Goal: Task Accomplishment & Management: Use online tool/utility

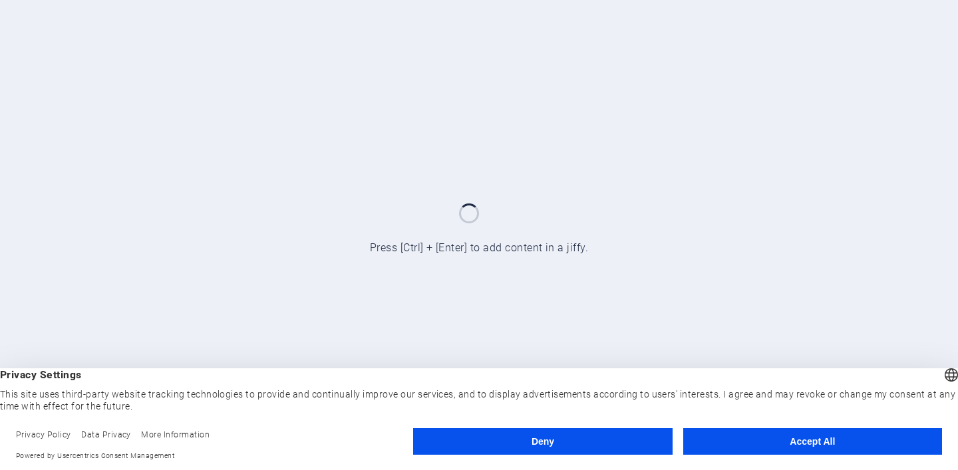
click at [814, 442] on button "Accept All" at bounding box center [812, 441] width 259 height 27
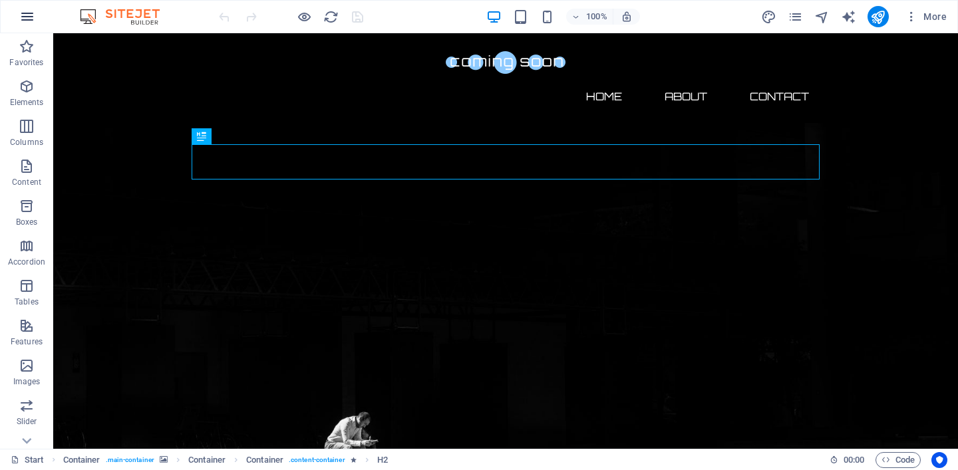
click at [32, 15] on icon "button" at bounding box center [27, 17] width 16 height 16
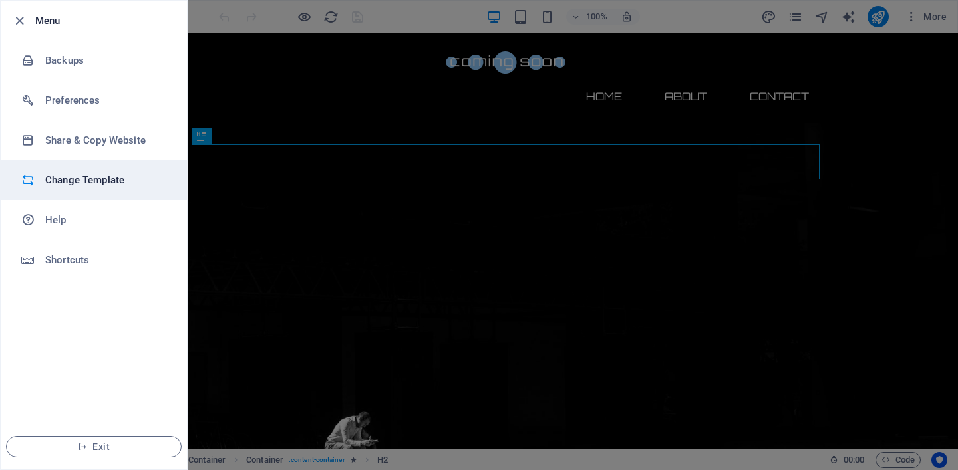
click at [109, 177] on h6 "Change Template" at bounding box center [106, 180] width 123 height 16
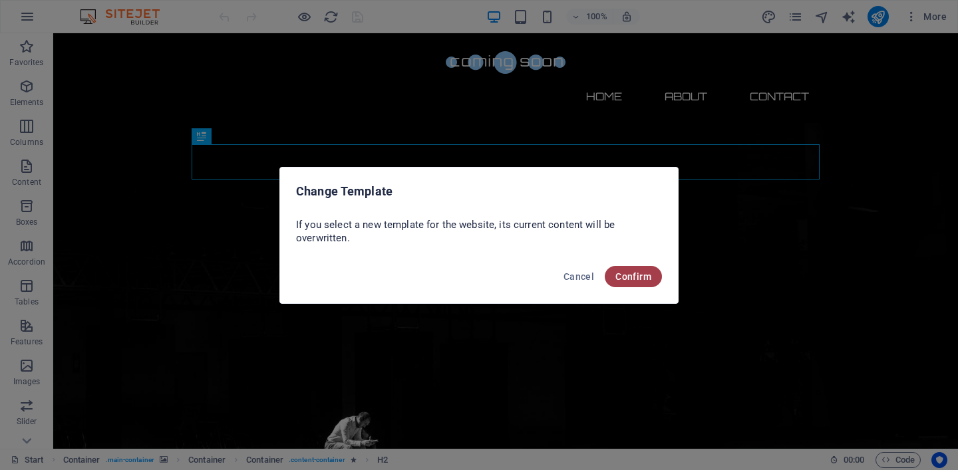
click at [634, 273] on span "Confirm" at bounding box center [633, 276] width 36 height 11
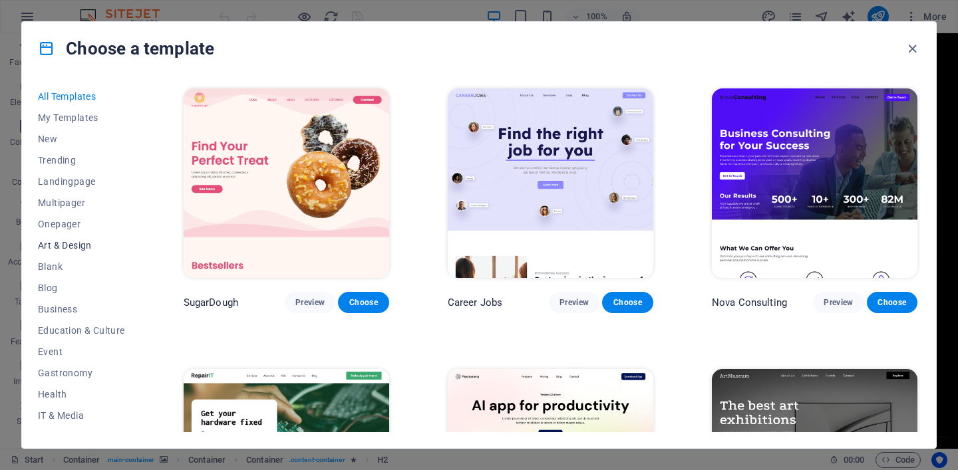
click at [82, 245] on span "Art & Design" at bounding box center [81, 245] width 87 height 11
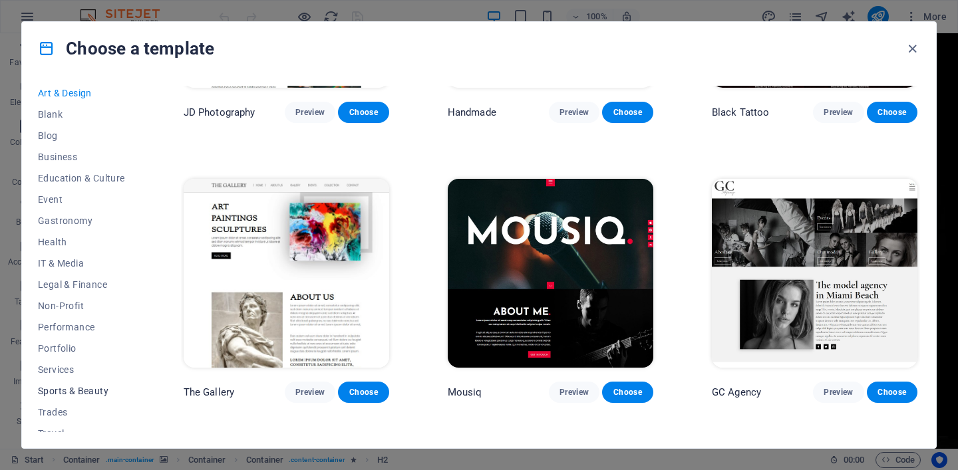
scroll to position [150, 0]
click at [65, 349] on span "Portfolio" at bounding box center [81, 350] width 87 height 11
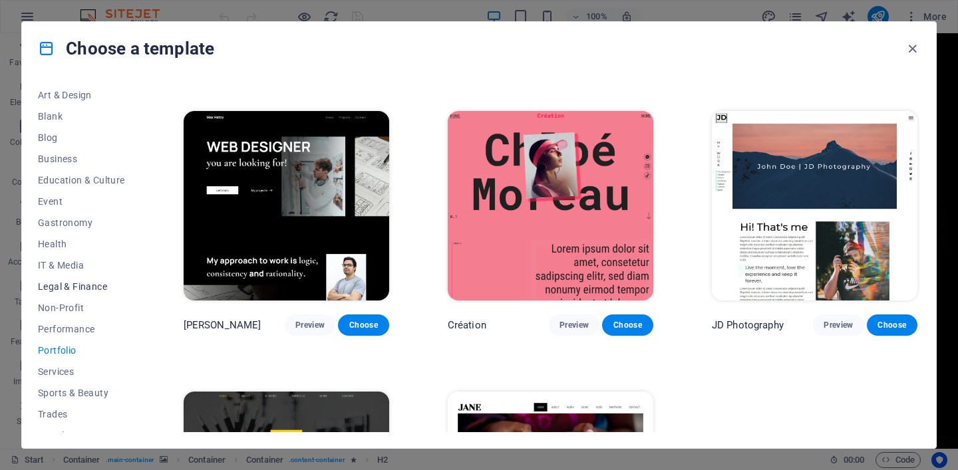
scroll to position [0, 0]
click at [70, 302] on button "Business" at bounding box center [81, 309] width 87 height 21
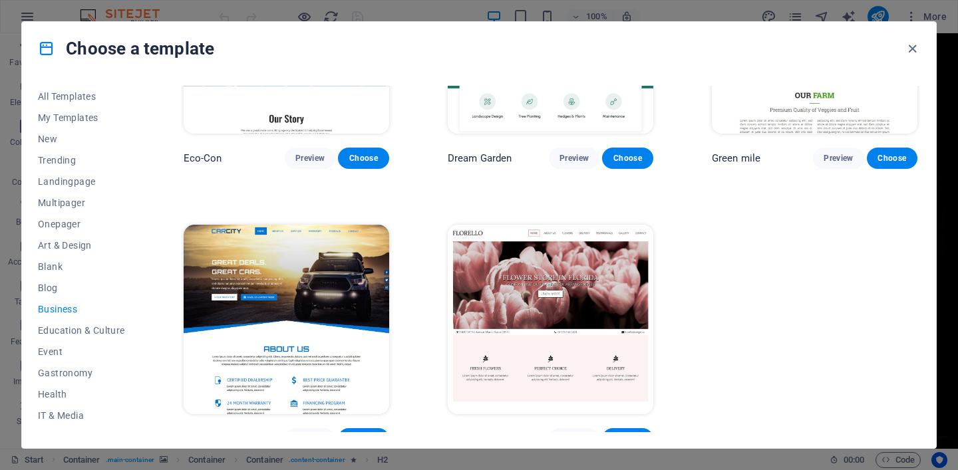
scroll to position [158, 0]
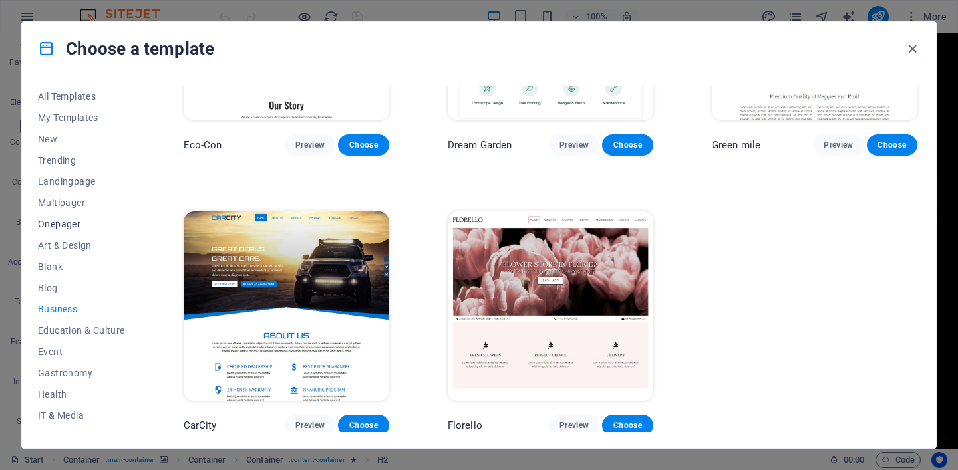
click at [72, 219] on span "Onepager" at bounding box center [81, 224] width 87 height 11
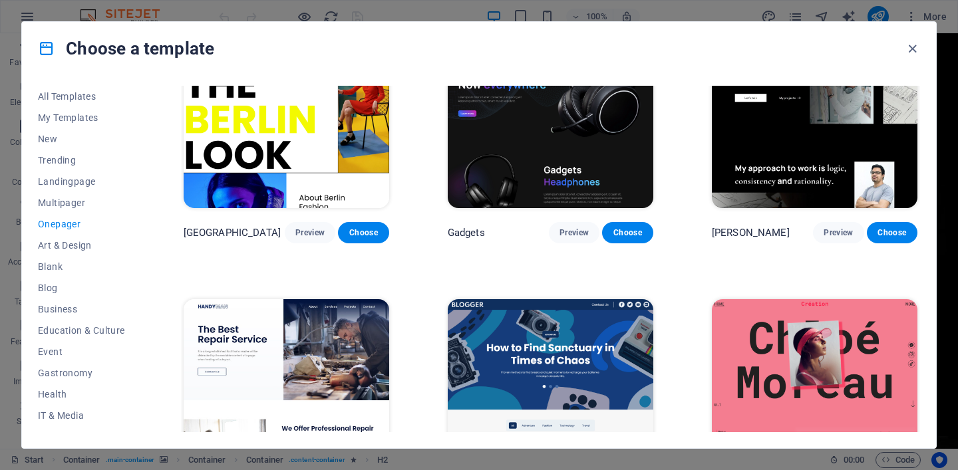
scroll to position [1214, 0]
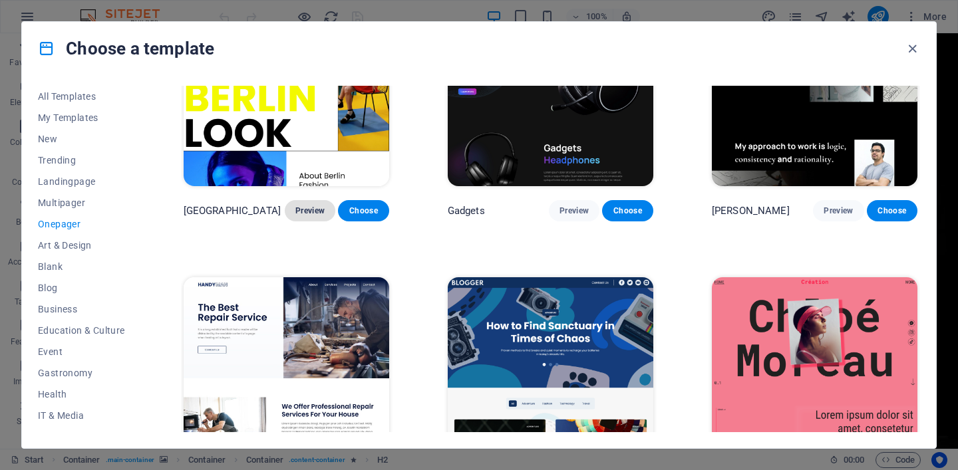
click at [310, 205] on span "Preview" at bounding box center [309, 210] width 29 height 11
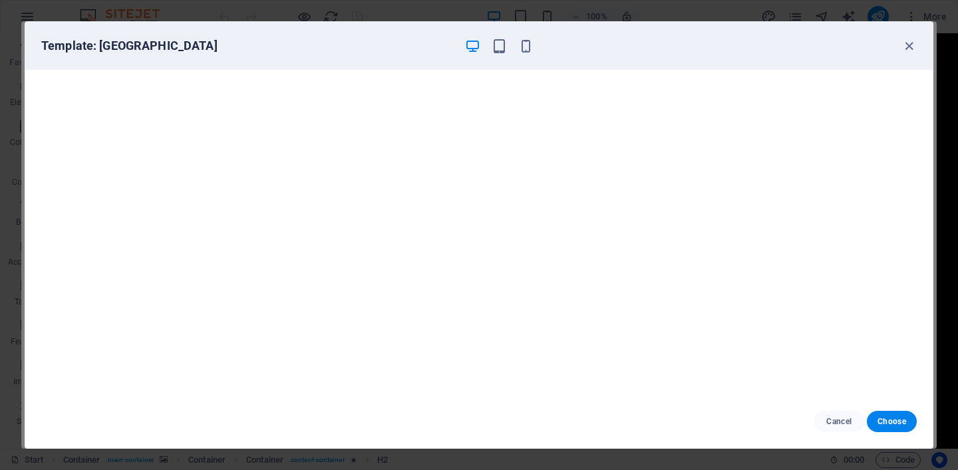
scroll to position [0, 0]
click at [910, 45] on icon "button" at bounding box center [908, 46] width 15 height 15
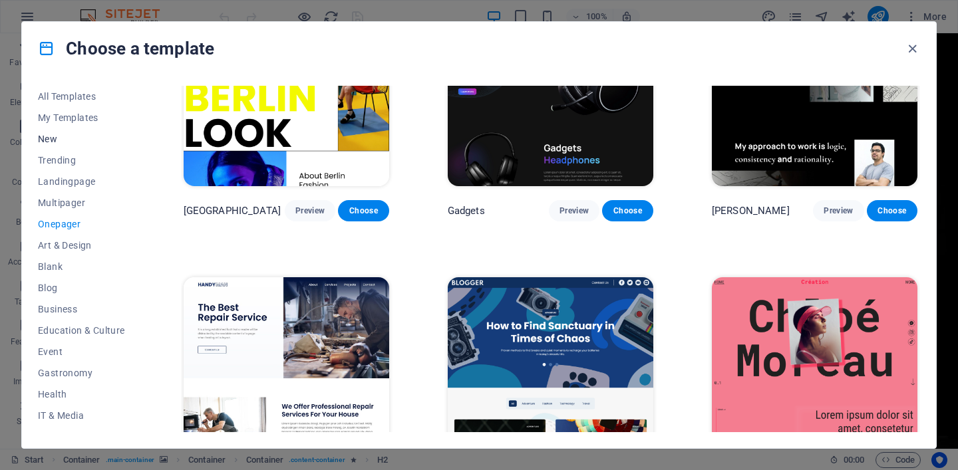
click at [53, 134] on span "New" at bounding box center [81, 139] width 87 height 11
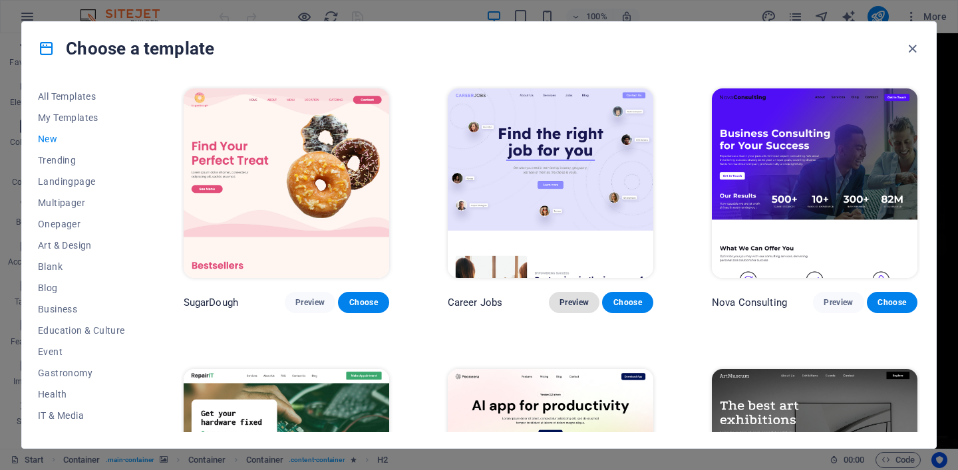
click at [569, 297] on span "Preview" at bounding box center [573, 302] width 29 height 11
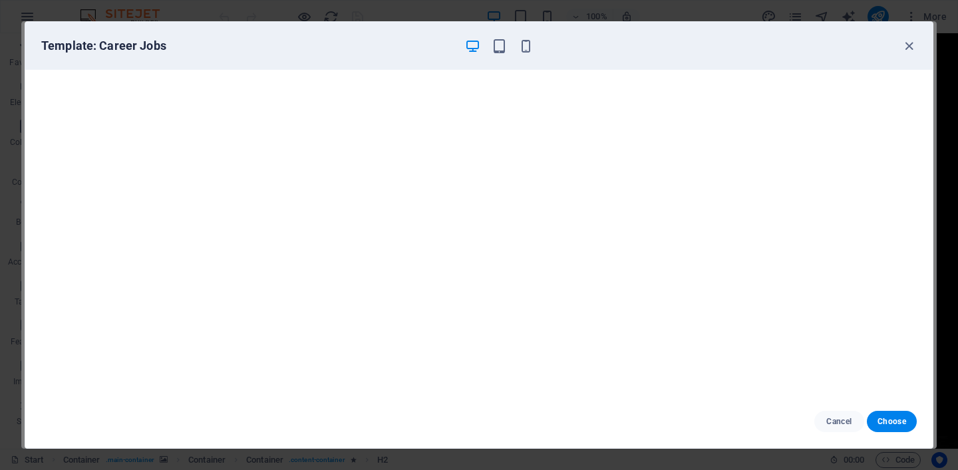
scroll to position [3, 0]
click at [907, 43] on icon "button" at bounding box center [908, 46] width 15 height 15
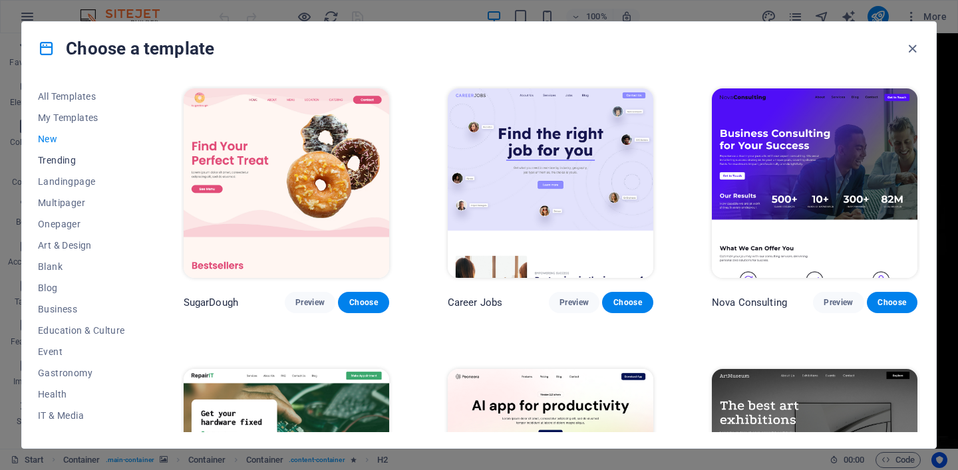
click at [74, 158] on span "Trending" at bounding box center [81, 160] width 87 height 11
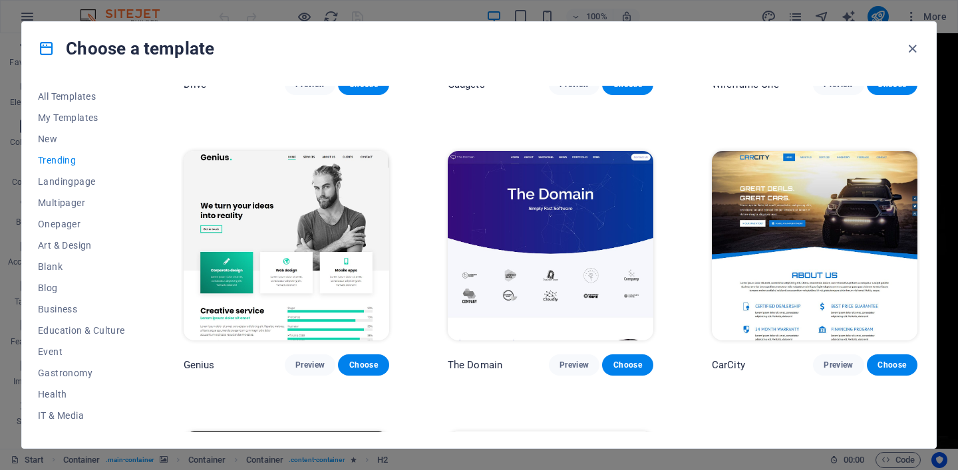
scroll to position [1063, 0]
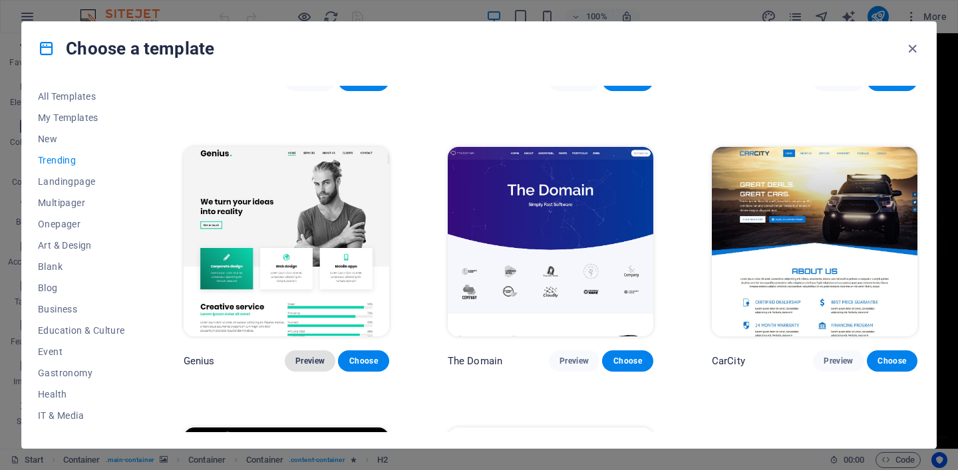
click at [312, 356] on span "Preview" at bounding box center [309, 361] width 29 height 11
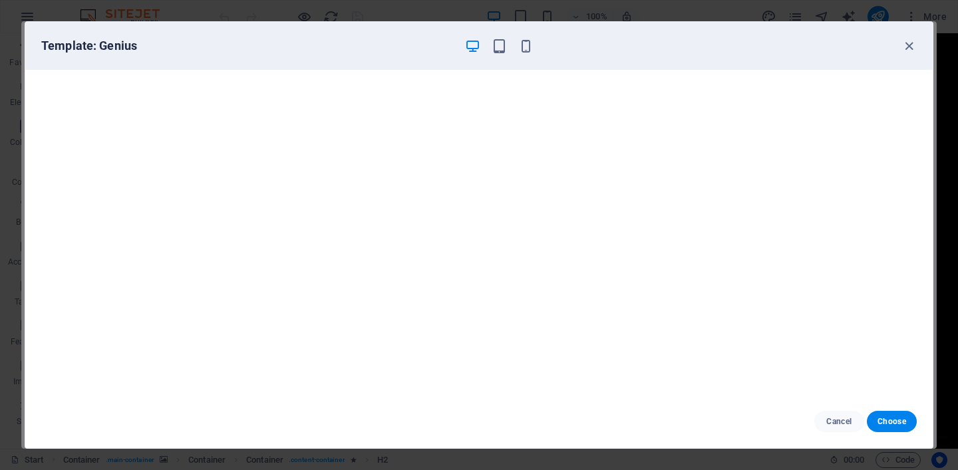
scroll to position [3, 0]
click at [892, 423] on span "Choose" at bounding box center [891, 421] width 29 height 11
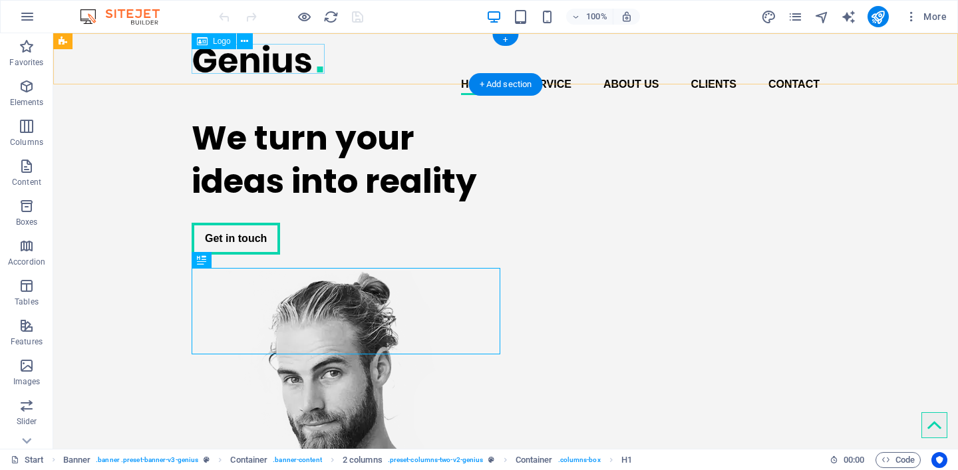
click at [273, 57] on div at bounding box center [506, 59] width 628 height 30
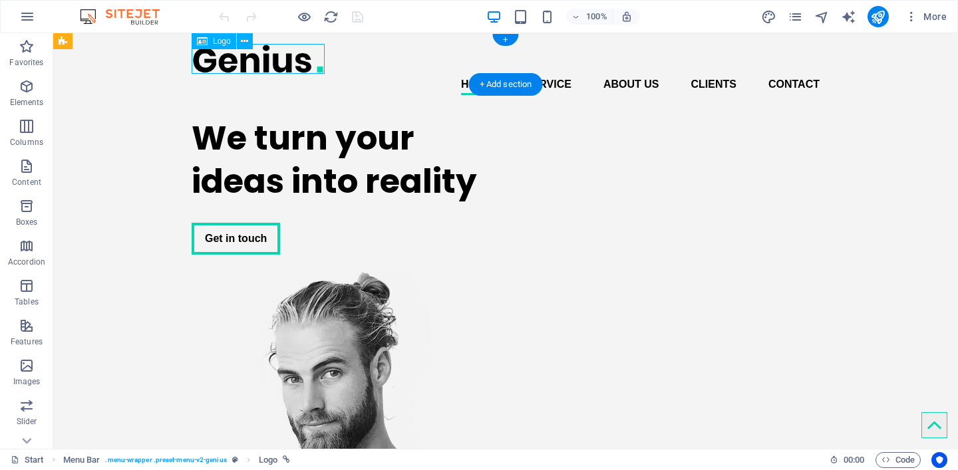
click at [273, 57] on div at bounding box center [506, 59] width 628 height 30
select select "px"
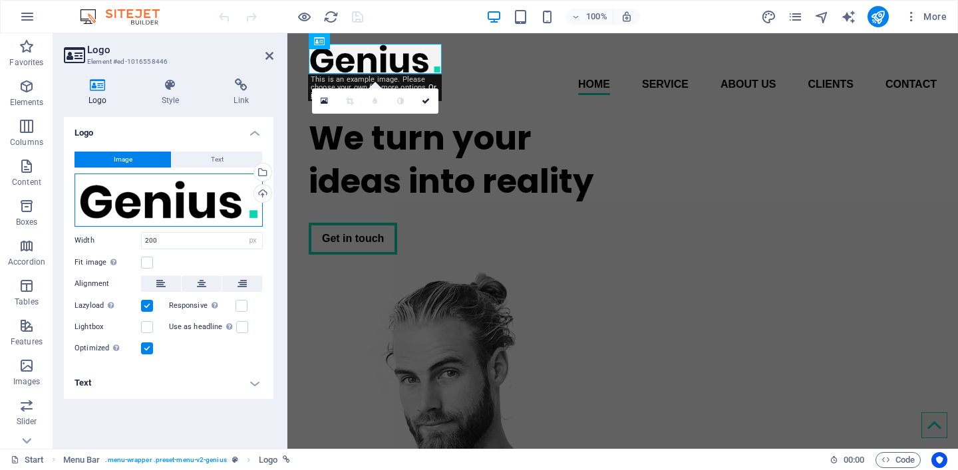
click at [216, 198] on div "Drag files here, click to choose files or select files from Files or our free s…" at bounding box center [168, 200] width 188 height 53
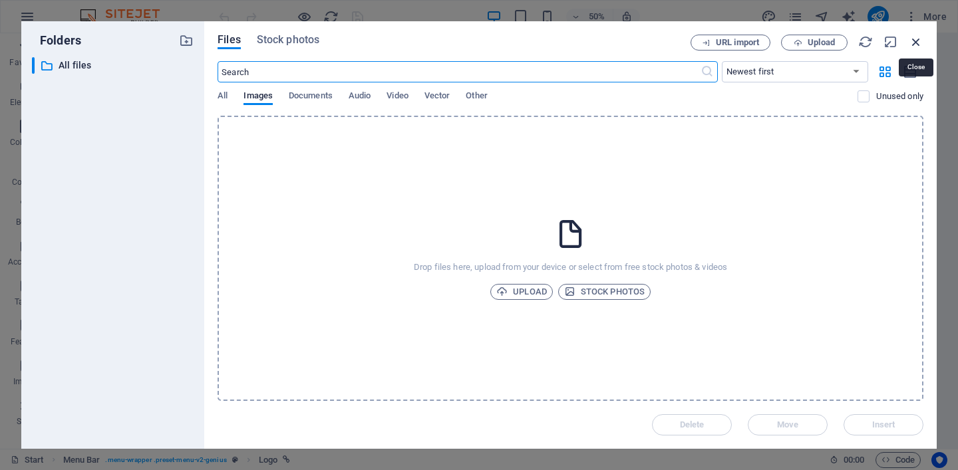
click at [914, 43] on icon "button" at bounding box center [915, 42] width 15 height 15
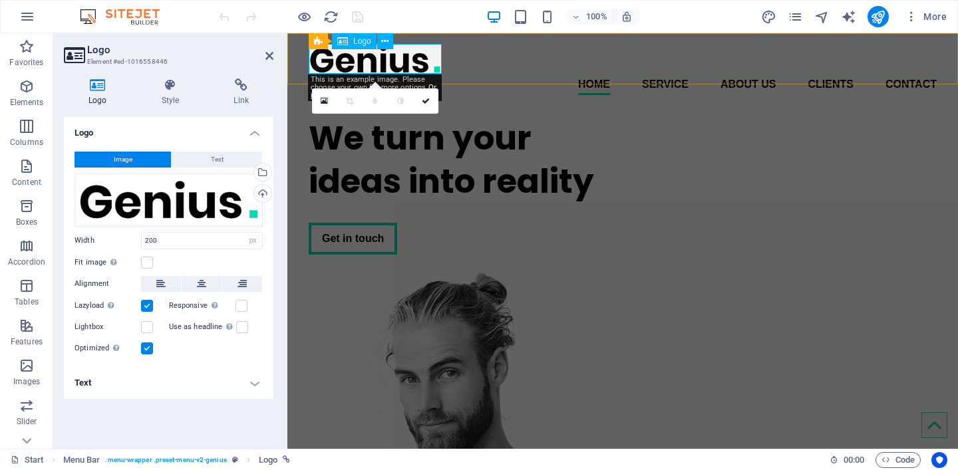
click at [394, 63] on div at bounding box center [623, 59] width 628 height 30
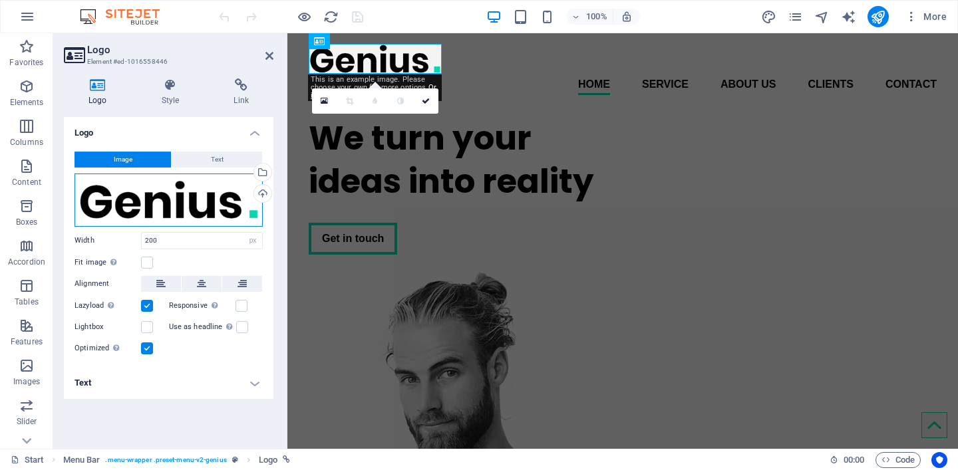
click at [218, 185] on div "Drag files here, click to choose files or select files from Files or our free s…" at bounding box center [168, 200] width 188 height 53
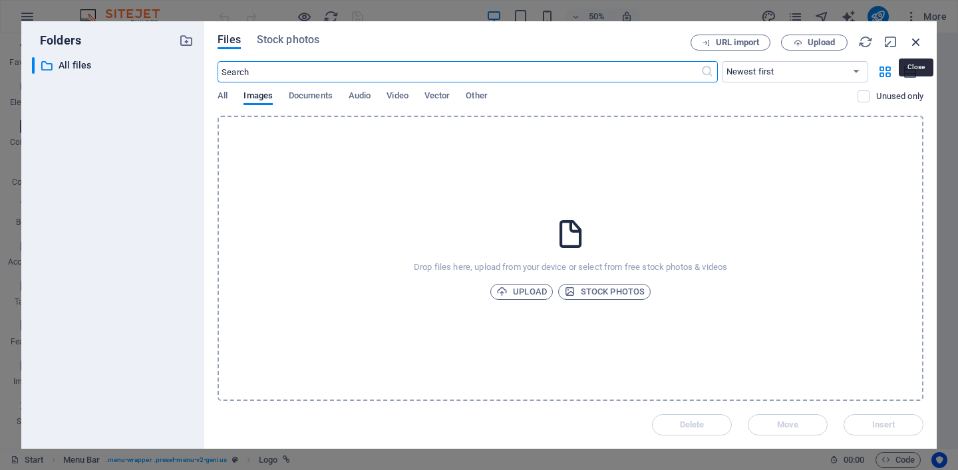
click at [920, 43] on icon "button" at bounding box center [915, 42] width 15 height 15
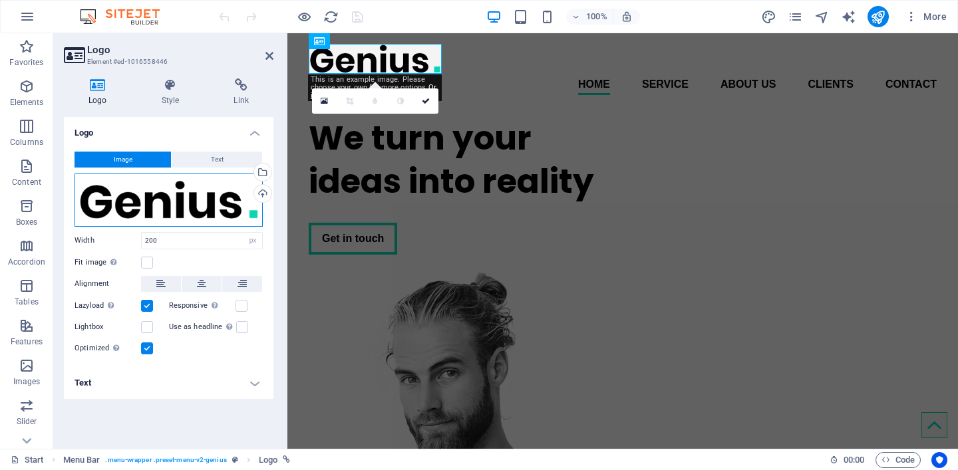
click at [239, 211] on div "Drag files here, click to choose files or select files from Files or our free s…" at bounding box center [168, 200] width 188 height 53
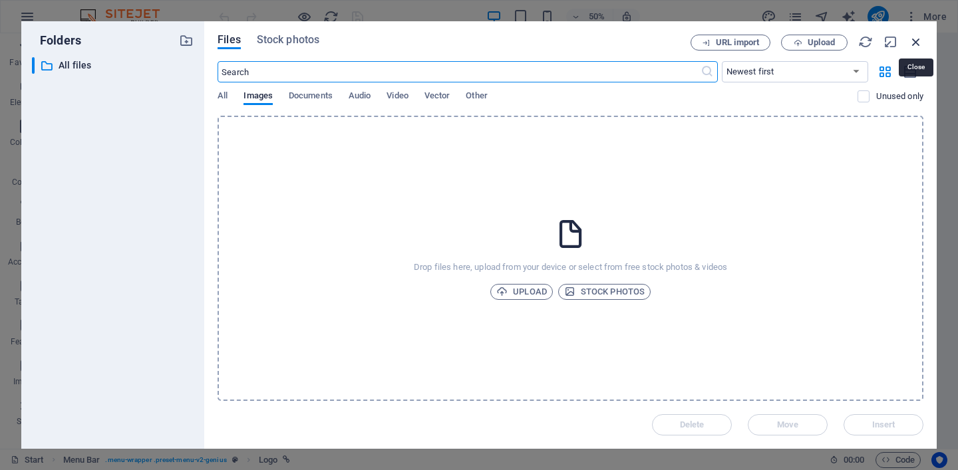
click at [918, 40] on icon "button" at bounding box center [915, 42] width 15 height 15
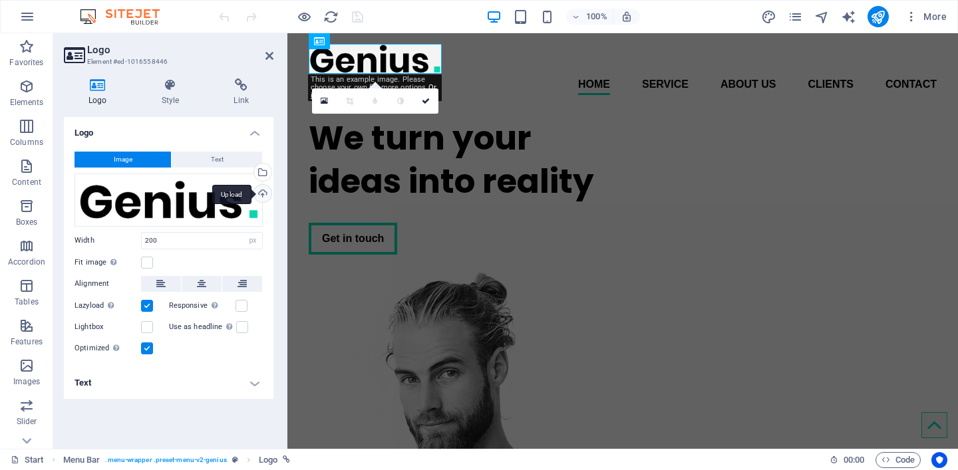
click at [265, 190] on div "Upload" at bounding box center [261, 195] width 20 height 20
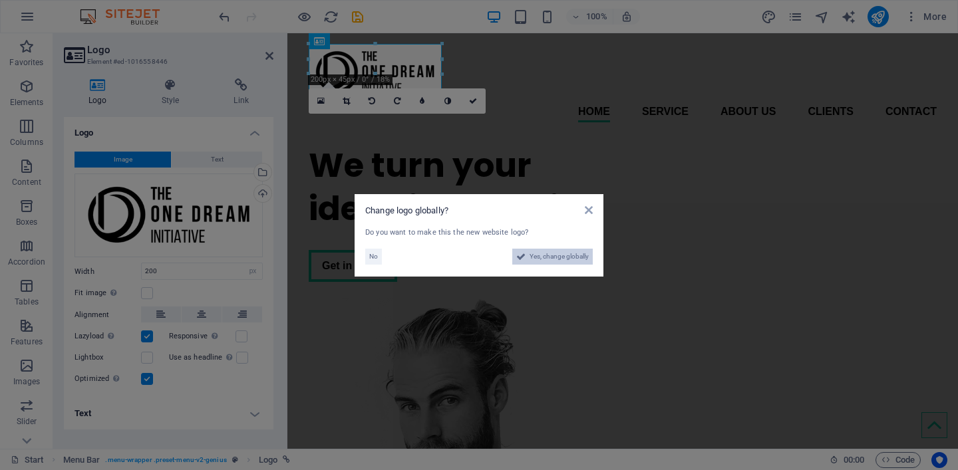
click at [545, 258] on span "Yes, change globally" at bounding box center [558, 257] width 59 height 16
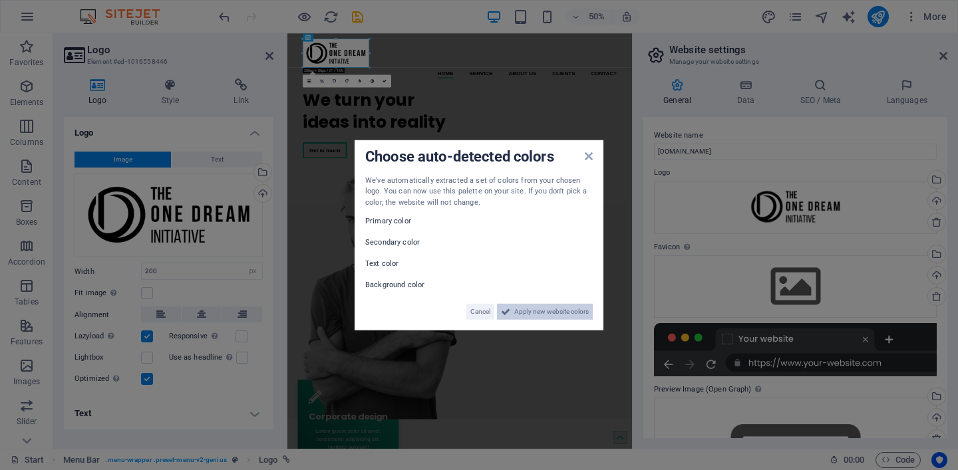
click at [534, 309] on span "Apply new website colors" at bounding box center [551, 312] width 74 height 16
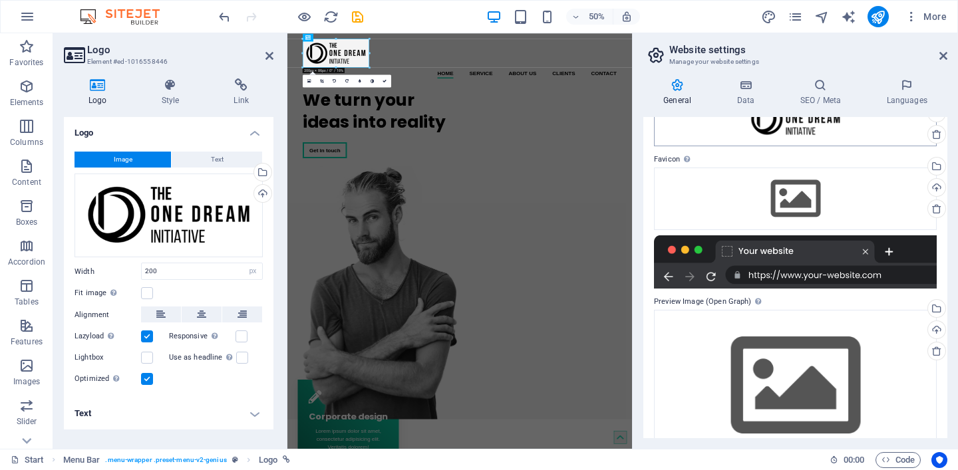
scroll to position [122, 0]
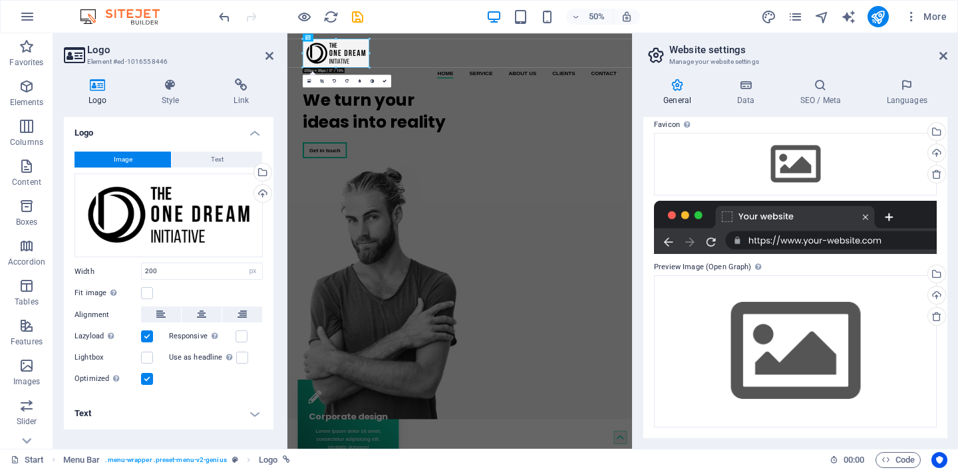
click at [948, 57] on aside "Website settings Manage your website settings General Data SEO / Meta Languages…" at bounding box center [795, 241] width 326 height 416
click at [941, 57] on icon at bounding box center [943, 56] width 8 height 11
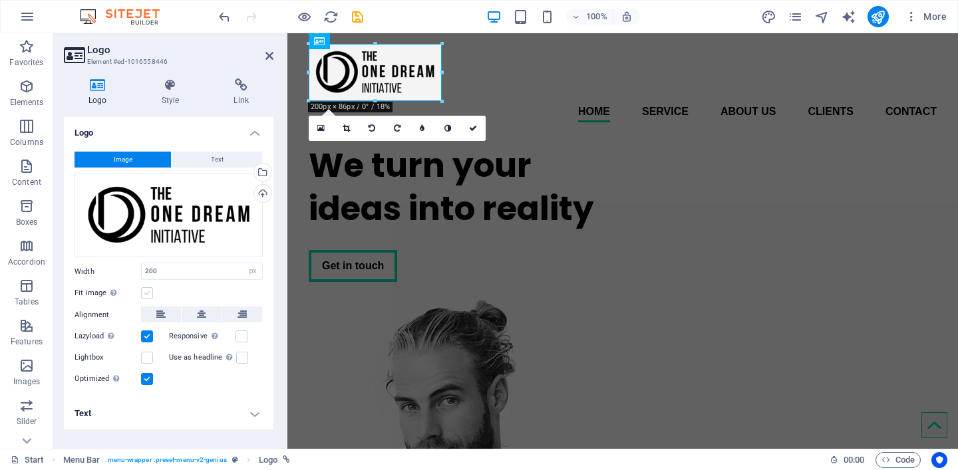
click at [145, 291] on label at bounding box center [147, 293] width 12 height 12
click at [0, 0] on input "Fit image Automatically fit image to a fixed width and height" at bounding box center [0, 0] width 0 height 0
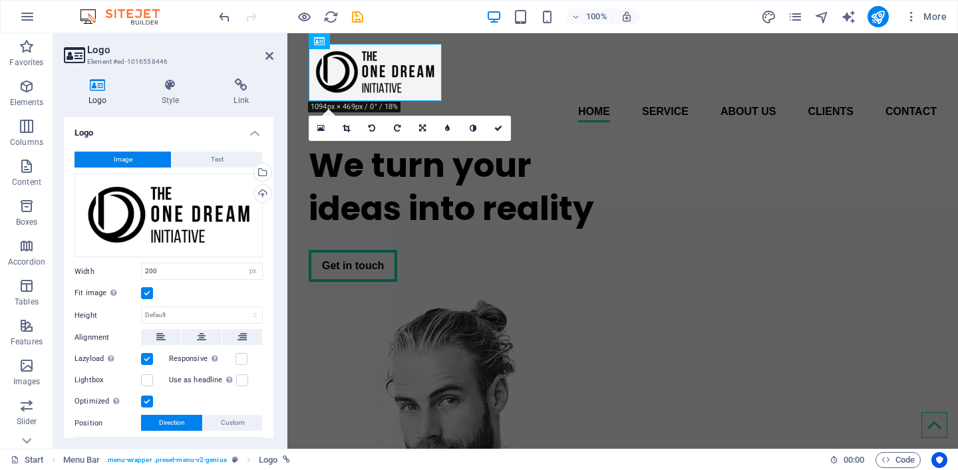
click at [146, 291] on label at bounding box center [147, 293] width 12 height 12
click at [0, 0] on input "Fit image Automatically fit image to a fixed width and height" at bounding box center [0, 0] width 0 height 0
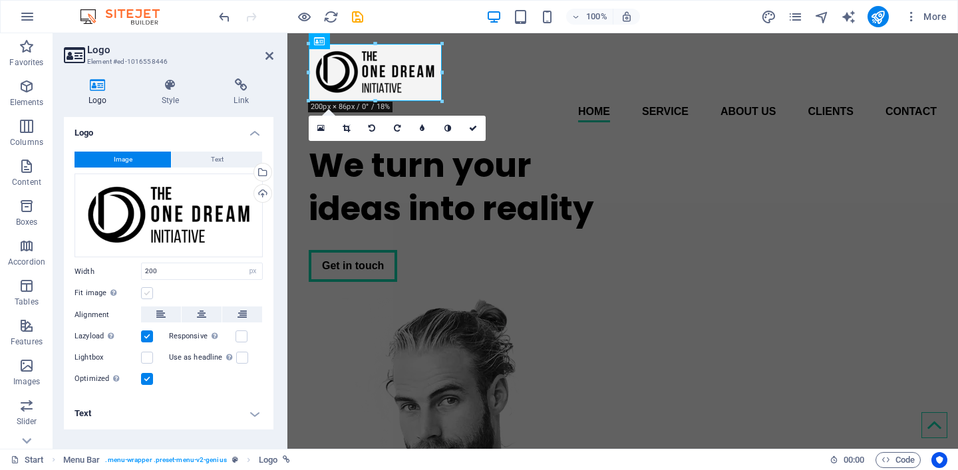
click at [146, 291] on label at bounding box center [147, 293] width 12 height 12
click at [0, 0] on input "Fit image Automatically fit image to a fixed width and height" at bounding box center [0, 0] width 0 height 0
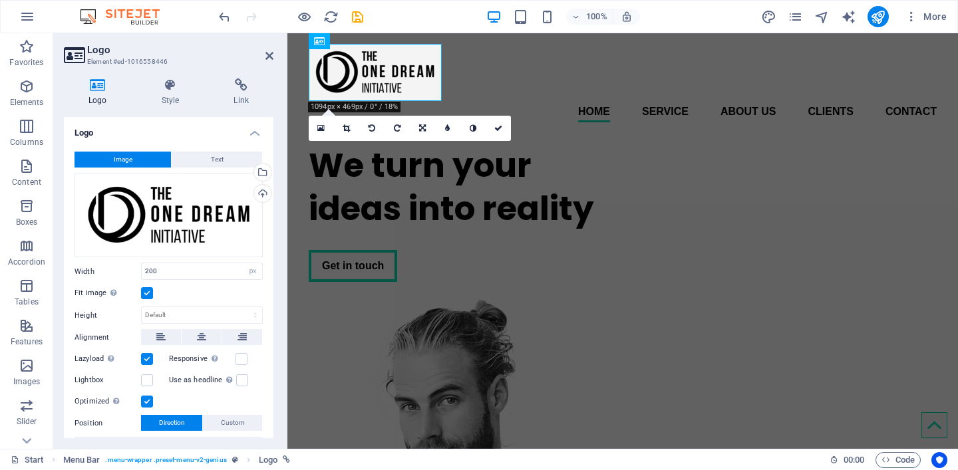
click at [146, 291] on label at bounding box center [147, 293] width 12 height 12
click at [0, 0] on input "Fit image Automatically fit image to a fixed width and height" at bounding box center [0, 0] width 0 height 0
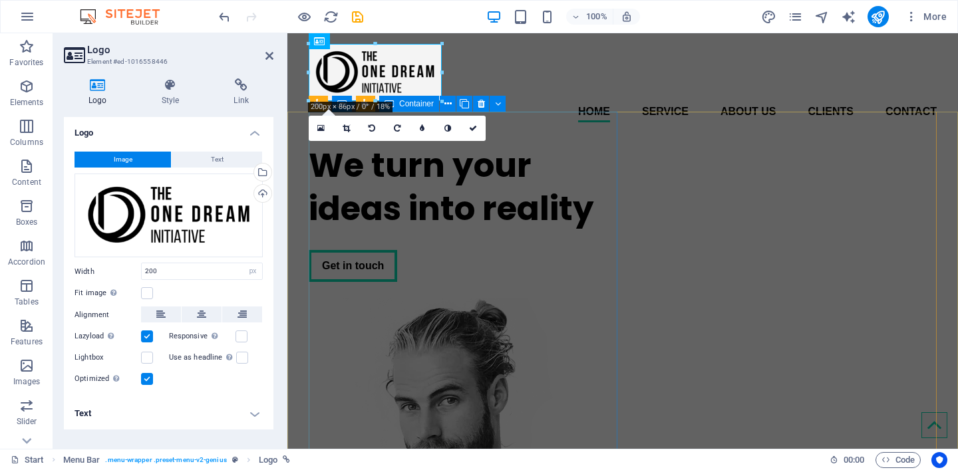
click at [388, 186] on div "We turn your ideas into reality Get in touch" at bounding box center [463, 213] width 309 height 160
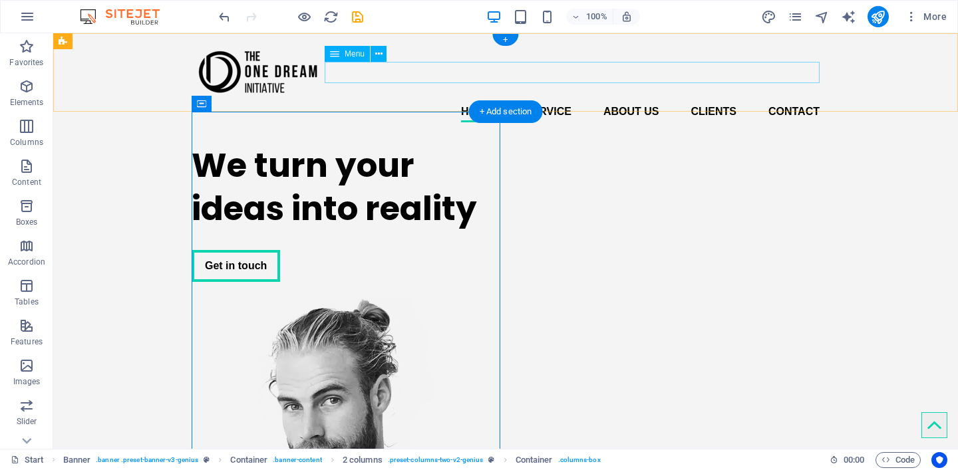
click at [472, 101] on nav "Home Service About us Clients Contact" at bounding box center [506, 111] width 628 height 21
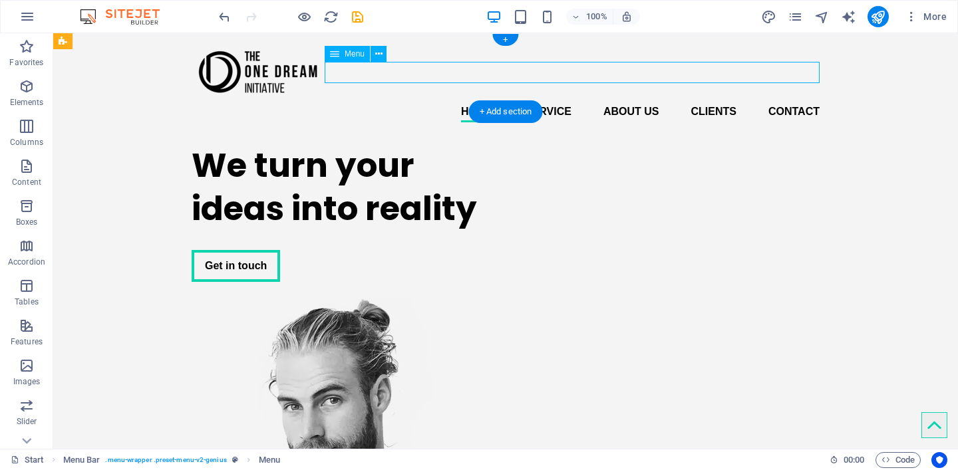
click at [472, 101] on nav "Home Service About us Clients Contact" at bounding box center [506, 111] width 628 height 21
click at [475, 101] on nav "Home Service About us Clients Contact" at bounding box center [506, 111] width 628 height 21
select select
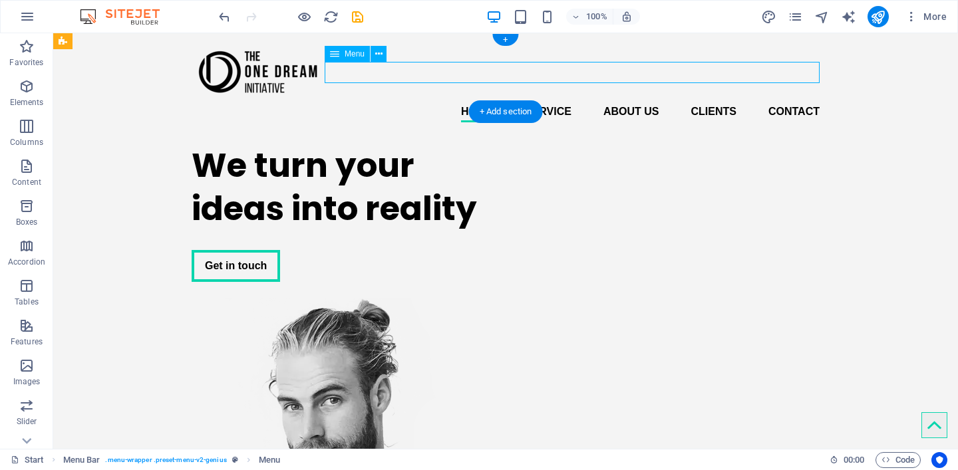
select select
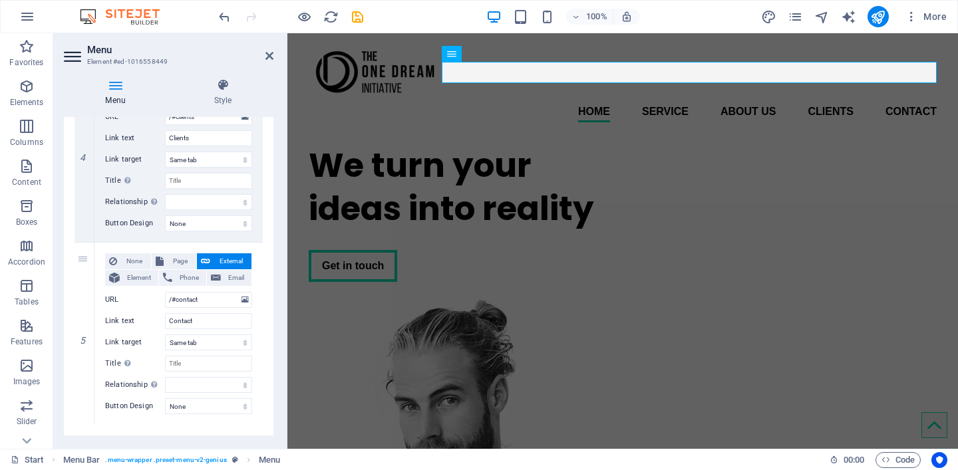
scroll to position [756, 0]
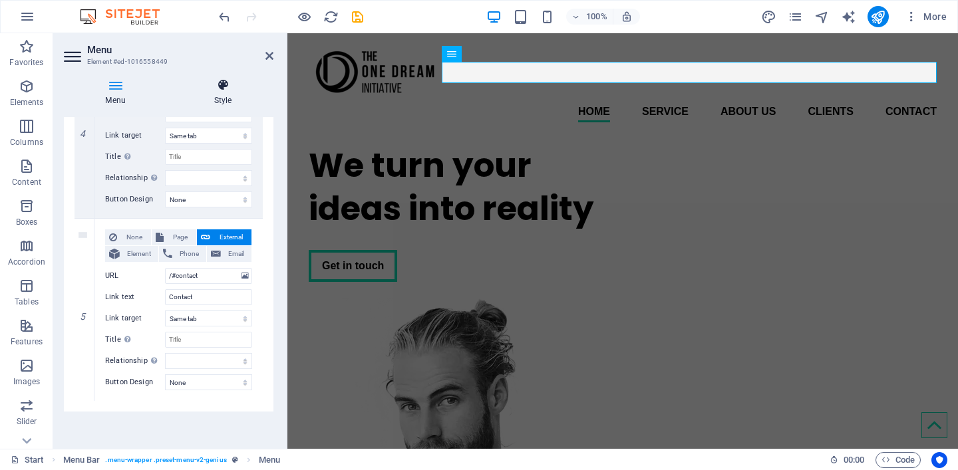
click at [223, 94] on h4 "Style" at bounding box center [222, 92] width 101 height 28
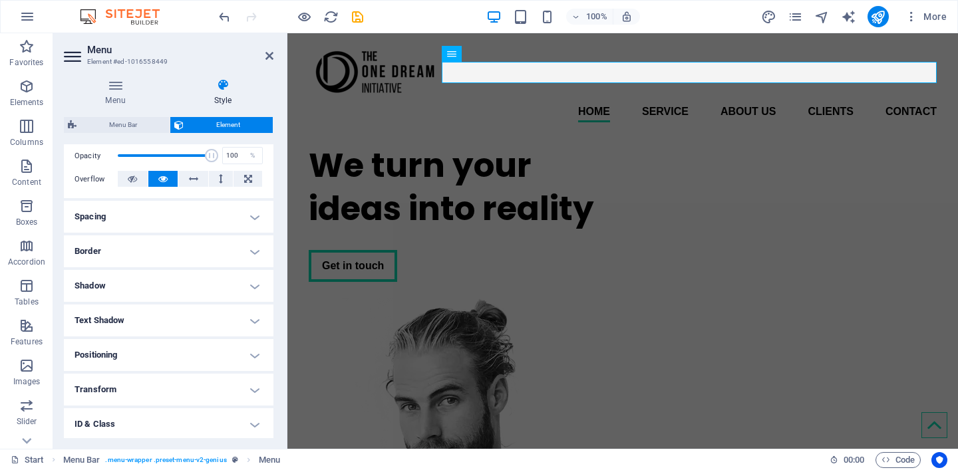
scroll to position [191, 0]
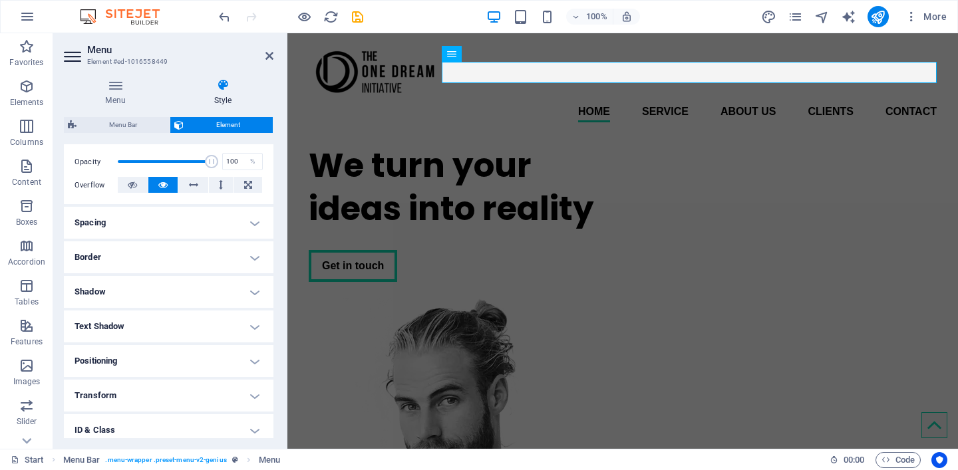
click at [144, 228] on h4 "Spacing" at bounding box center [168, 223] width 209 height 32
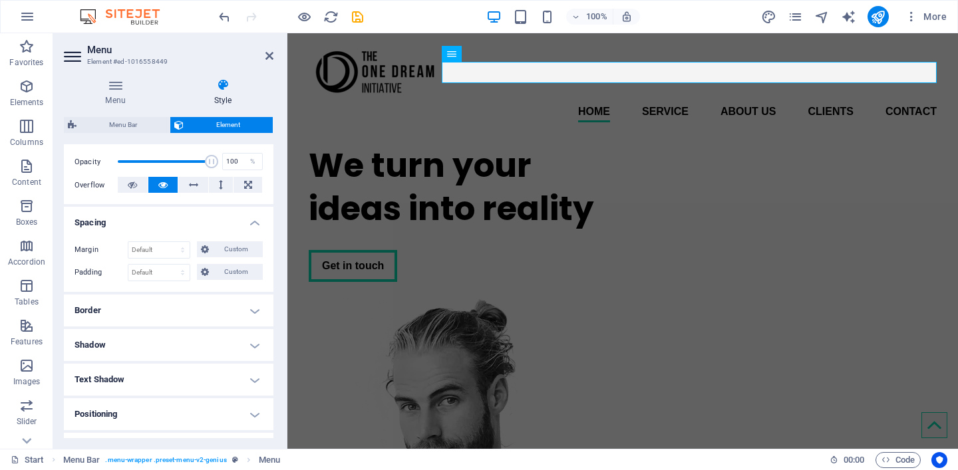
click at [144, 228] on h4 "Spacing" at bounding box center [168, 219] width 209 height 24
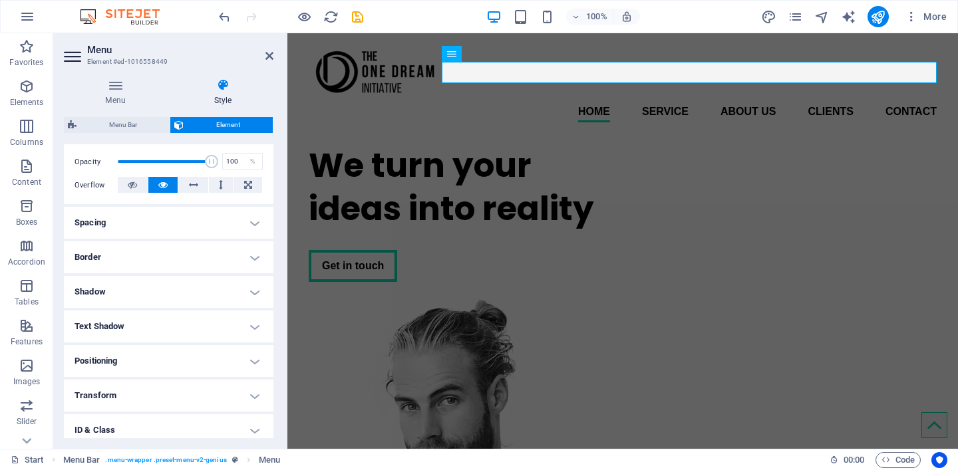
click at [134, 263] on h4 "Border" at bounding box center [168, 257] width 209 height 32
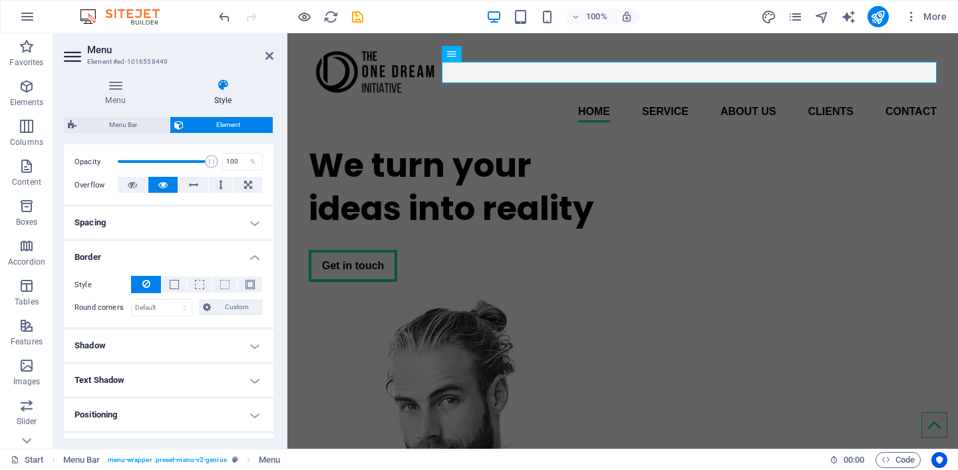
click at [140, 252] on h4 "Border" at bounding box center [168, 253] width 209 height 24
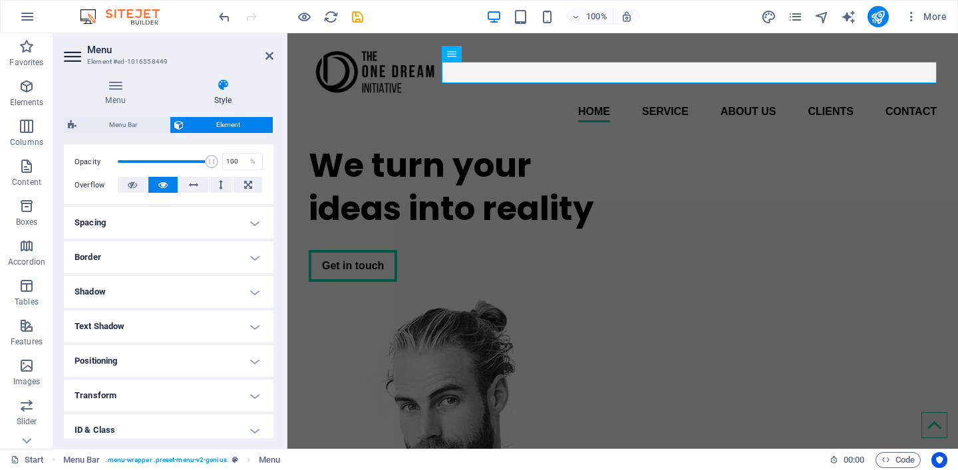
click at [128, 296] on h4 "Shadow" at bounding box center [168, 292] width 209 height 32
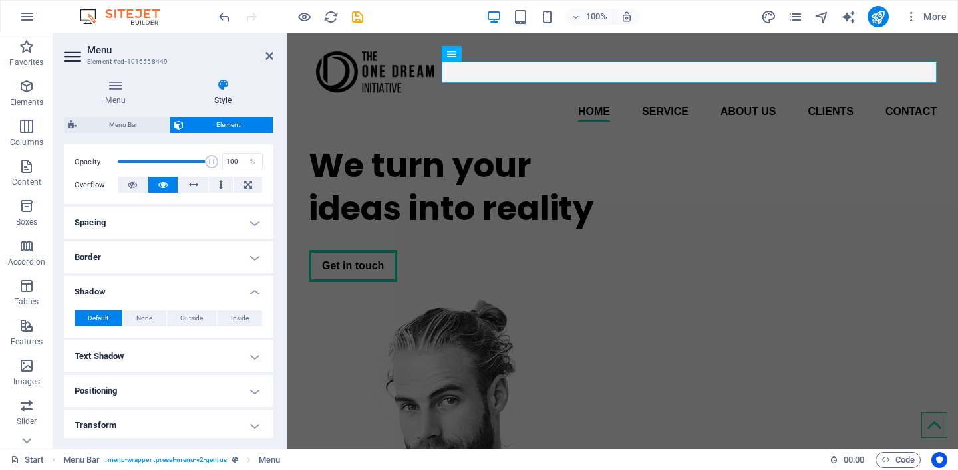
click at [132, 296] on h4 "Shadow" at bounding box center [168, 288] width 209 height 24
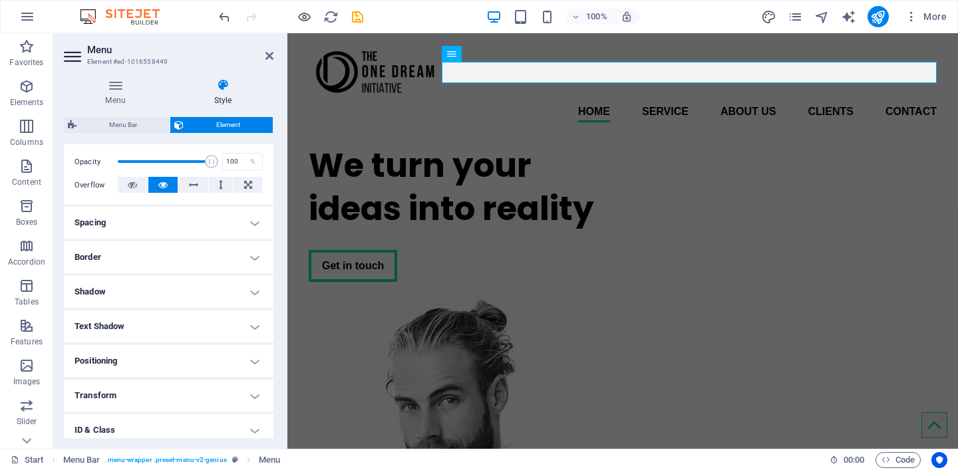
click at [130, 321] on h4 "Text Shadow" at bounding box center [168, 327] width 209 height 32
click at [136, 392] on h4 "Positioning" at bounding box center [168, 391] width 209 height 32
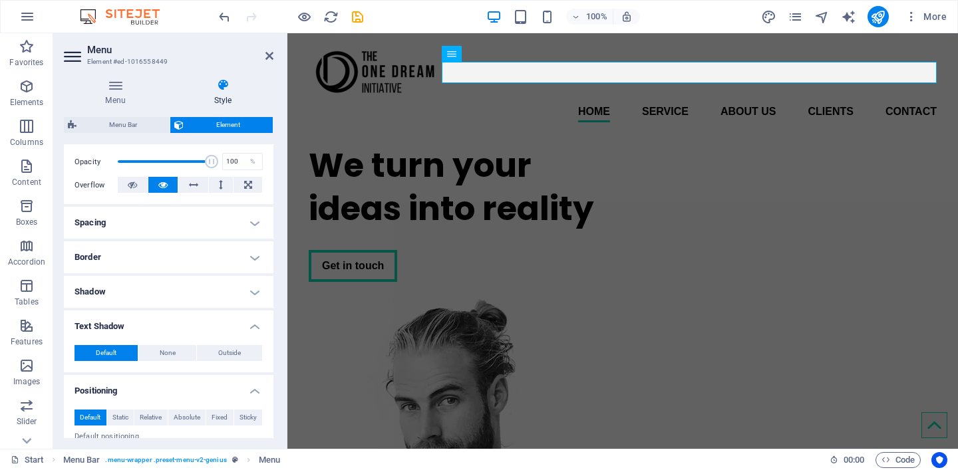
click at [136, 392] on h4 "Positioning" at bounding box center [168, 387] width 209 height 24
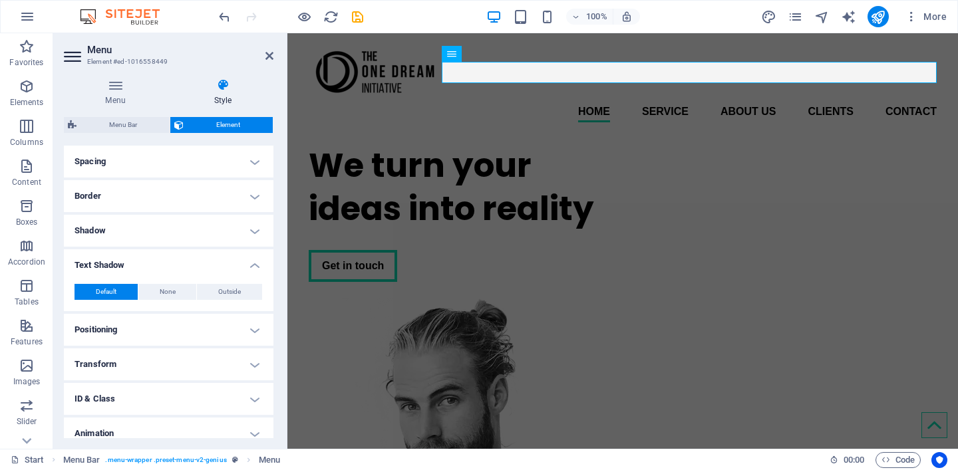
scroll to position [298, 0]
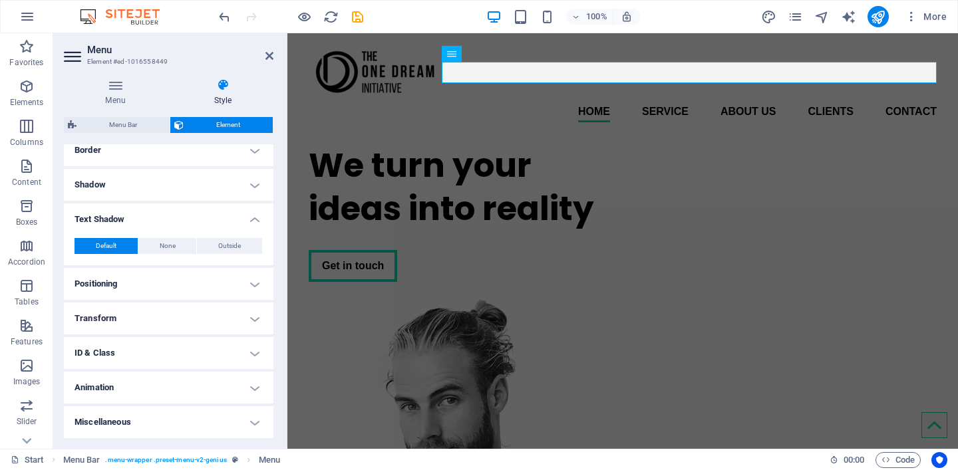
click at [128, 321] on h4 "Transform" at bounding box center [168, 319] width 209 height 32
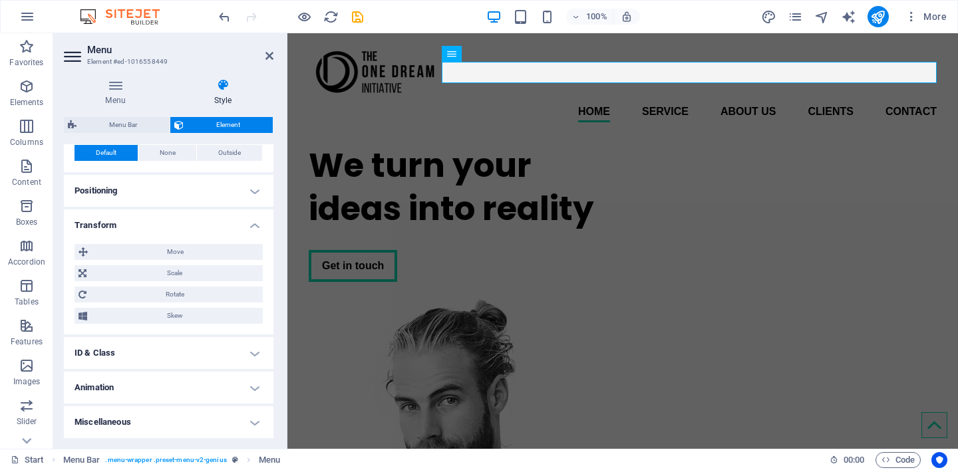
click at [145, 217] on h4 "Transform" at bounding box center [168, 221] width 209 height 24
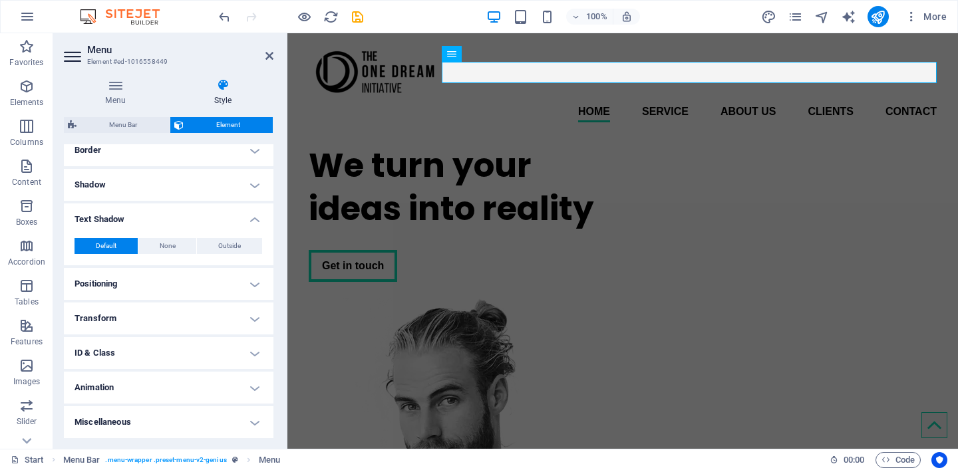
click at [158, 375] on h4 "Animation" at bounding box center [168, 388] width 209 height 32
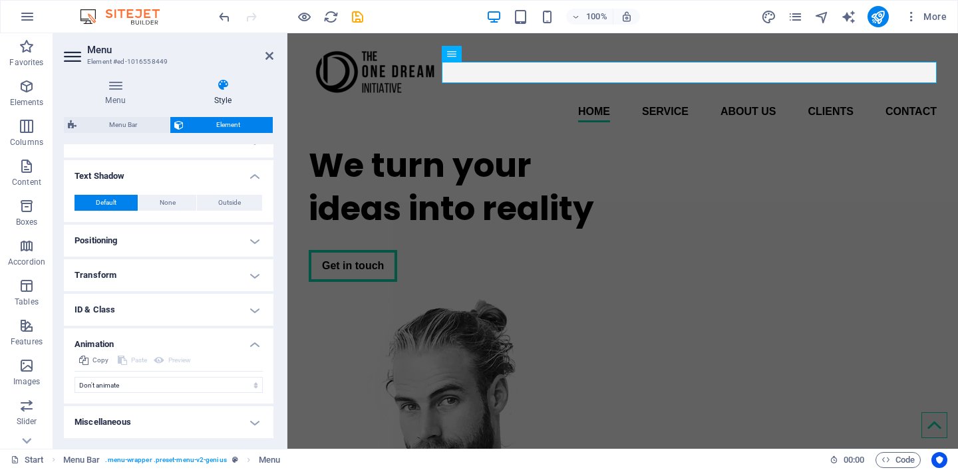
click at [180, 345] on h4 "Animation" at bounding box center [168, 341] width 209 height 24
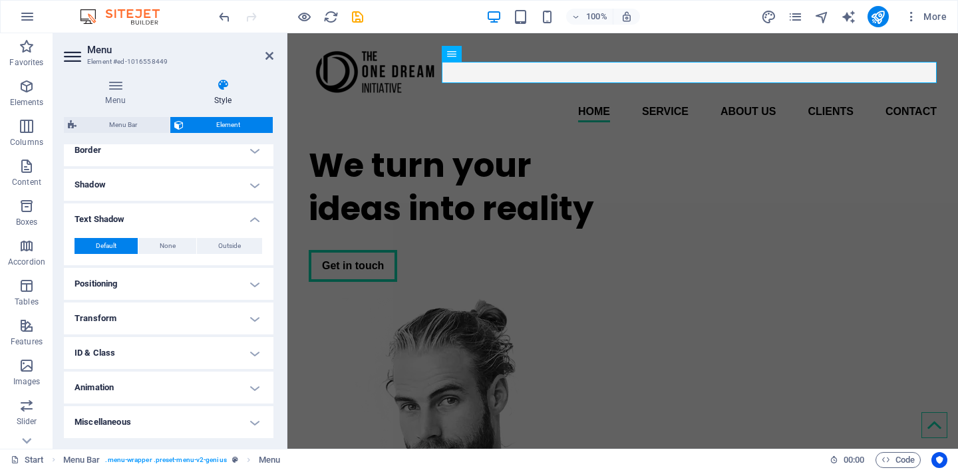
click at [164, 414] on h4 "Miscellaneous" at bounding box center [168, 422] width 209 height 32
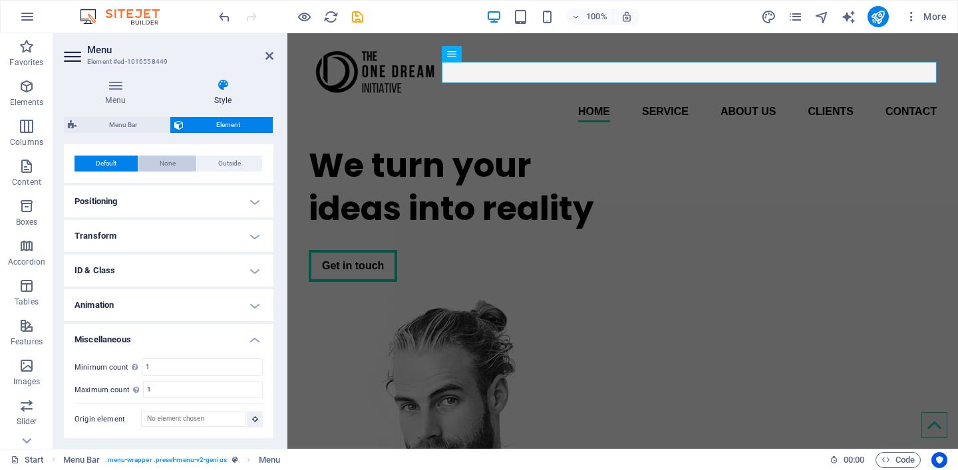
click at [168, 156] on span "None" at bounding box center [168, 164] width 16 height 16
click at [221, 152] on div "Default None Outside Color X offset 0 px rem vh vw Y offset 0 px rem vh vw Blur…" at bounding box center [168, 164] width 209 height 38
click at [223, 162] on span "Outside" at bounding box center [229, 164] width 23 height 16
type input "2"
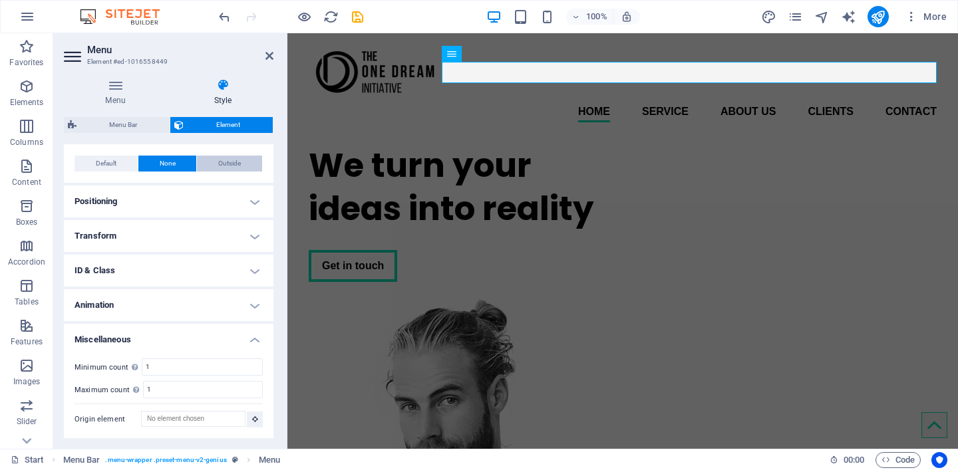
type input "4"
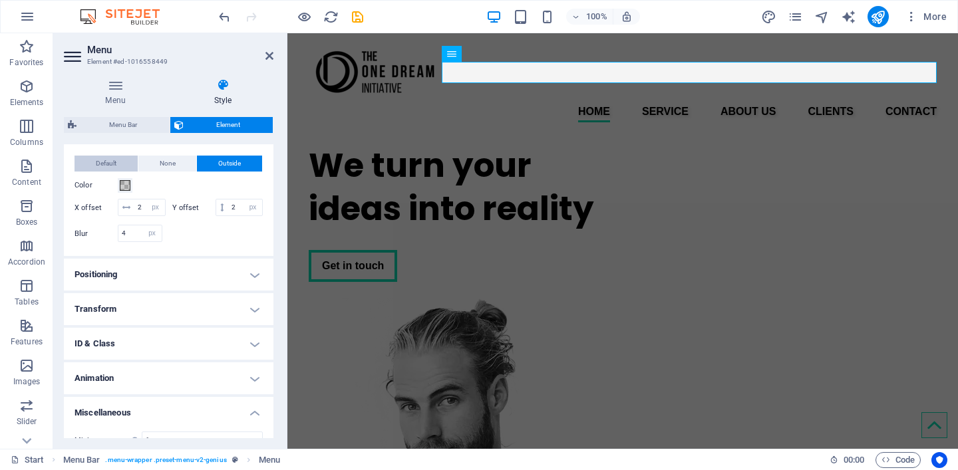
click at [105, 170] on span "Default" at bounding box center [106, 164] width 21 height 16
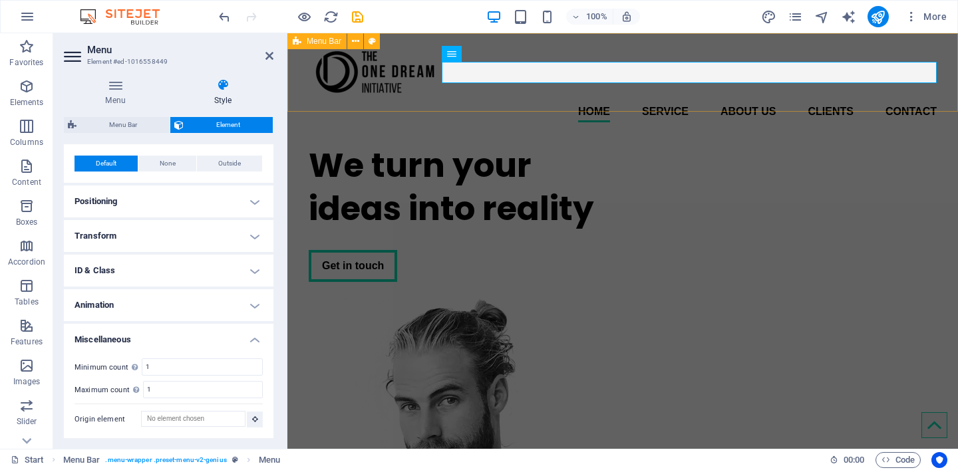
click at [300, 77] on div "Home Service About us Clients Contact Menu" at bounding box center [622, 83] width 670 height 100
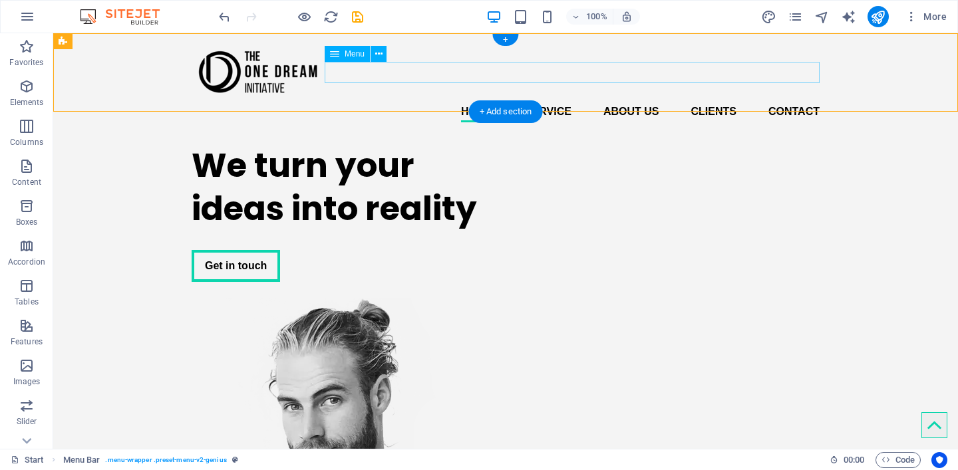
click at [481, 101] on nav "Home Service About us Clients Contact" at bounding box center [506, 111] width 628 height 21
click at [381, 55] on icon at bounding box center [378, 54] width 7 height 14
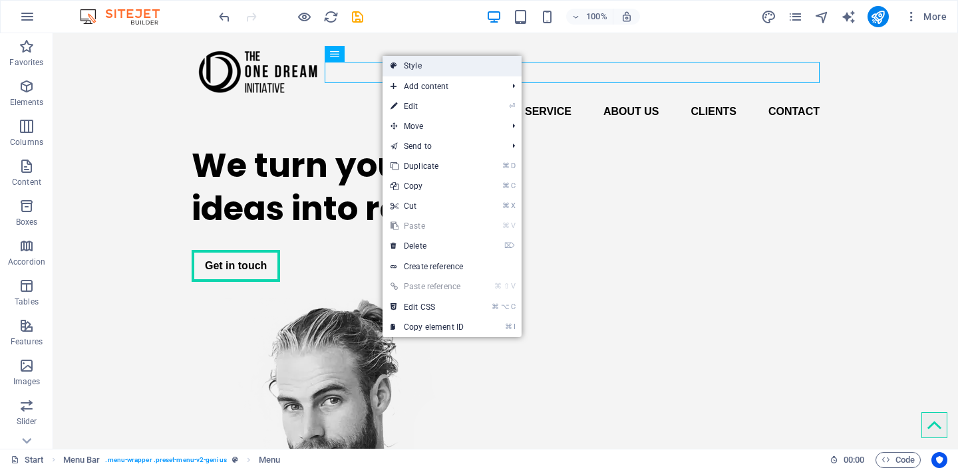
drag, startPoint x: 440, startPoint y: 68, endPoint x: 182, endPoint y: 114, distance: 262.1
click at [440, 68] on link "Style" at bounding box center [451, 66] width 139 height 20
select select "rem"
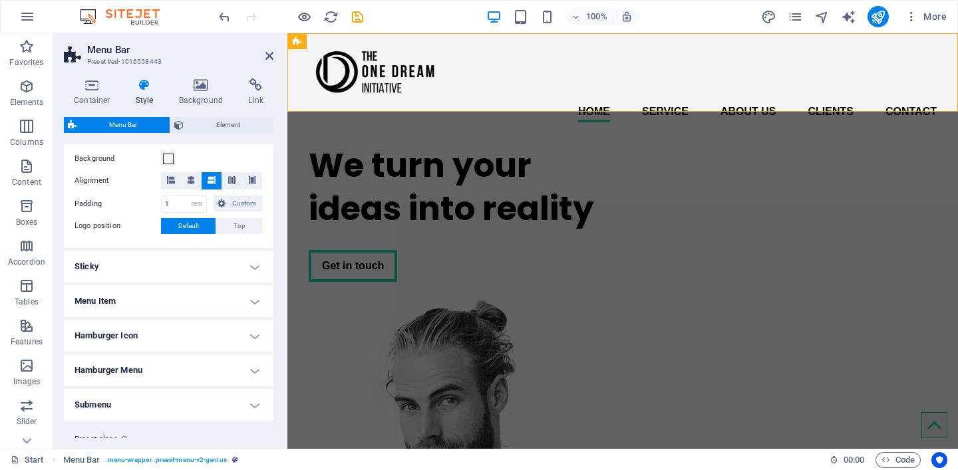
scroll to position [292, 0]
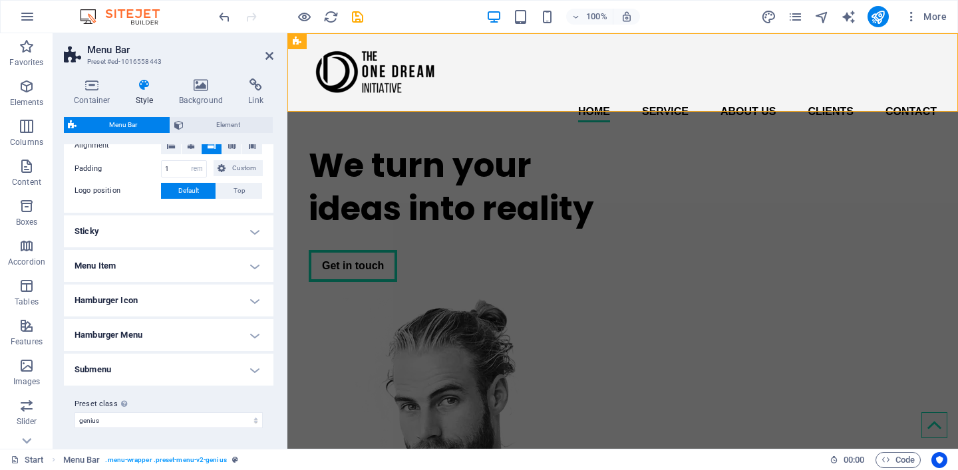
click at [146, 84] on icon at bounding box center [145, 84] width 38 height 13
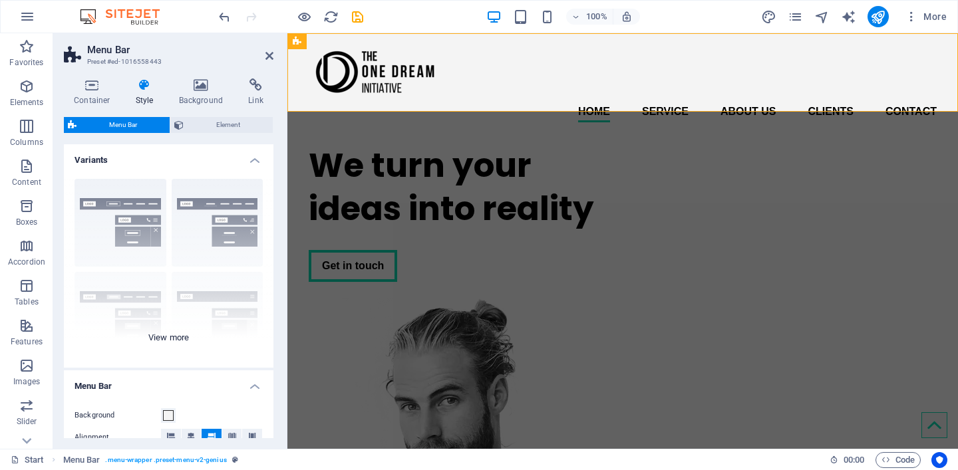
scroll to position [28, 0]
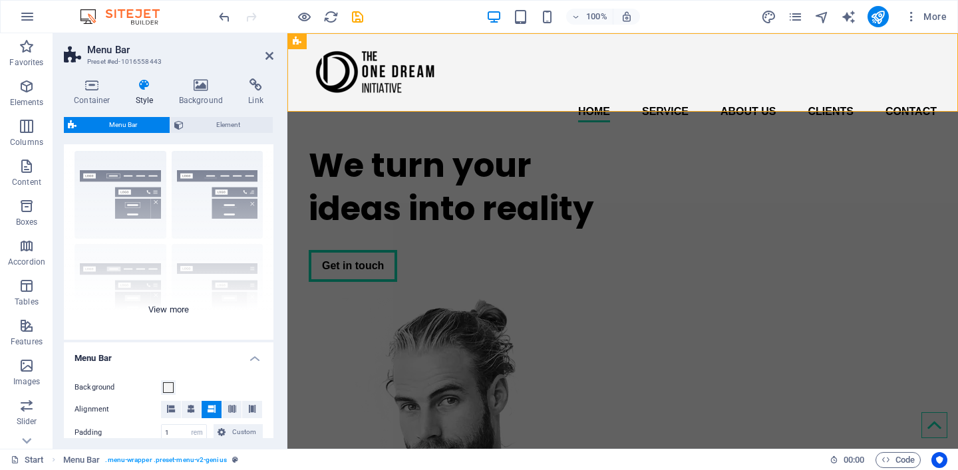
click at [156, 309] on div "Border Centered Default Fixed Loki Trigger Wide XXL" at bounding box center [168, 240] width 209 height 200
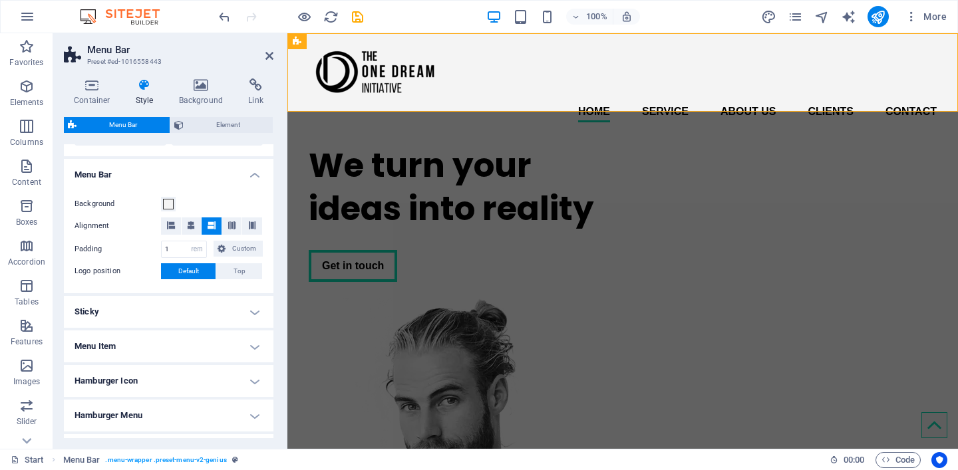
scroll to position [399, 0]
click at [159, 346] on h4 "Menu Item" at bounding box center [168, 348] width 209 height 32
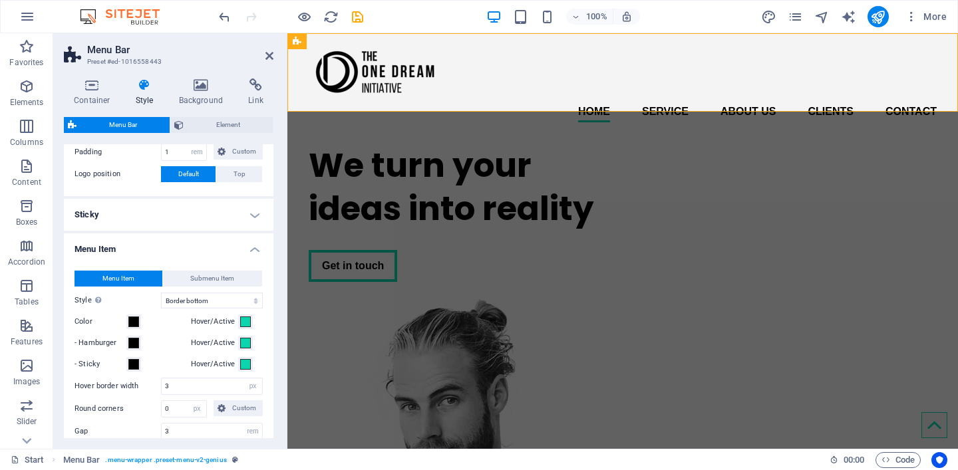
scroll to position [529, 0]
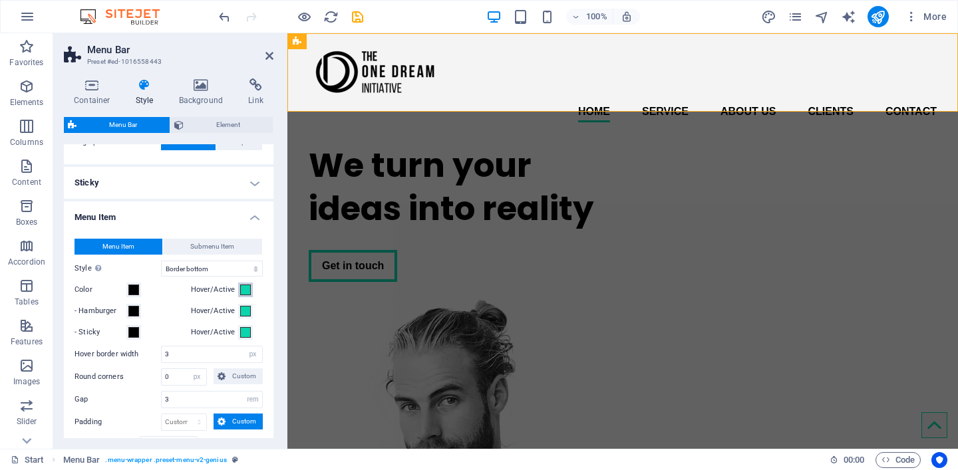
click at [245, 291] on span at bounding box center [245, 290] width 11 height 11
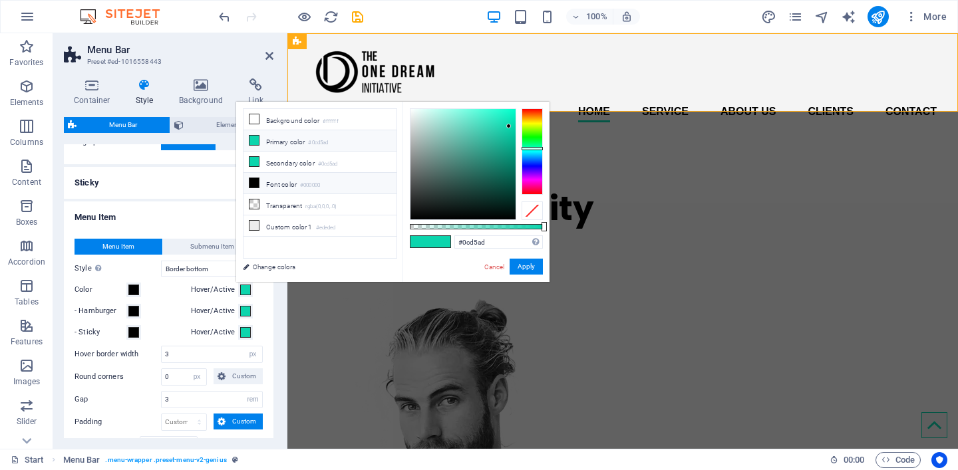
click at [273, 184] on li "Font color #000000" at bounding box center [319, 183] width 153 height 21
type input "#000000"
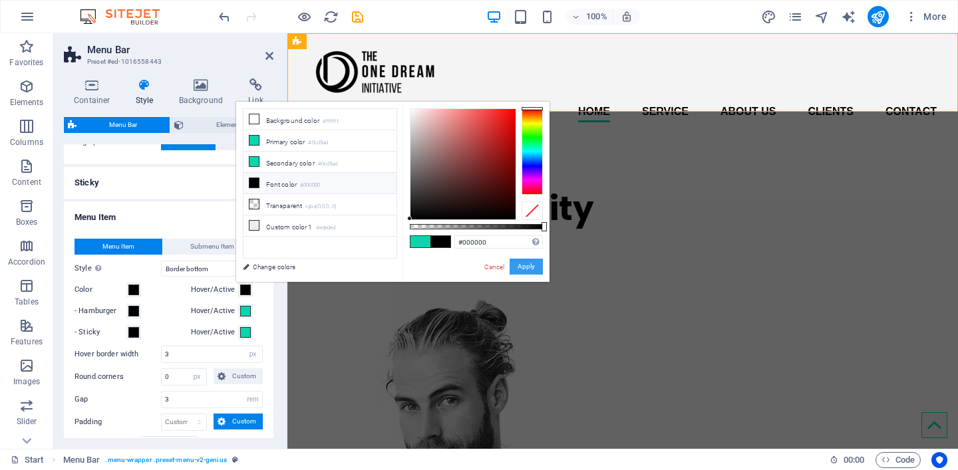
click at [527, 261] on button "Apply" at bounding box center [525, 267] width 33 height 16
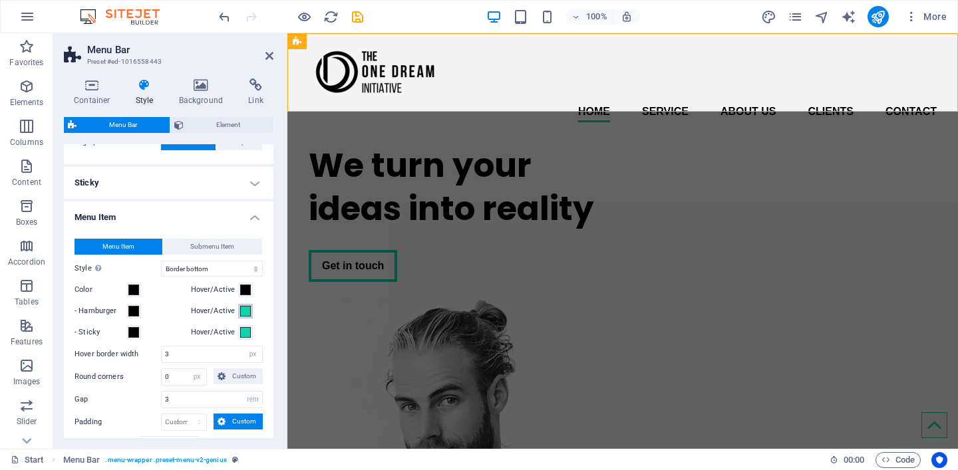
click at [241, 309] on span at bounding box center [245, 311] width 11 height 11
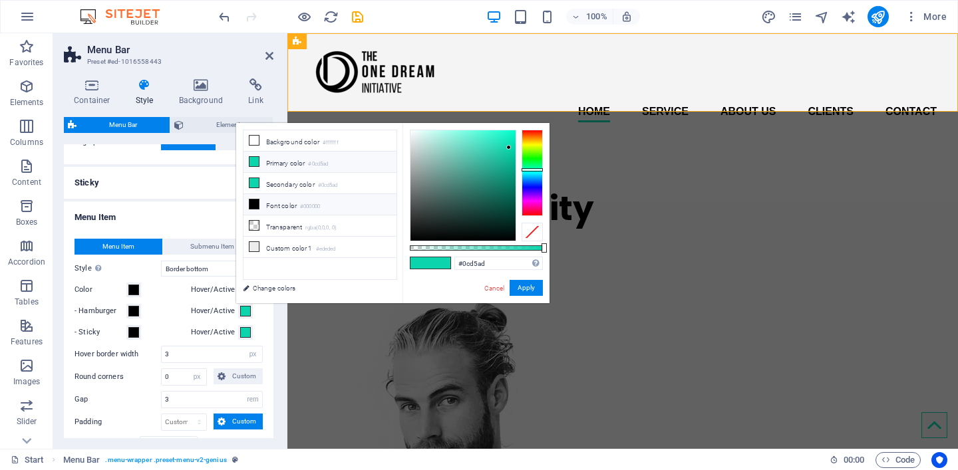
click at [302, 207] on li "Font color #000000" at bounding box center [319, 204] width 153 height 21
type input "#000000"
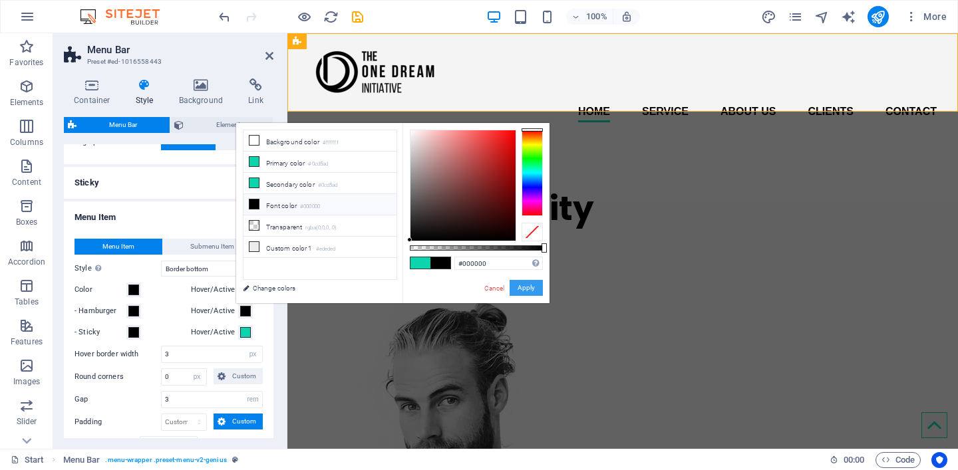
click at [530, 283] on button "Apply" at bounding box center [525, 288] width 33 height 16
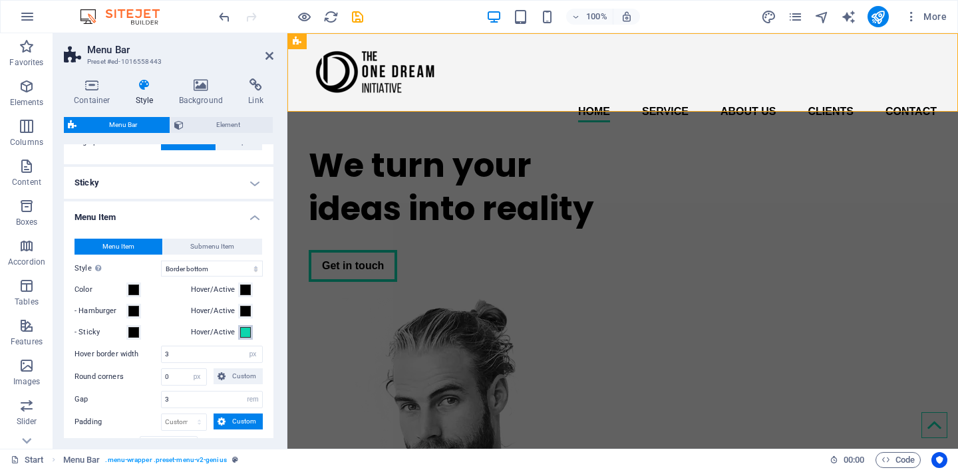
click at [243, 331] on span at bounding box center [245, 332] width 11 height 11
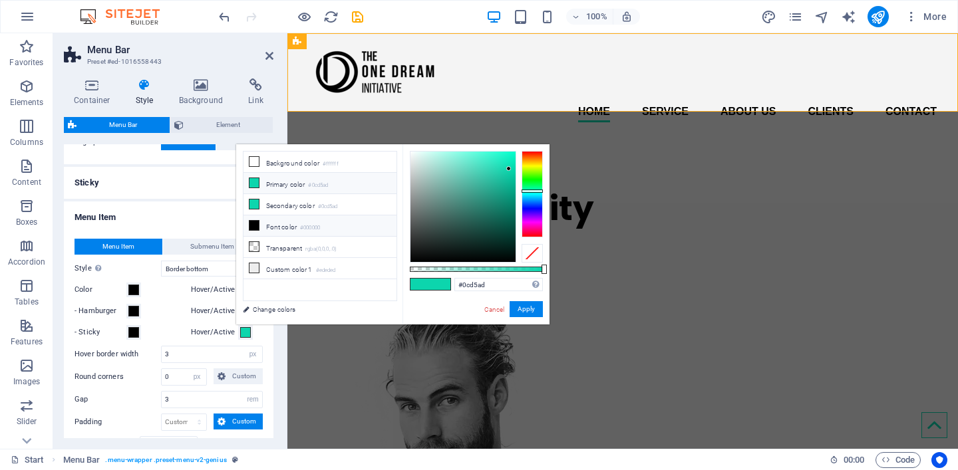
click at [318, 225] on small "#000000" at bounding box center [310, 227] width 20 height 9
type input "#000000"
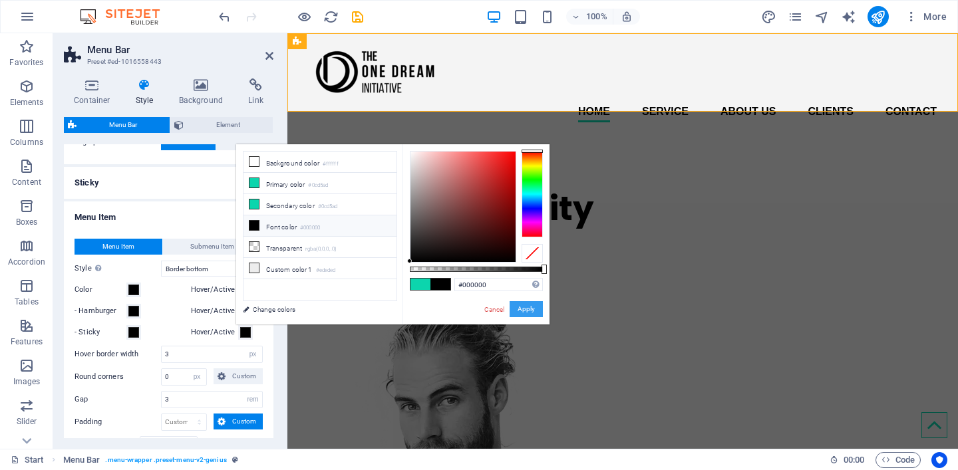
click at [528, 308] on button "Apply" at bounding box center [525, 309] width 33 height 16
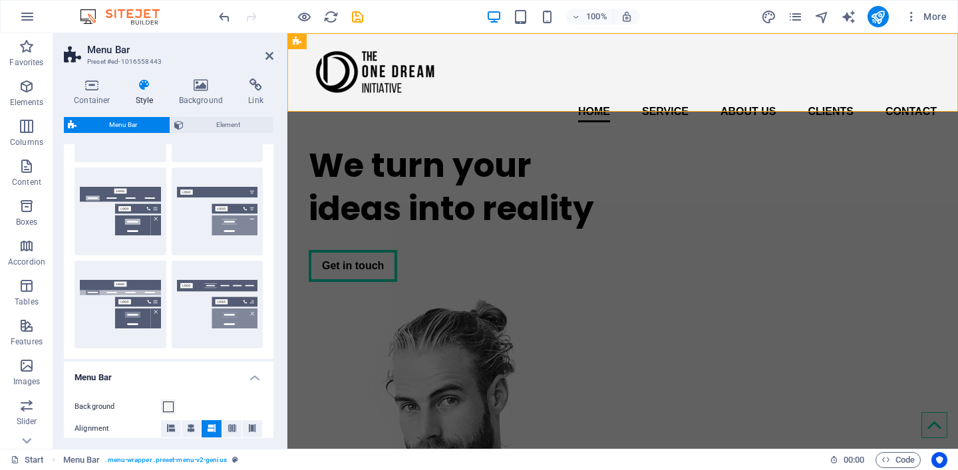
scroll to position [0, 0]
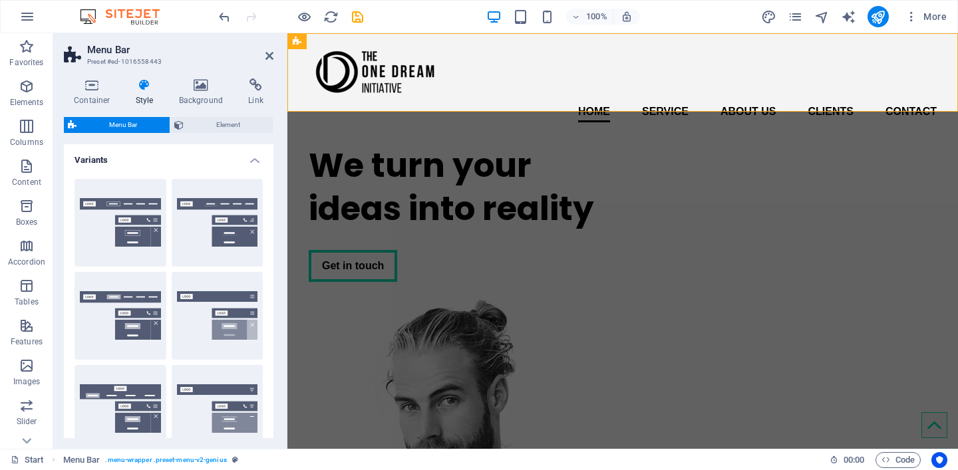
click at [255, 159] on h4 "Variants" at bounding box center [168, 156] width 209 height 24
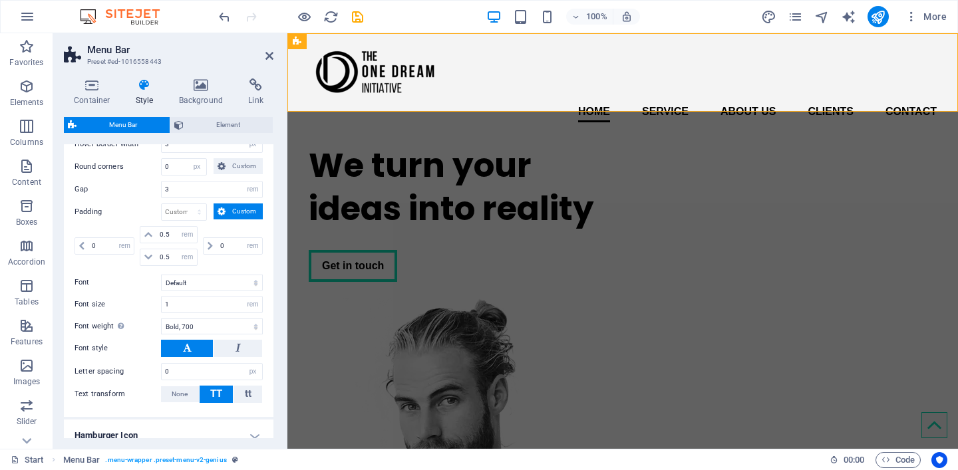
scroll to position [493, 0]
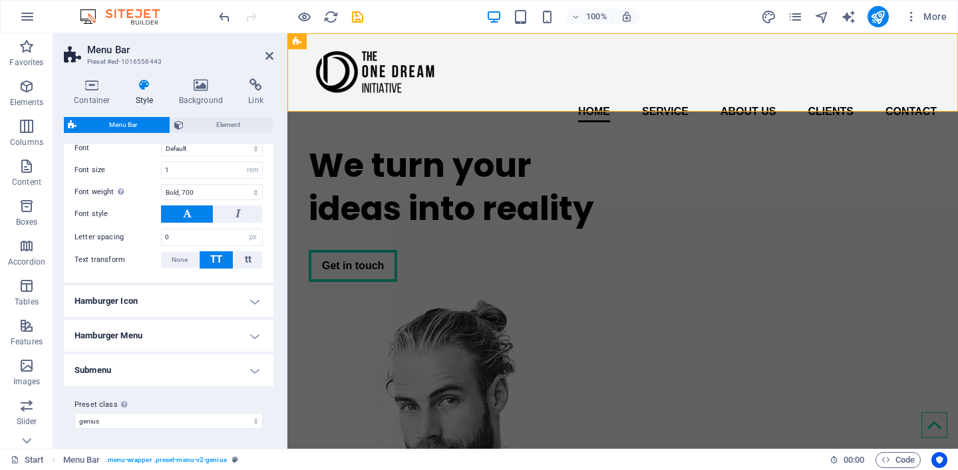
checkbox input "false"
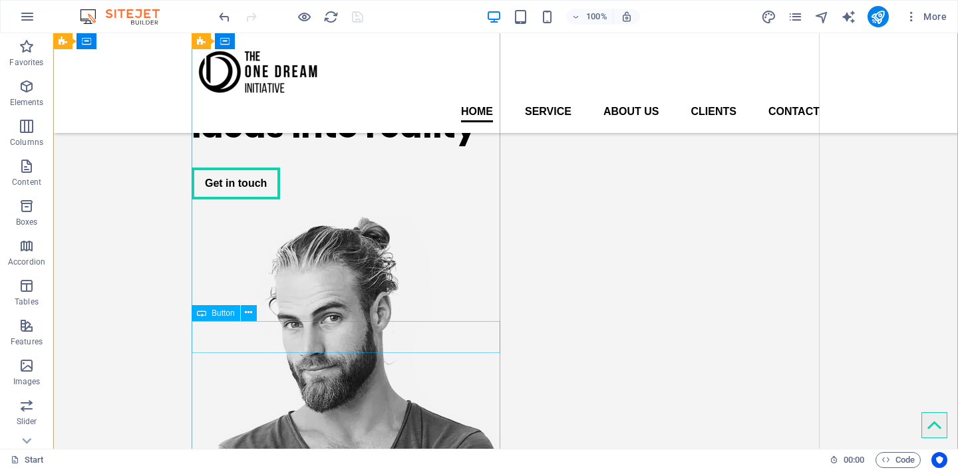
scroll to position [31, 0]
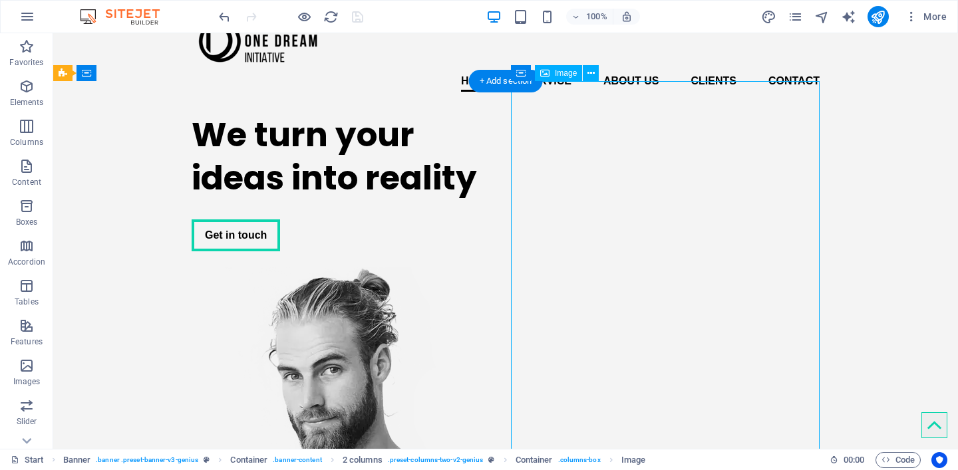
select select "px"
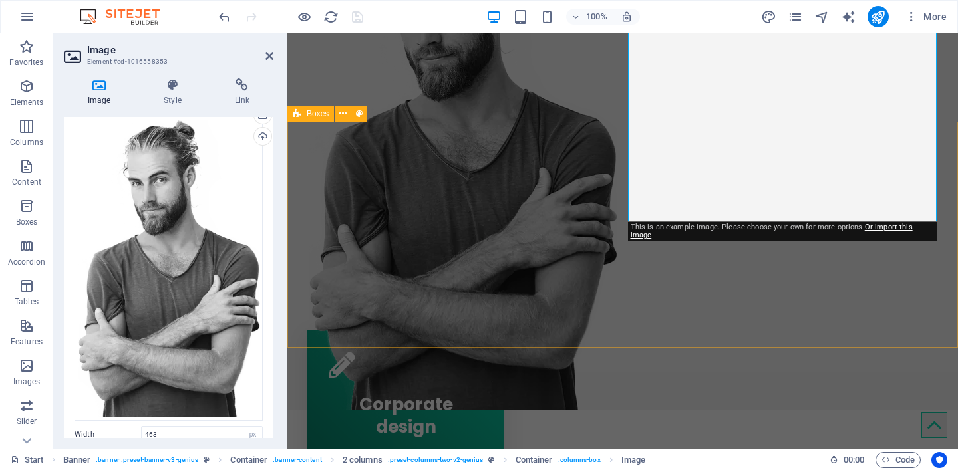
scroll to position [396, 0]
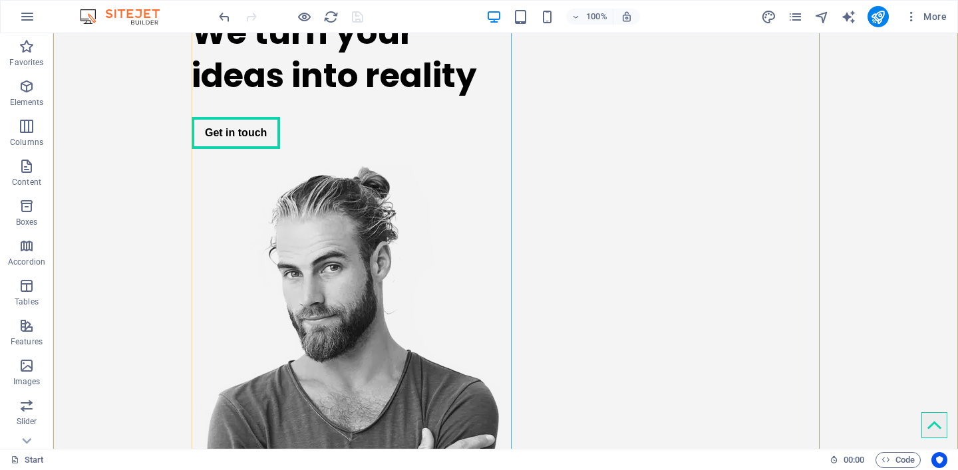
scroll to position [134, 0]
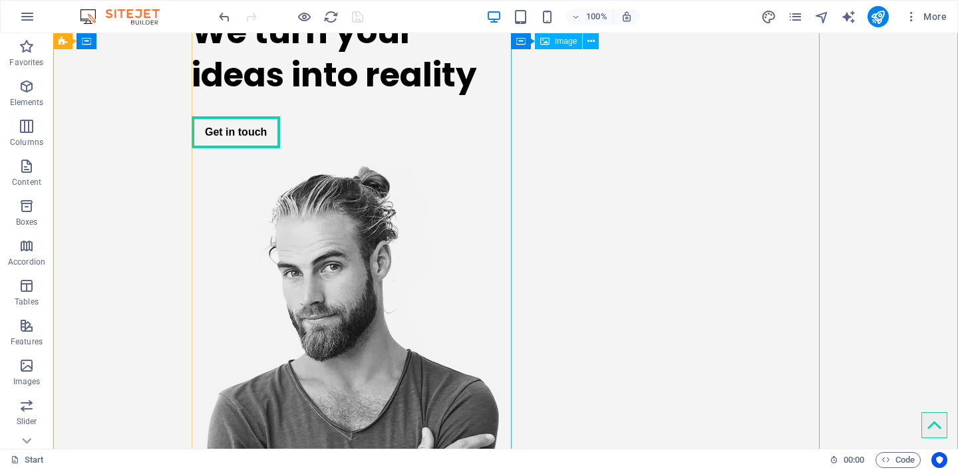
click at [500, 164] on figure at bounding box center [346, 417] width 309 height 506
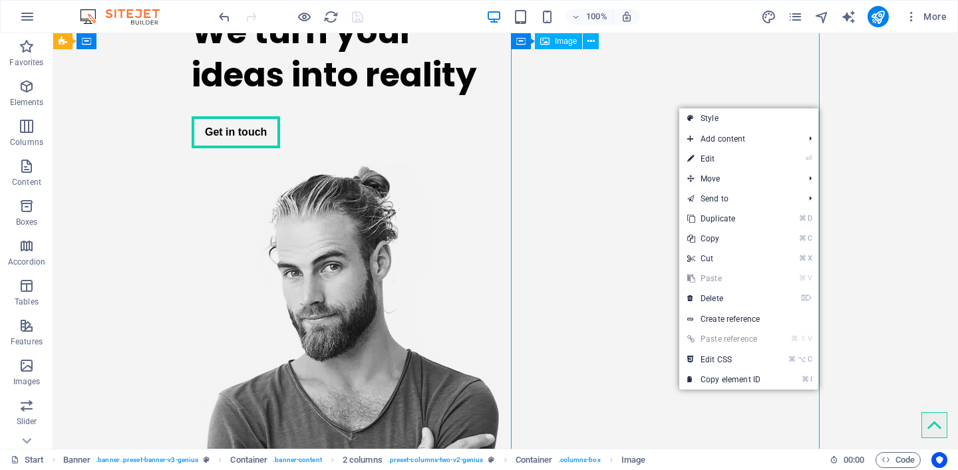
click at [500, 164] on figure at bounding box center [346, 417] width 309 height 506
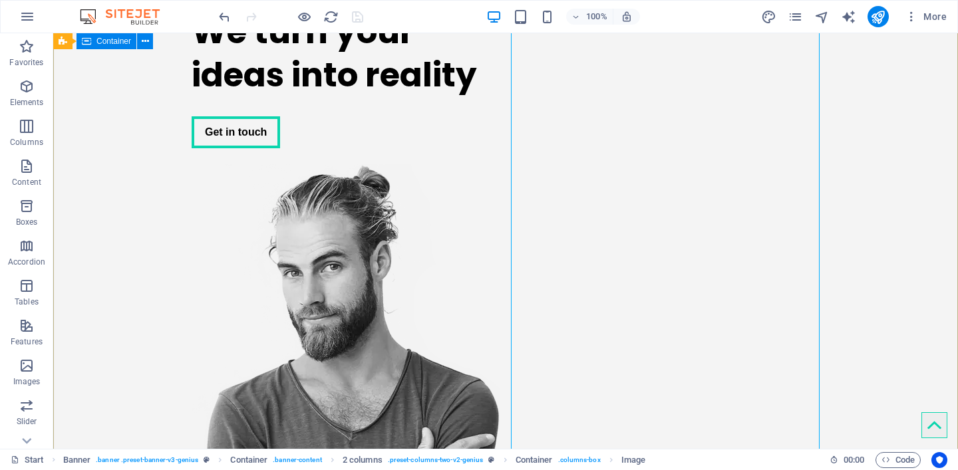
click at [950, 136] on div "We turn your ideas into reality Get in touch" at bounding box center [505, 334] width 904 height 671
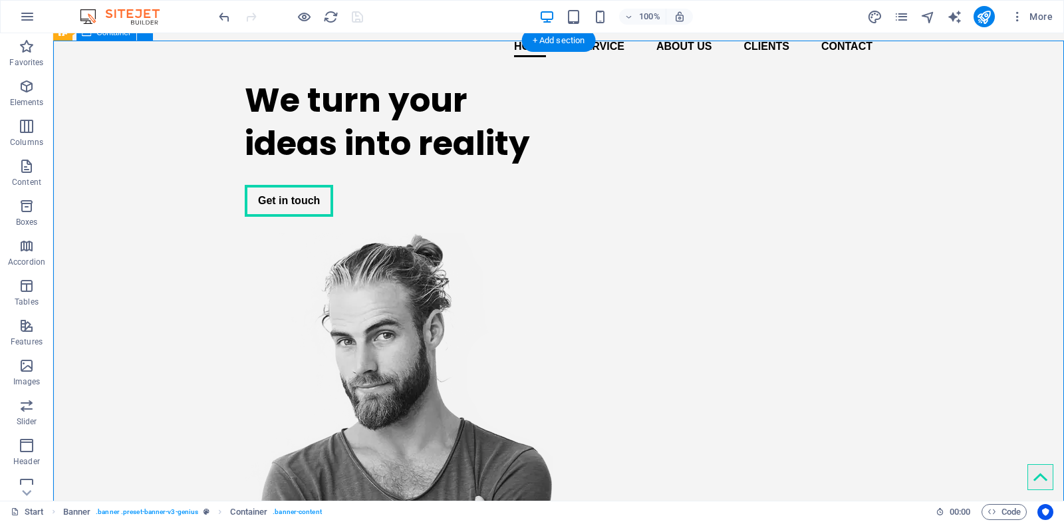
scroll to position [59, 0]
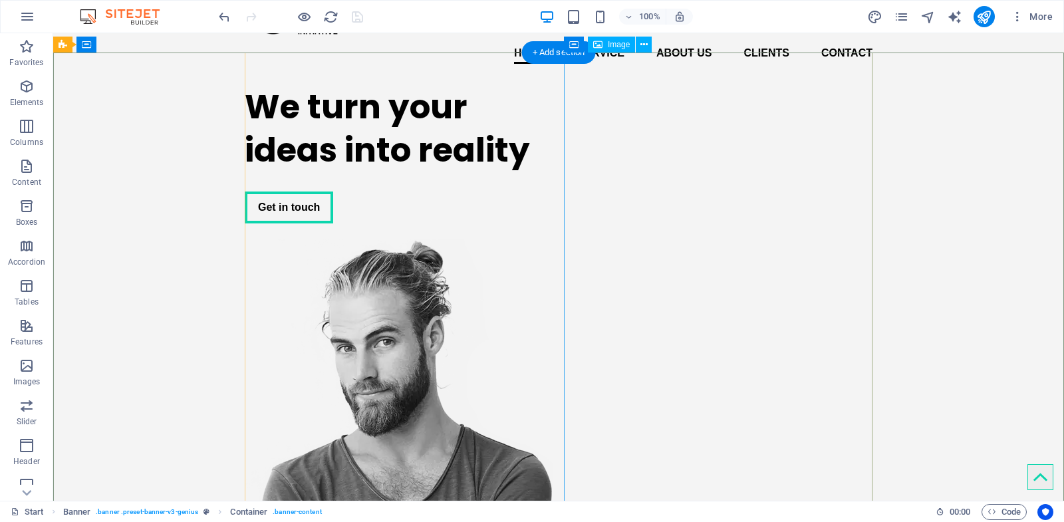
click at [553, 255] on figure at bounding box center [399, 492] width 309 height 506
select select "px"
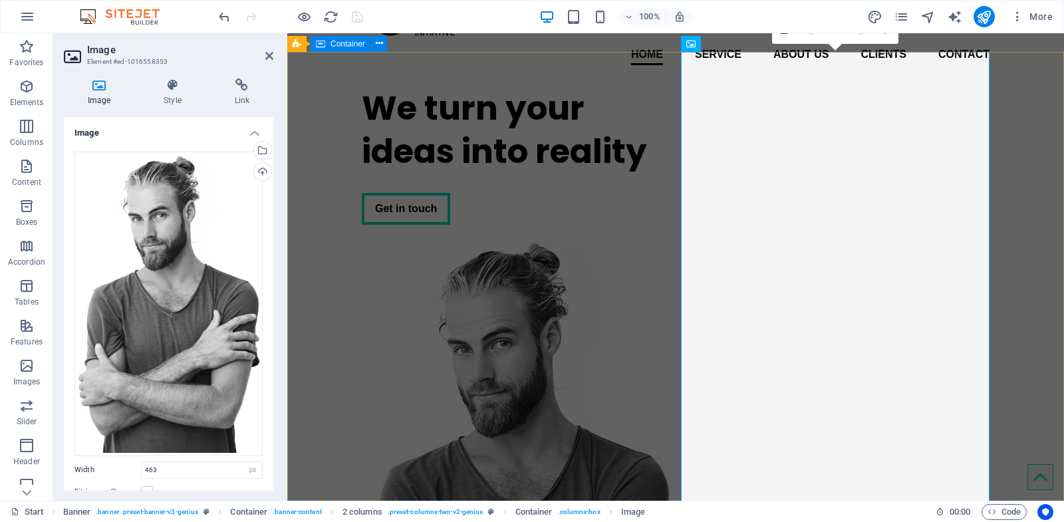
scroll to position [60, 0]
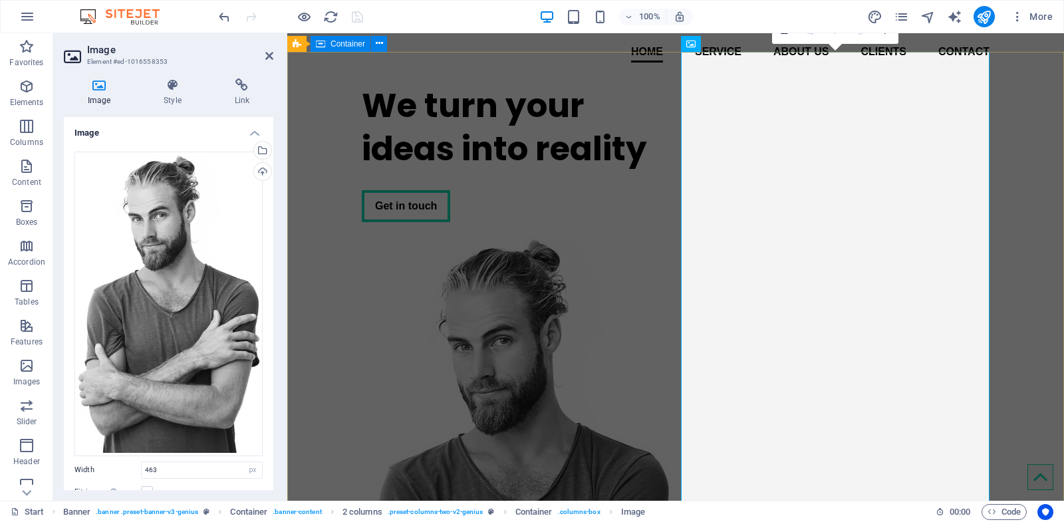
type input "80"
select select "%"
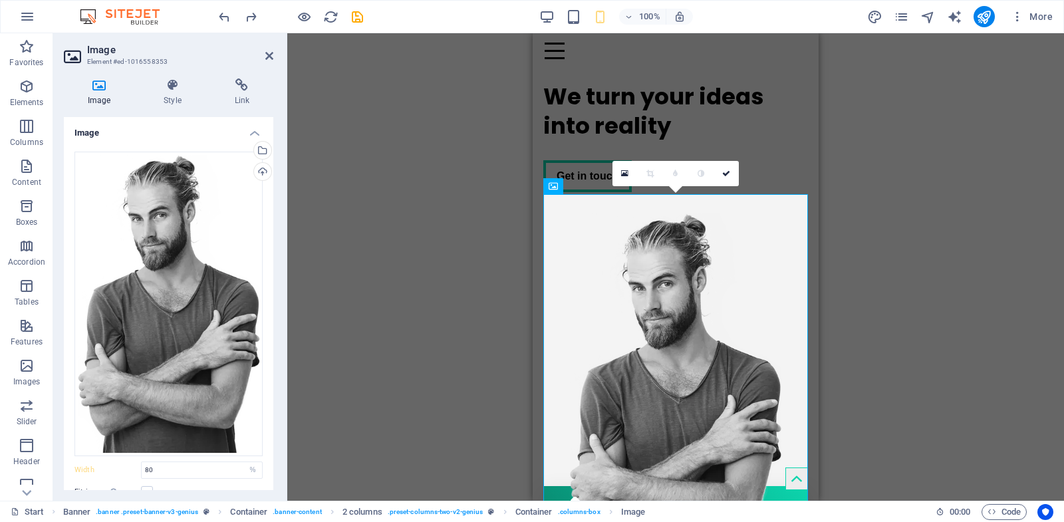
click at [957, 243] on div "Drag here to replace the existing content. Press “Ctrl” if you want to create a…" at bounding box center [675, 267] width 777 height 468
click at [434, 169] on div "Drag here to replace the existing content. Press “Ctrl” if you want to create a…" at bounding box center [675, 267] width 777 height 468
click at [271, 57] on icon at bounding box center [269, 56] width 8 height 11
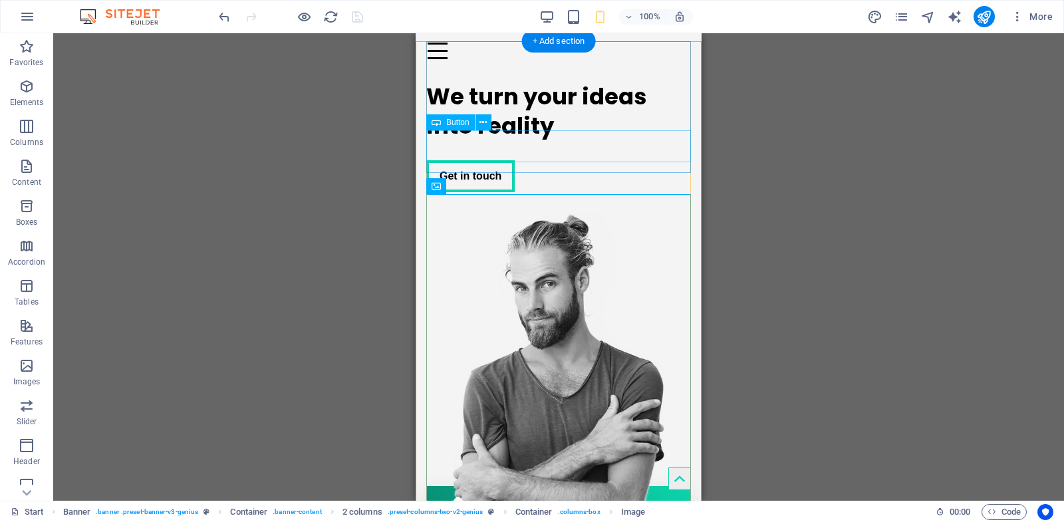
click at [673, 160] on div "Get in touch" at bounding box center [558, 176] width 265 height 32
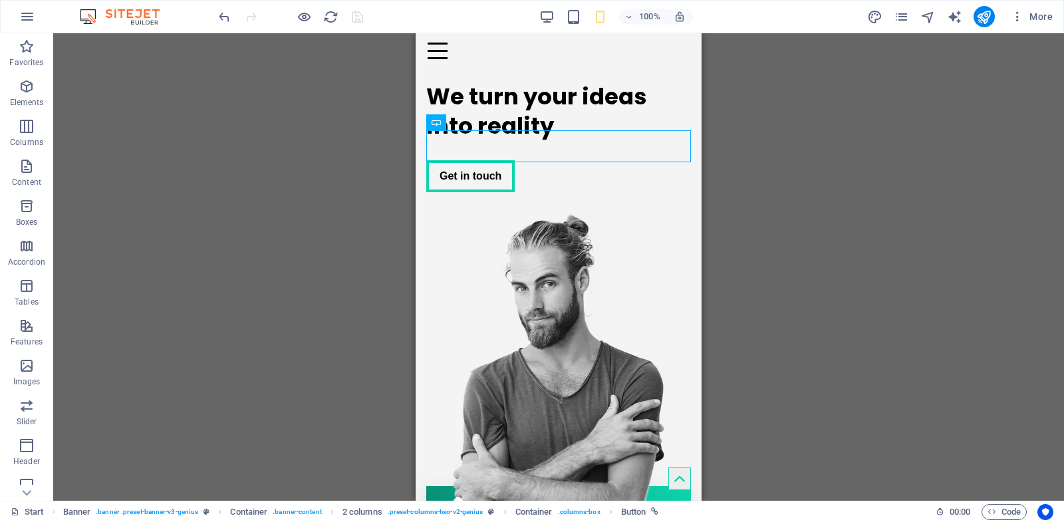
click at [798, 124] on div "Drag here to replace the existing content. Press “Ctrl” if you want to create a…" at bounding box center [558, 267] width 1011 height 468
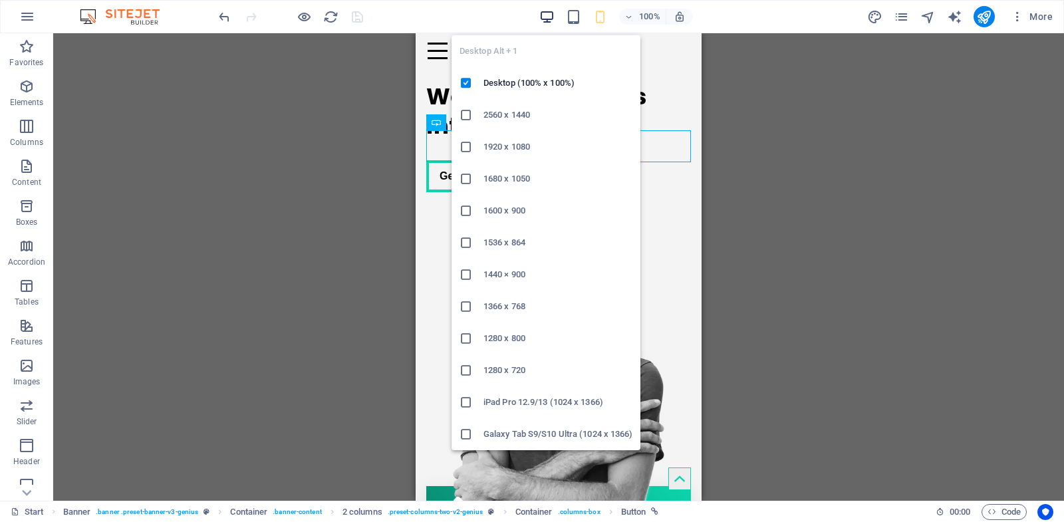
click at [551, 9] on icon "button" at bounding box center [546, 16] width 15 height 15
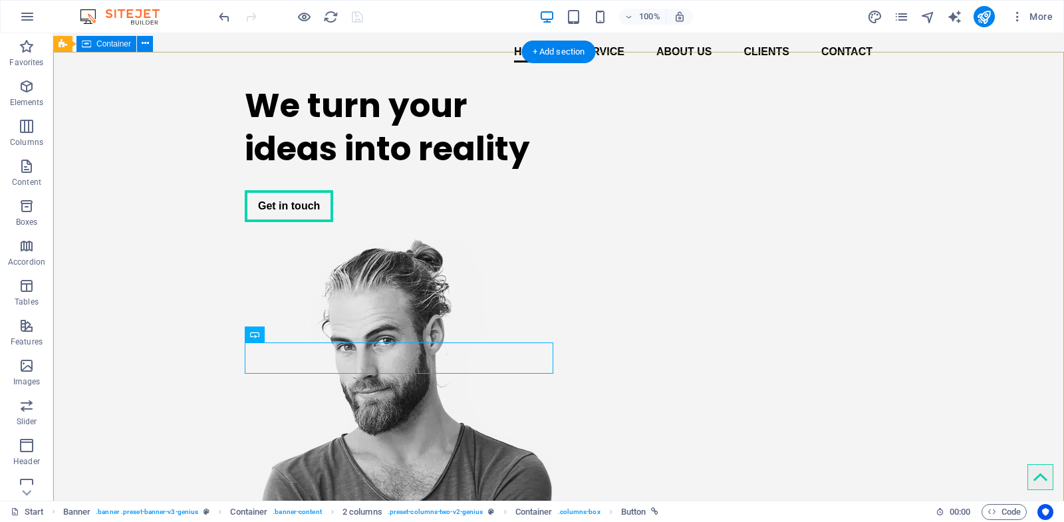
click at [923, 164] on div "We turn your ideas into reality Get in touch" at bounding box center [558, 408] width 1011 height 671
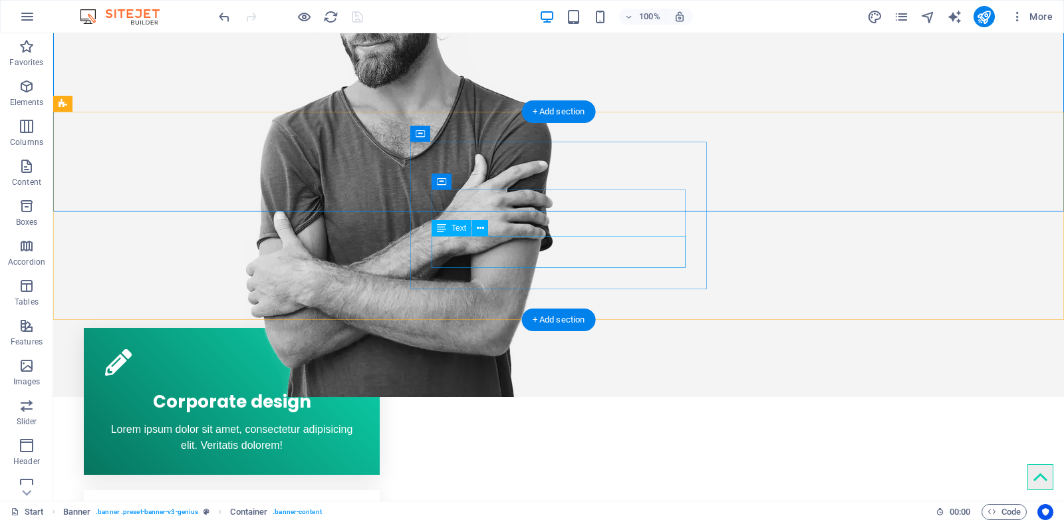
scroll to position [409, 0]
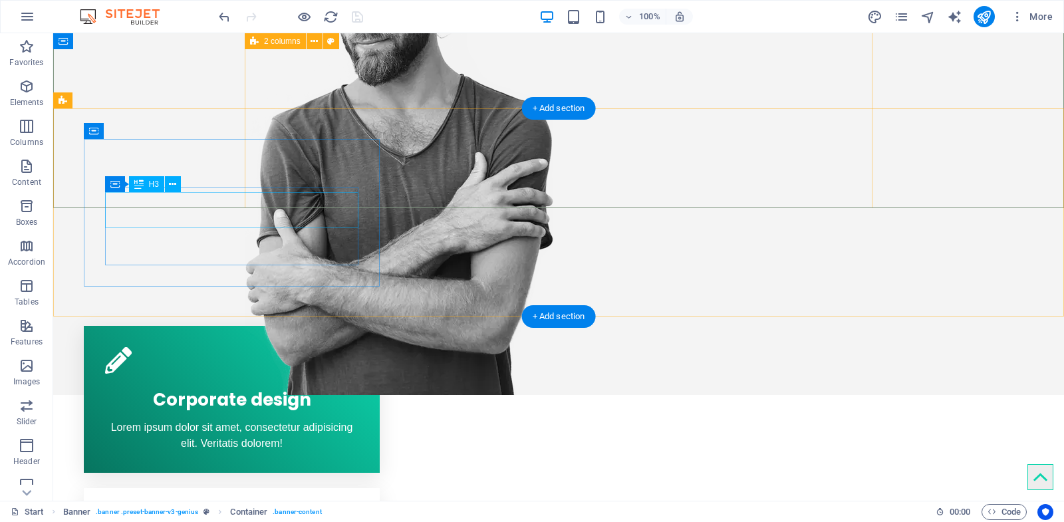
click at [264, 379] on div "Corporate design" at bounding box center [232, 397] width 254 height 36
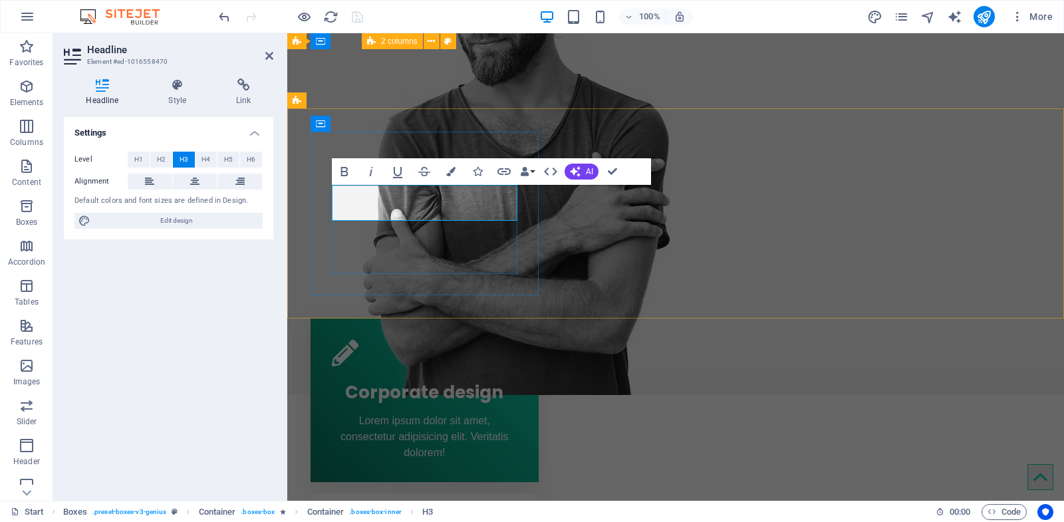
click at [495, 380] on span "Corporate design" at bounding box center [424, 392] width 158 height 24
drag, startPoint x: 503, startPoint y: 211, endPoint x: 430, endPoint y: 215, distance: 73.3
click at [430, 382] on h3 "Corporate design" at bounding box center [425, 393] width 186 height 23
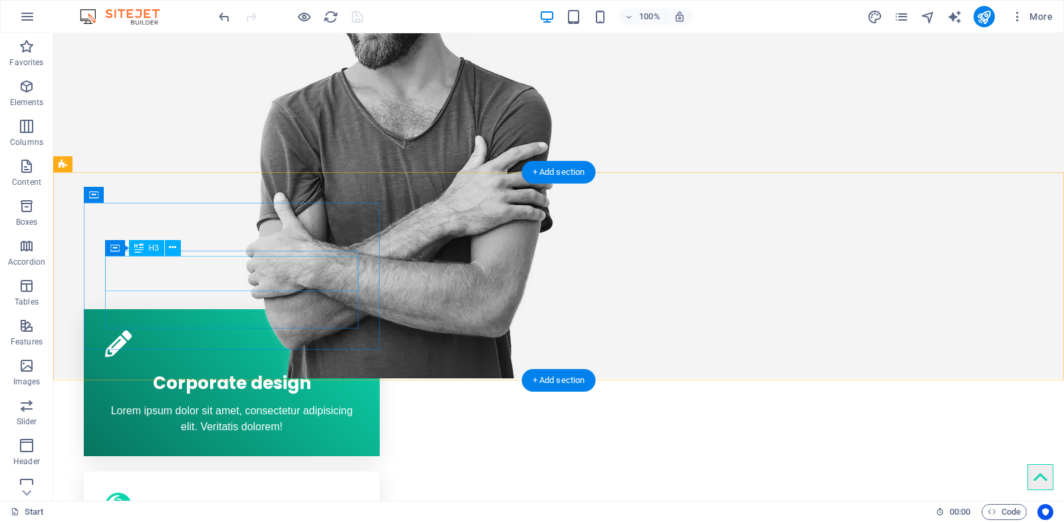
scroll to position [533, 0]
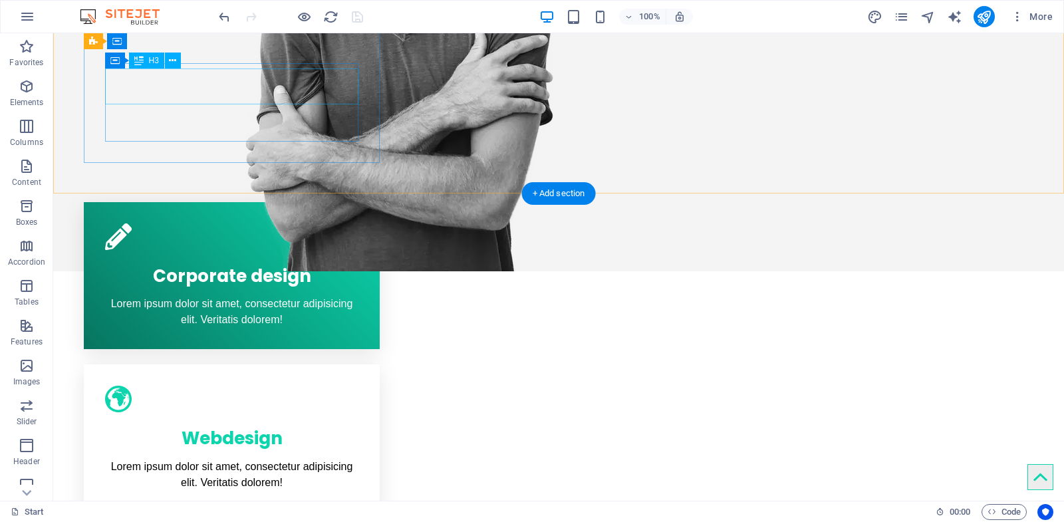
click at [216, 255] on div "Corporate design" at bounding box center [232, 273] width 254 height 36
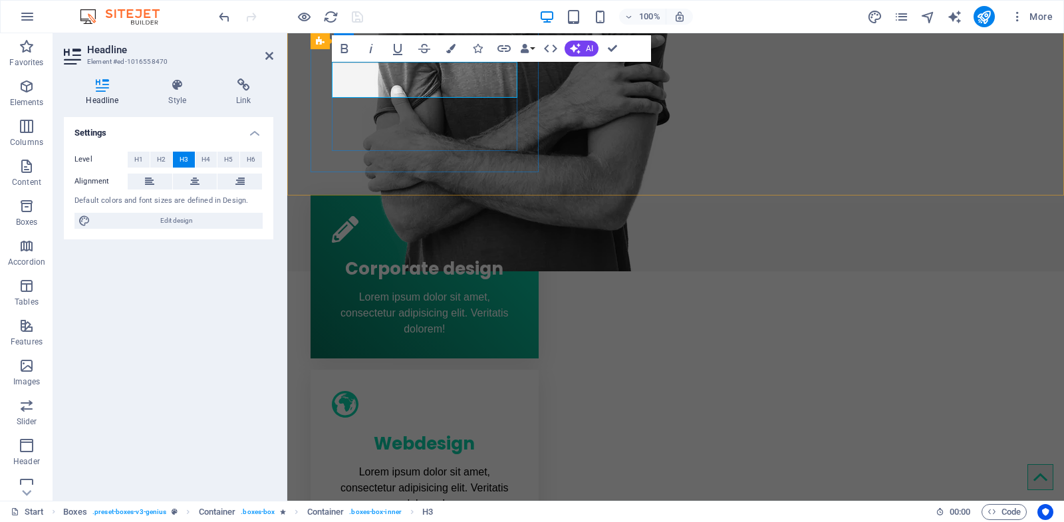
click at [444, 257] on span "Corporate design" at bounding box center [424, 269] width 158 height 24
click at [485, 289] on div "Lorem ipsum dolor sit amet, consectetur adipisicing elit. Veritatis dolorem!" at bounding box center [425, 313] width 186 height 48
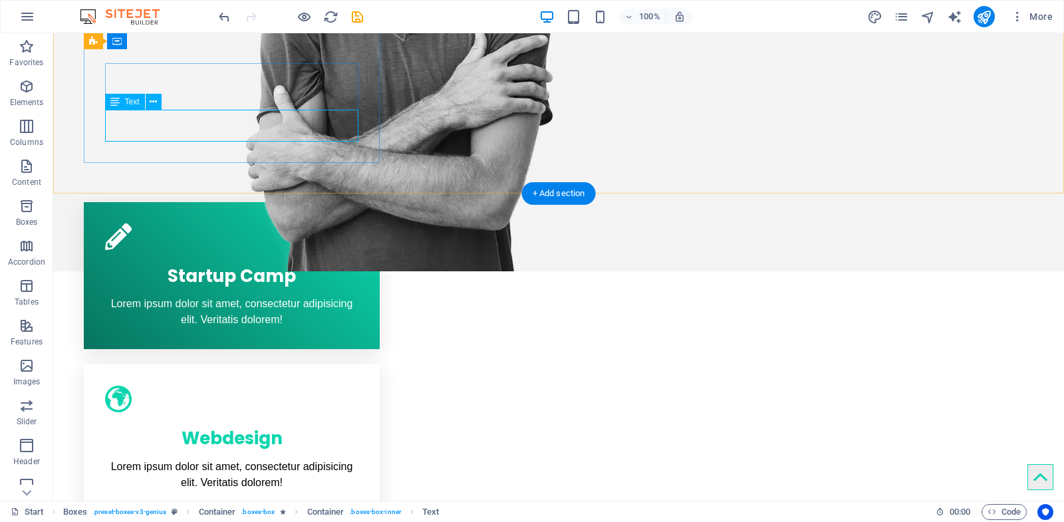
click at [264, 296] on div "Lorem ipsum dolor sit amet, consectetur adipisicing elit. Veritatis dolorem!" at bounding box center [232, 312] width 254 height 32
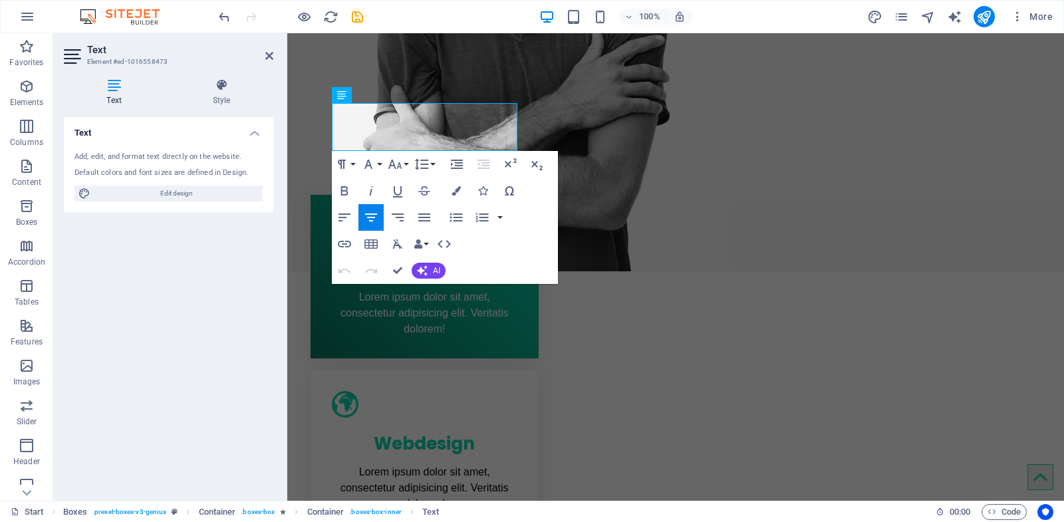
click at [178, 166] on div "Add, edit, and format text directly on the website. Default colors and font siz…" at bounding box center [168, 176] width 209 height 71
click at [406, 291] on span "Lorem ipsum dolor sit amet, consectetur adipisicing elit. Veritatis dolorem!" at bounding box center [425, 312] width 168 height 43
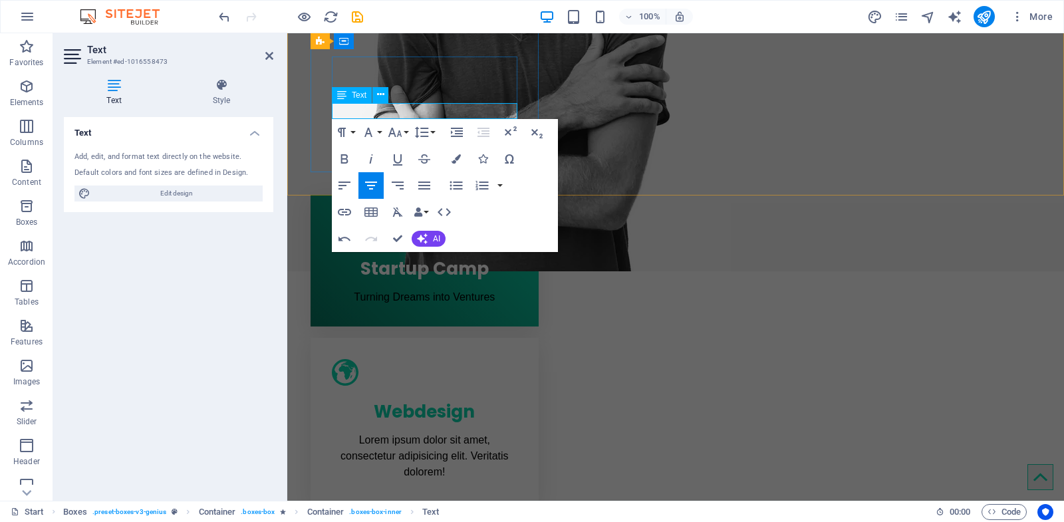
scroll to position [0, 4]
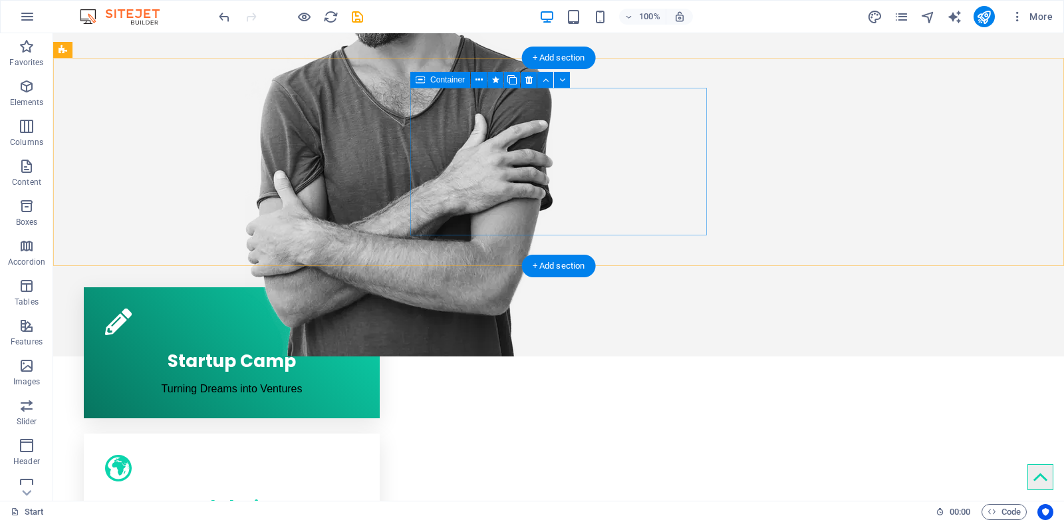
scroll to position [481, 0]
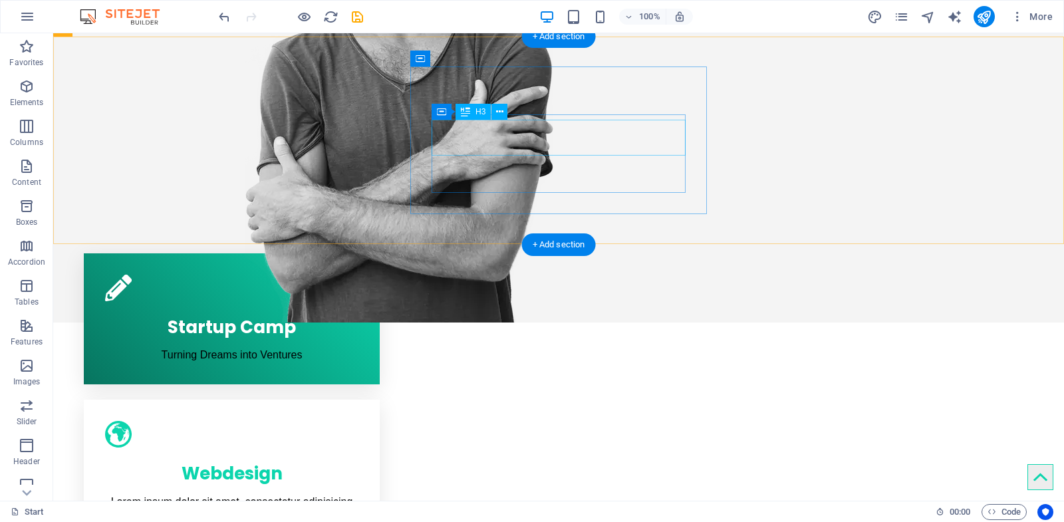
click at [359, 453] on div "Webdesign" at bounding box center [232, 471] width 254 height 36
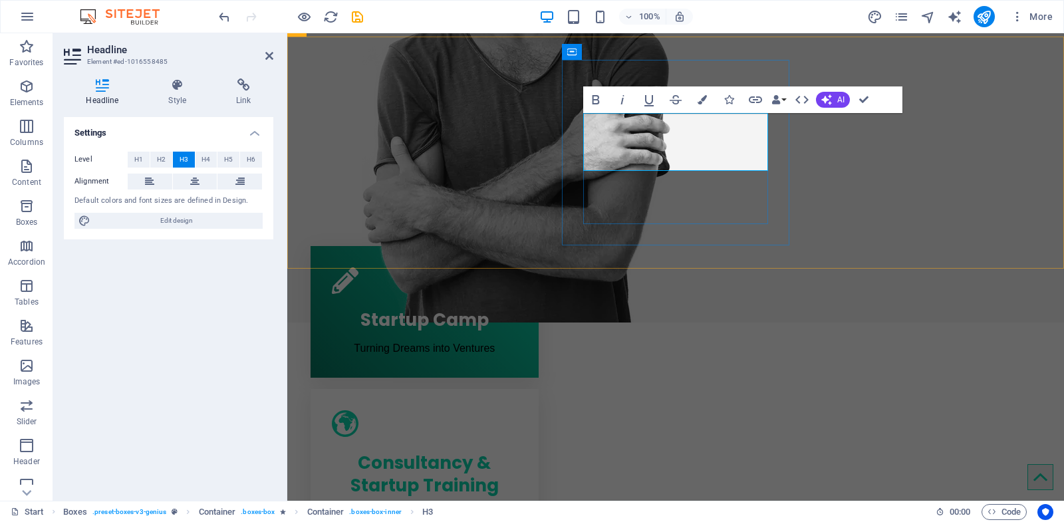
scroll to position [0, 5]
click at [791, 224] on div "Startup Camp Turning Dreams into Ventures Consultancy & Startup Training Consul…" at bounding box center [675, 498] width 777 height 551
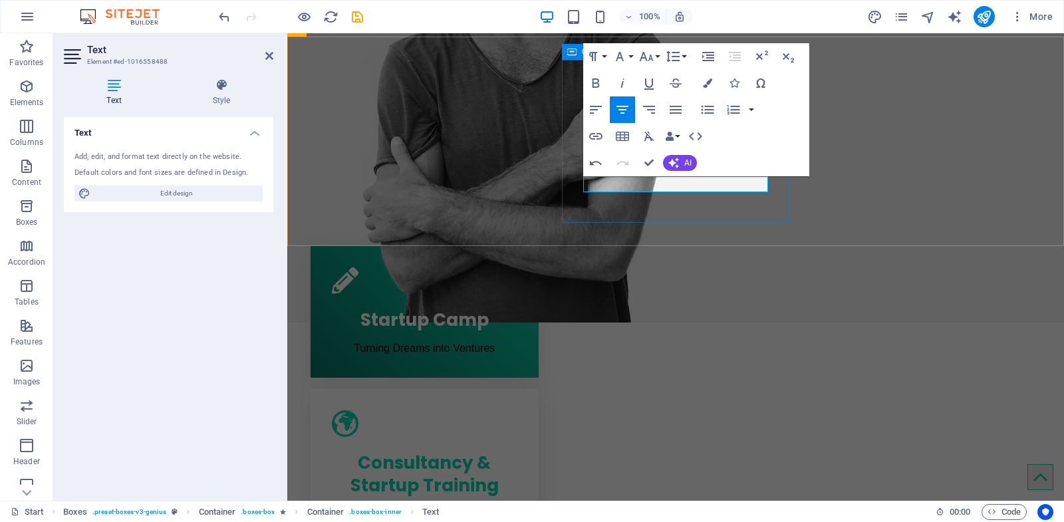
scroll to position [0, 2]
click at [844, 228] on div "Startup Camp Turning Dreams into Ventures Consultancy & Startup Training Buildi…" at bounding box center [675, 482] width 777 height 519
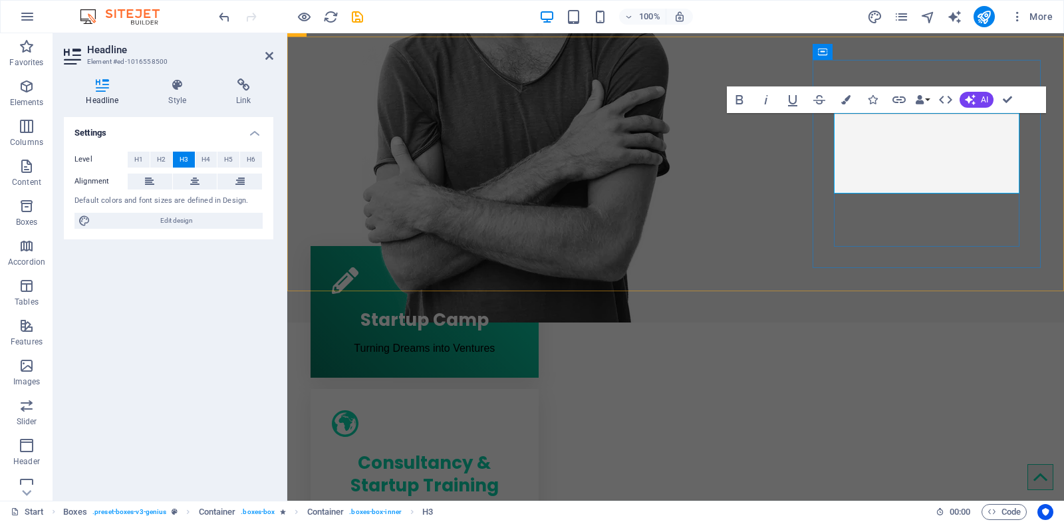
scroll to position [171, 4]
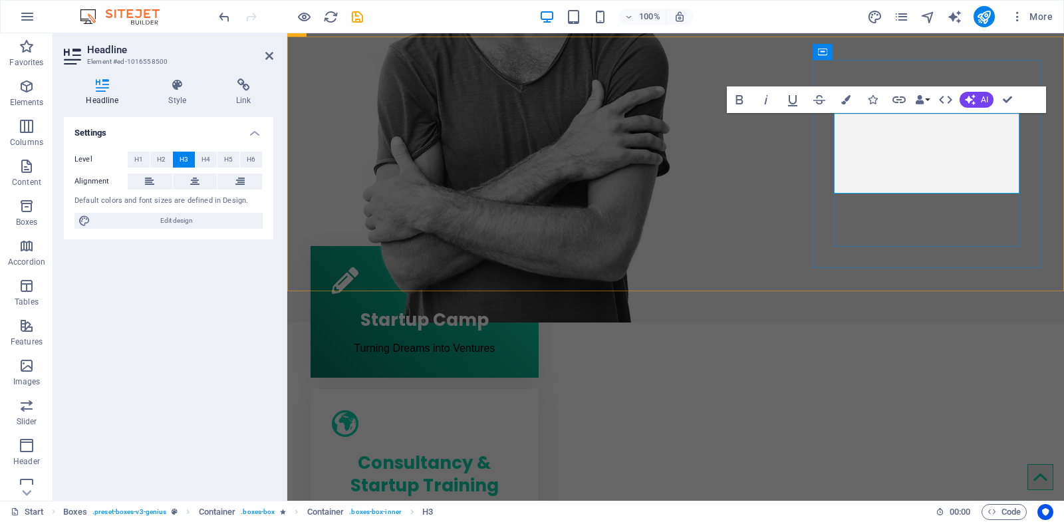
drag, startPoint x: 987, startPoint y: 181, endPoint x: 835, endPoint y: 160, distance: 153.1
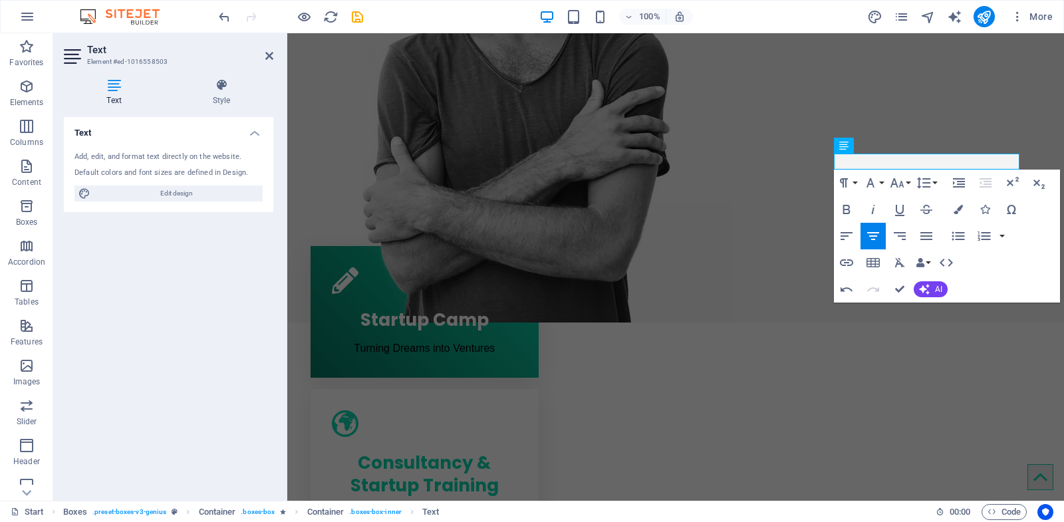
scroll to position [0, 4]
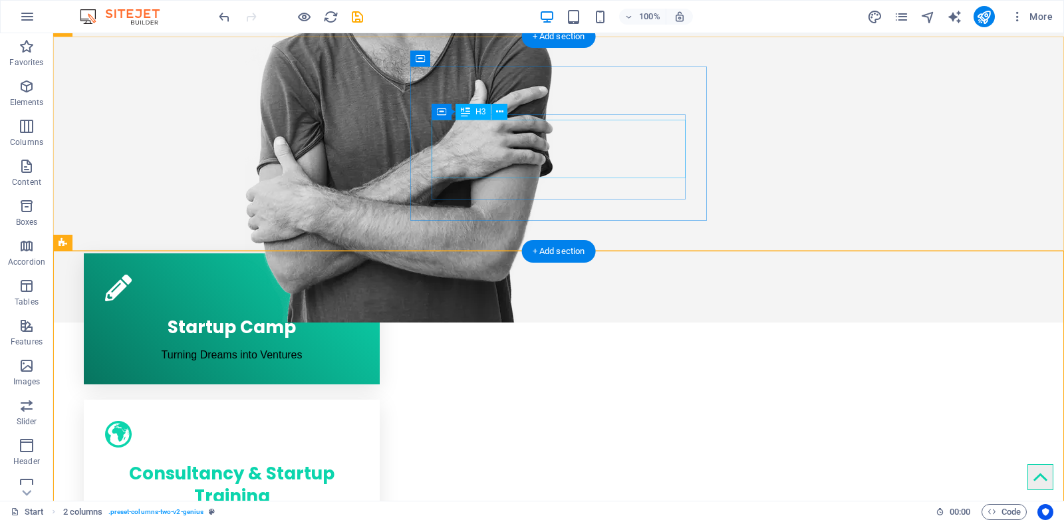
click at [359, 453] on div "Consultancy & Startup Training" at bounding box center [232, 482] width 254 height 59
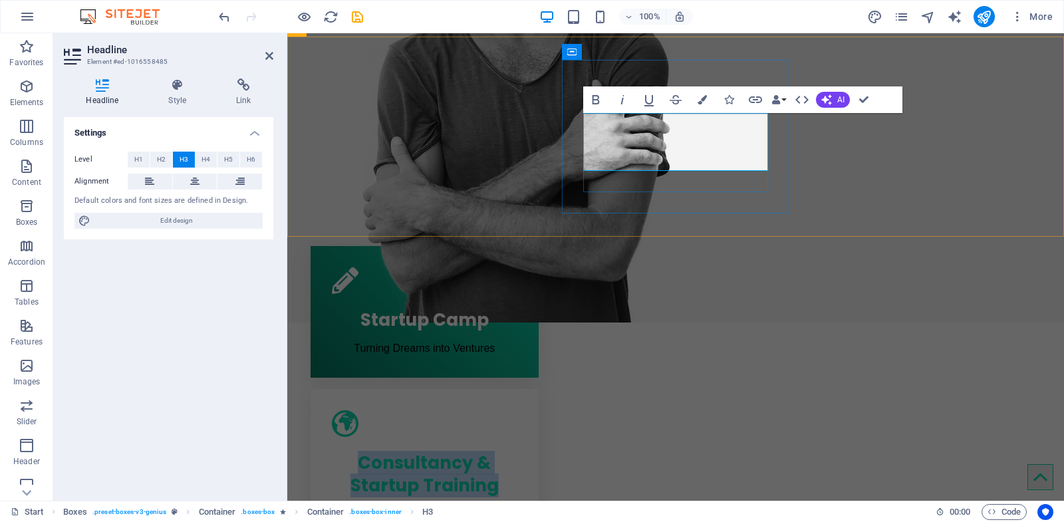
click at [517, 452] on h3 "Consultancy & Startup Training" at bounding box center [425, 474] width 186 height 45
drag, startPoint x: 732, startPoint y: 134, endPoint x: 752, endPoint y: 153, distance: 27.8
click at [517, 452] on h3 "Consultancy & Startup Training" at bounding box center [425, 474] width 186 height 45
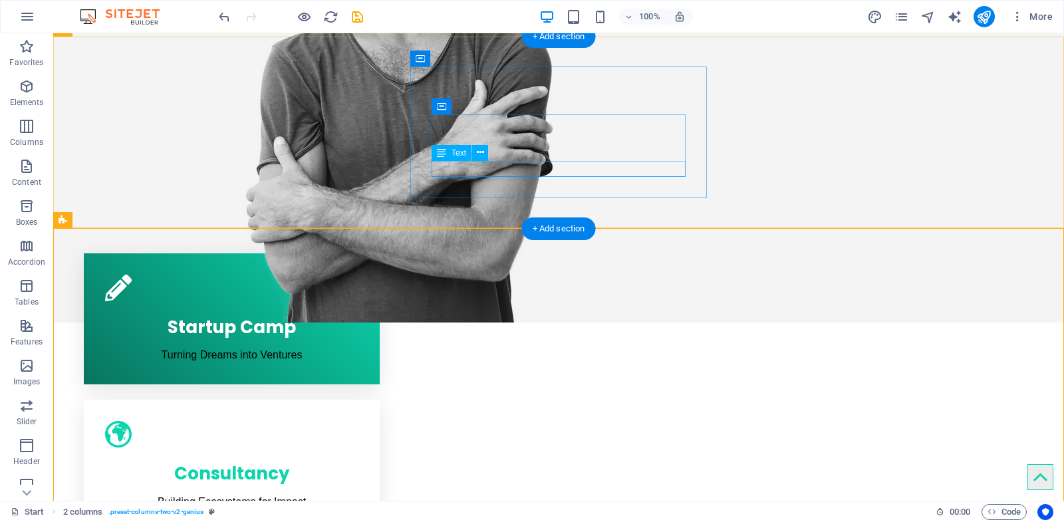
click at [359, 470] on div "Building Ecosystems for Impact" at bounding box center [232, 502] width 254 height 16
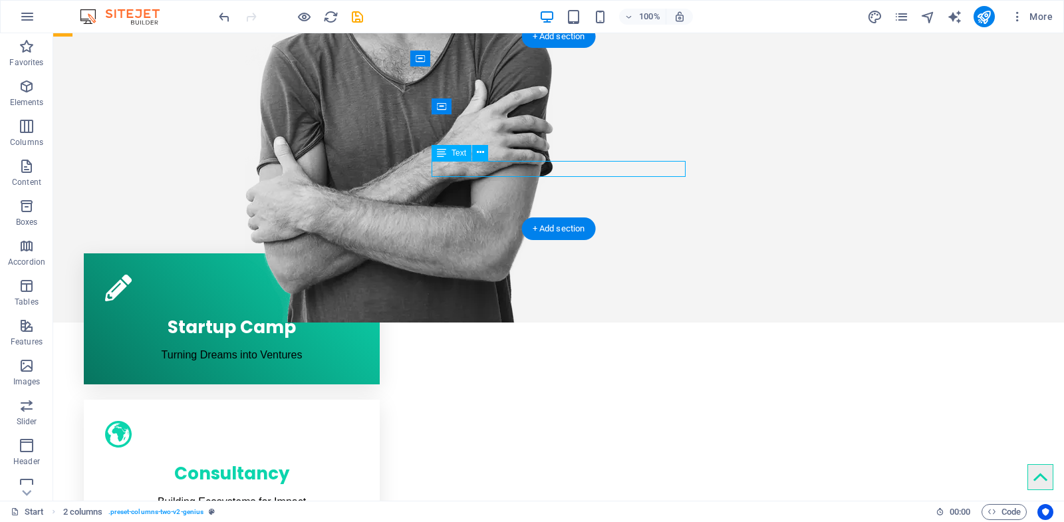
click at [359, 470] on div "Building Ecosystems for Impact" at bounding box center [232, 502] width 254 height 16
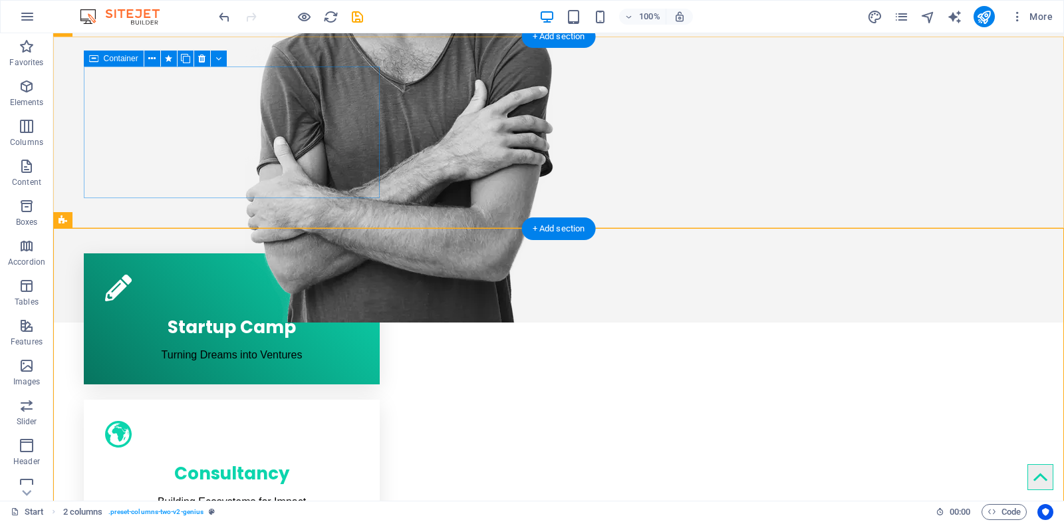
click at [335, 253] on div "Startup Camp Turning Dreams into Ventures" at bounding box center [232, 319] width 297 height 132
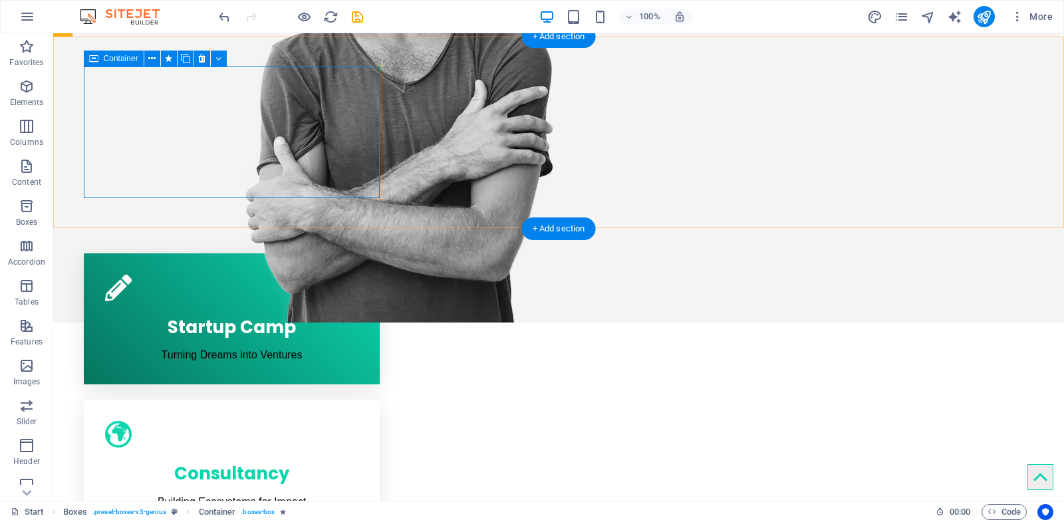
click at [256, 253] on div "Startup Camp Turning Dreams into Ventures" at bounding box center [232, 319] width 297 height 132
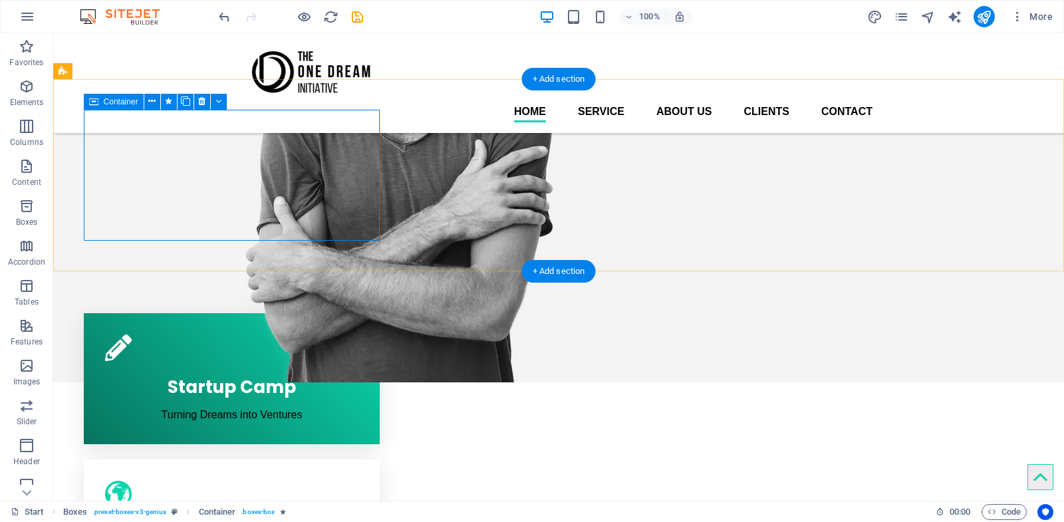
scroll to position [342, 0]
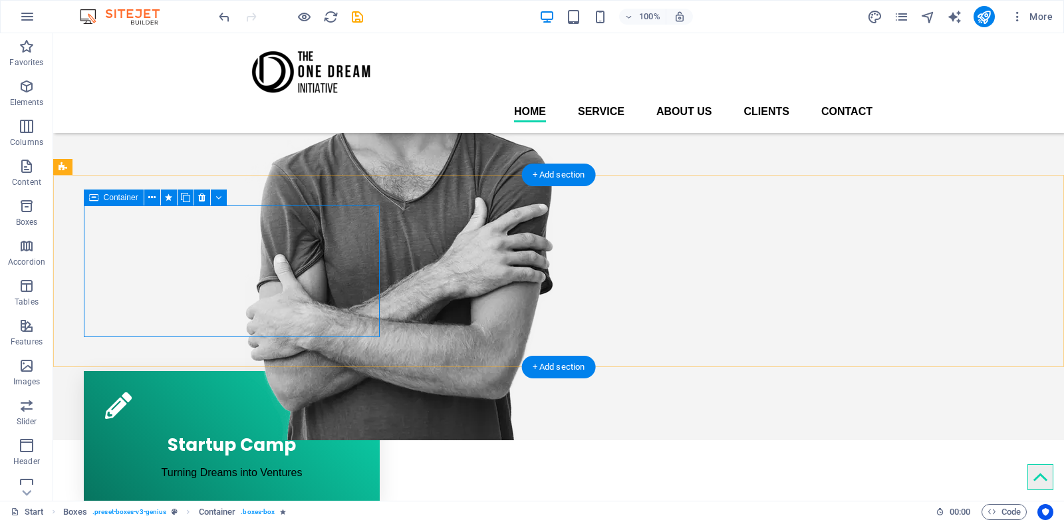
click at [132, 371] on div "Startup Camp Turning Dreams into Ventures" at bounding box center [232, 437] width 297 height 132
click at [97, 198] on icon at bounding box center [93, 198] width 9 height 16
click at [120, 200] on span "Container" at bounding box center [121, 198] width 35 height 8
click at [152, 202] on icon at bounding box center [151, 198] width 7 height 14
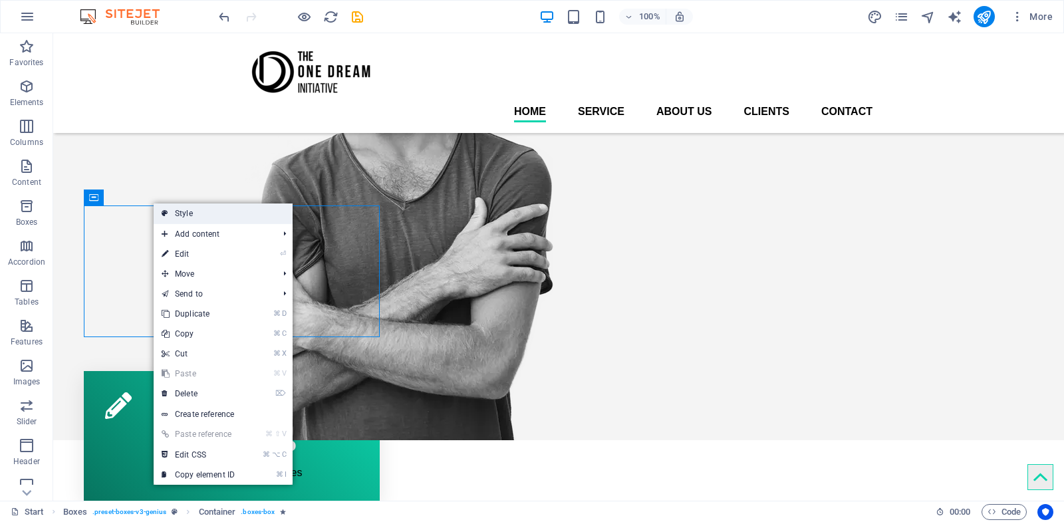
click at [170, 211] on link "Style" at bounding box center [223, 214] width 139 height 20
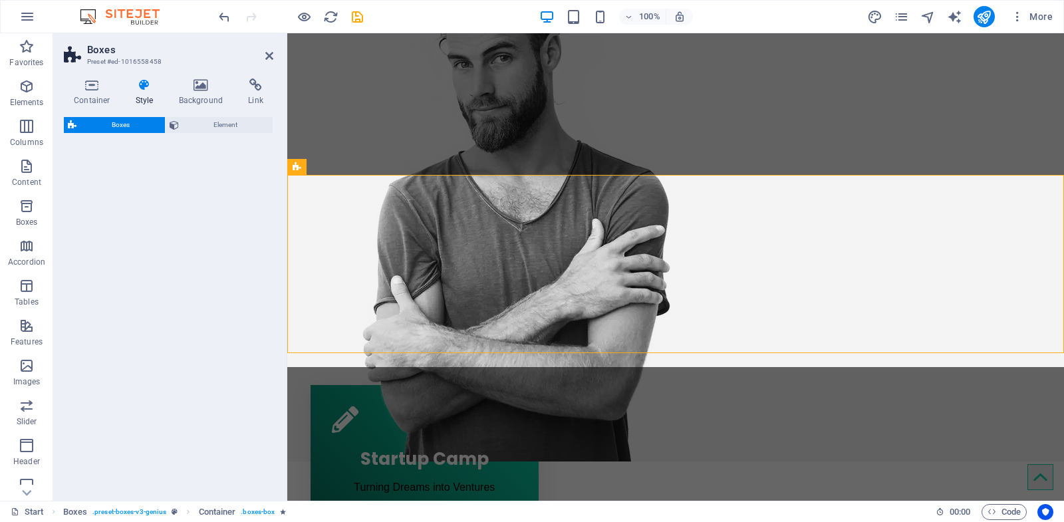
select select "vw"
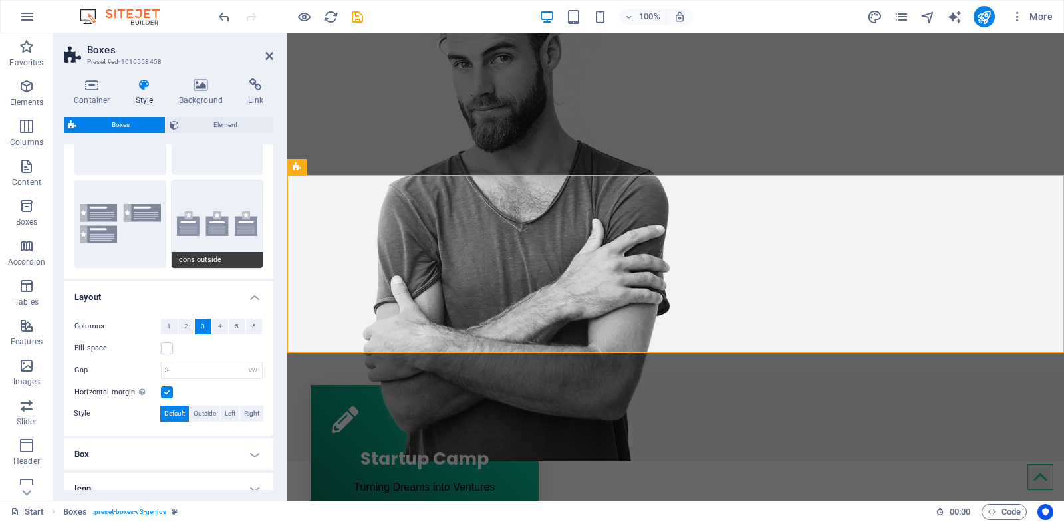
scroll to position [158, 0]
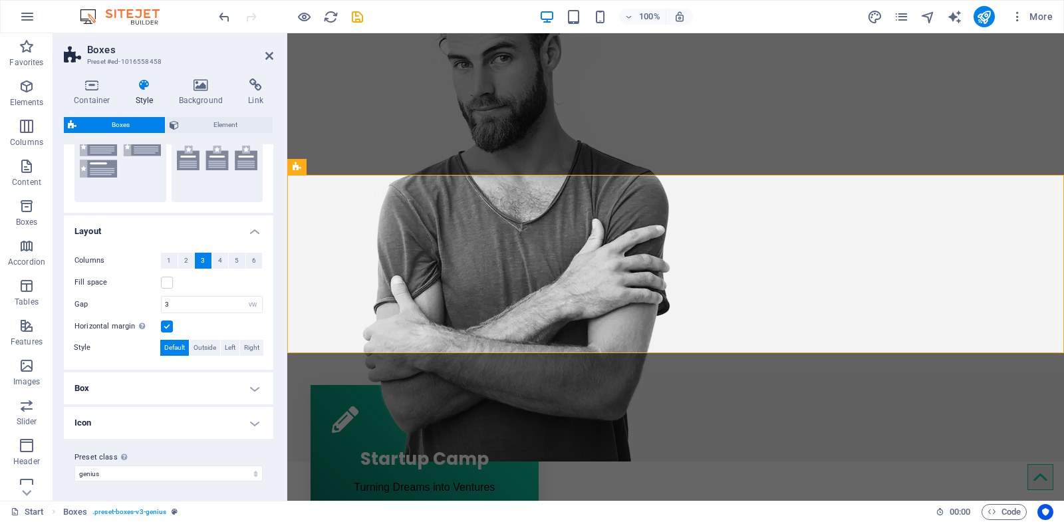
click at [148, 86] on icon at bounding box center [145, 84] width 38 height 13
click at [203, 391] on h4 "Box" at bounding box center [168, 388] width 209 height 32
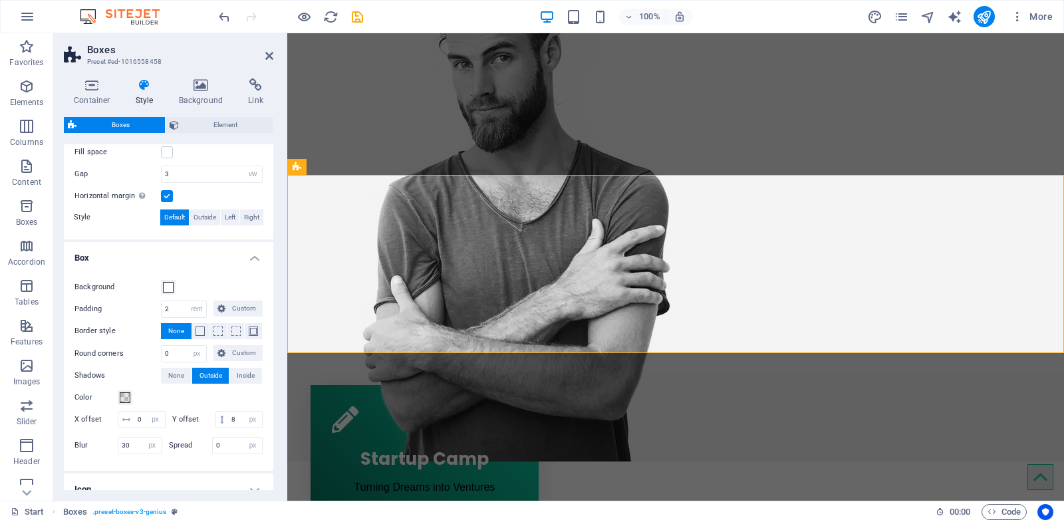
scroll to position [369, 0]
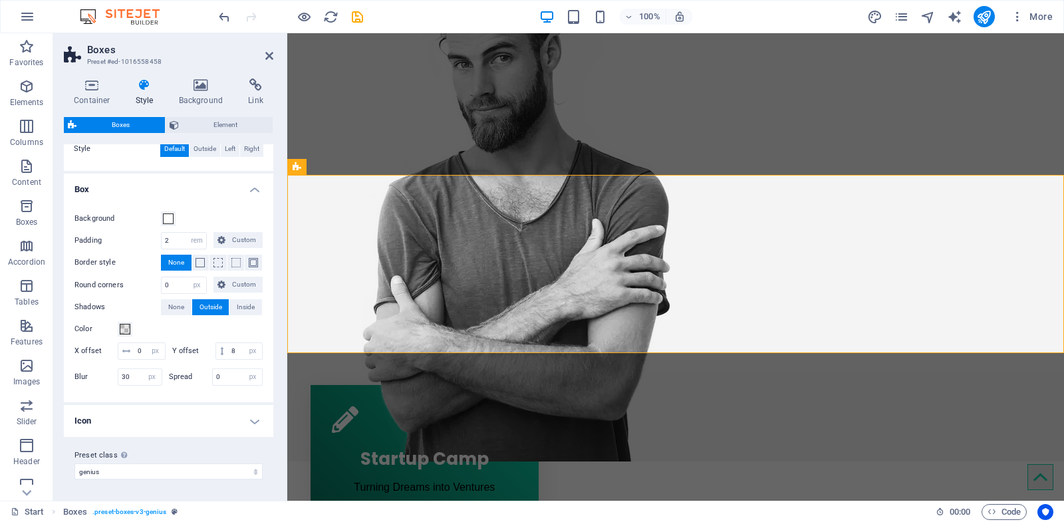
click at [200, 412] on h4 "Icon" at bounding box center [168, 421] width 209 height 32
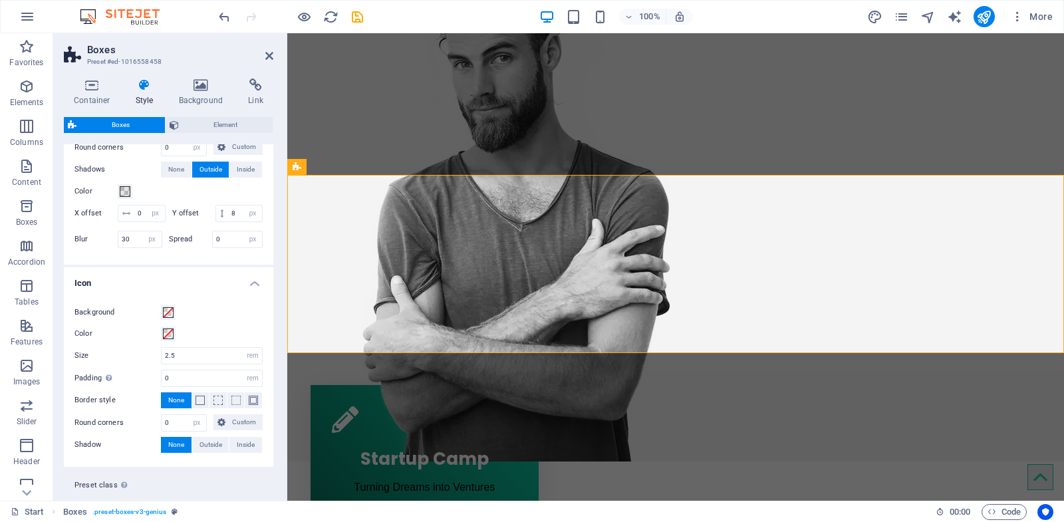
scroll to position [535, 0]
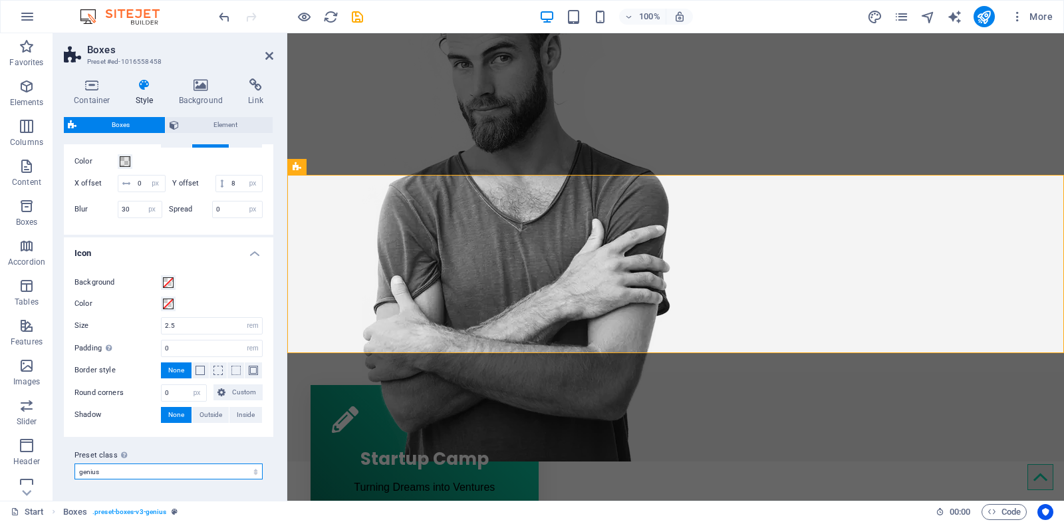
click at [190, 468] on select "genius Add preset class" at bounding box center [168, 472] width 188 height 16
click at [74, 464] on select "genius Add preset class" at bounding box center [168, 472] width 188 height 16
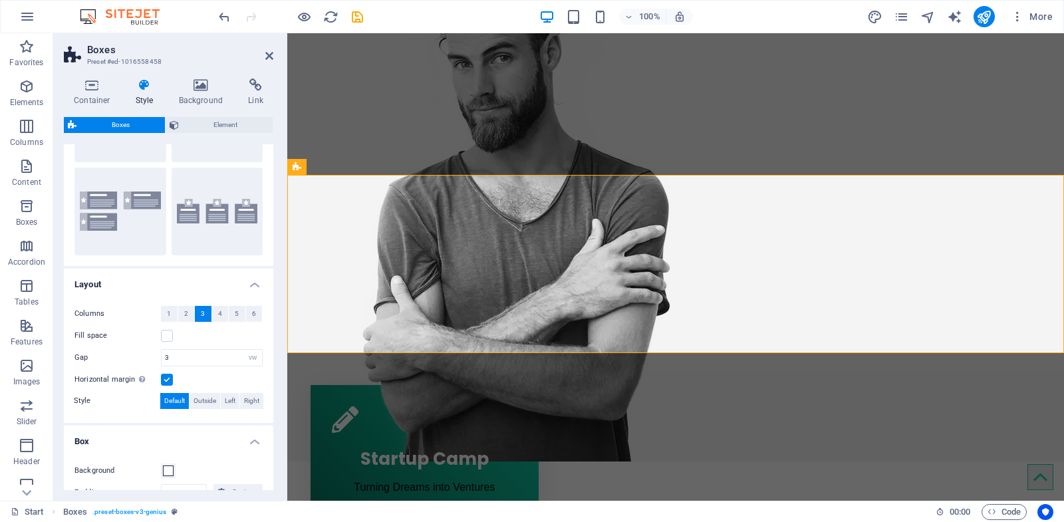
scroll to position [118, 0]
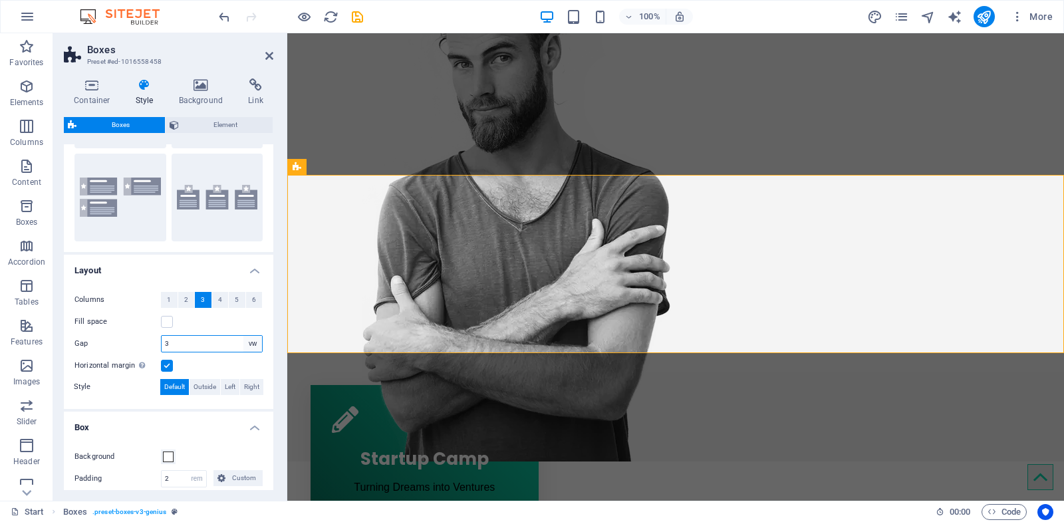
click at [243, 339] on select "px rem % vh vw" at bounding box center [252, 344] width 19 height 16
click at [172, 324] on label at bounding box center [167, 322] width 12 height 12
click at [0, 0] on input "Fill space" at bounding box center [0, 0] width 0 height 0
click at [172, 324] on label at bounding box center [167, 322] width 12 height 12
click at [0, 0] on input "Fill space" at bounding box center [0, 0] width 0 height 0
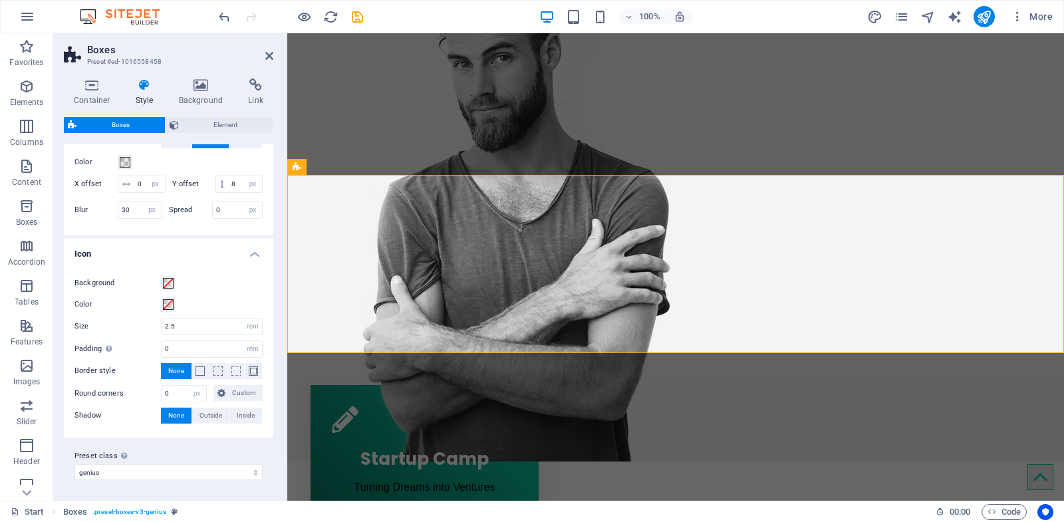
scroll to position [535, 0]
click at [207, 79] on icon at bounding box center [201, 84] width 65 height 13
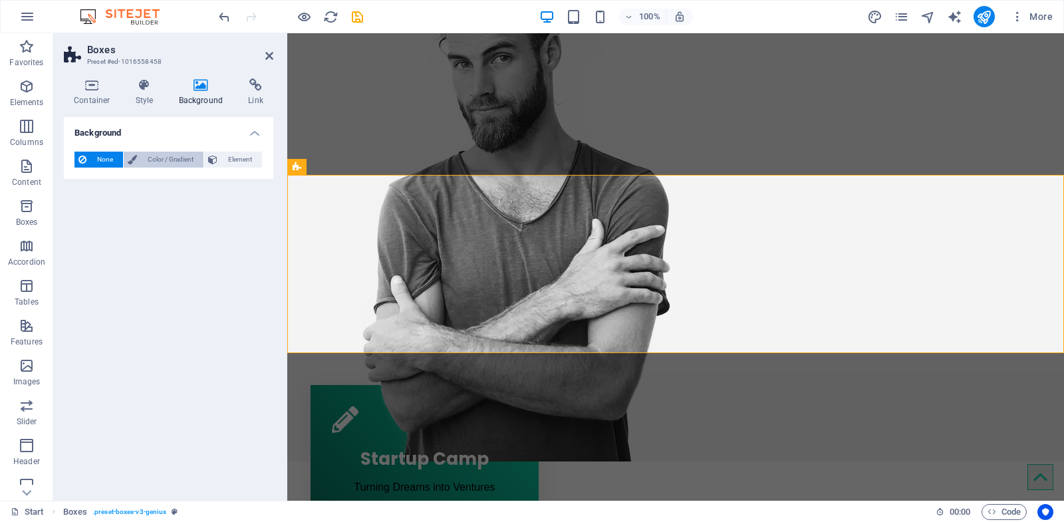
click at [163, 156] on span "Color / Gradient" at bounding box center [170, 160] width 59 height 16
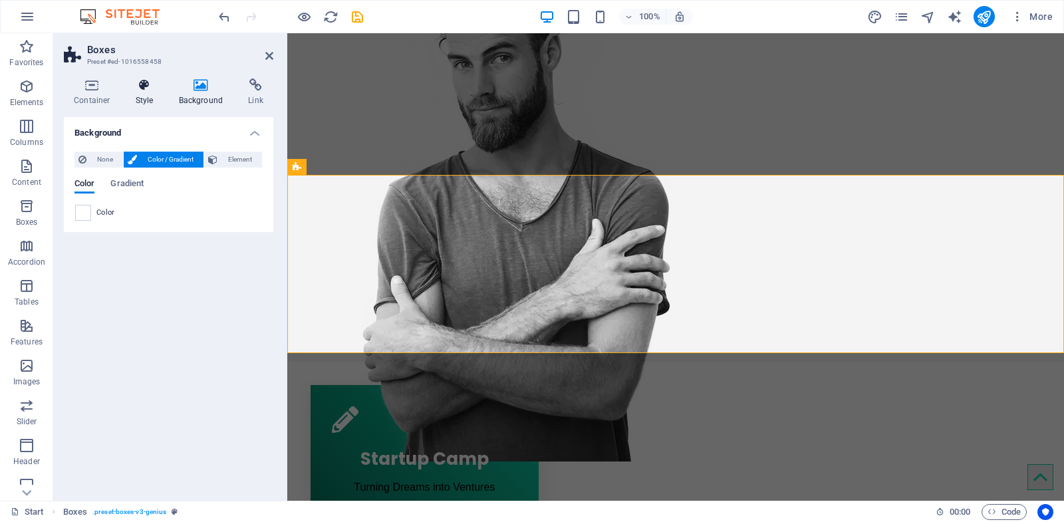
click at [146, 90] on icon at bounding box center [145, 84] width 38 height 13
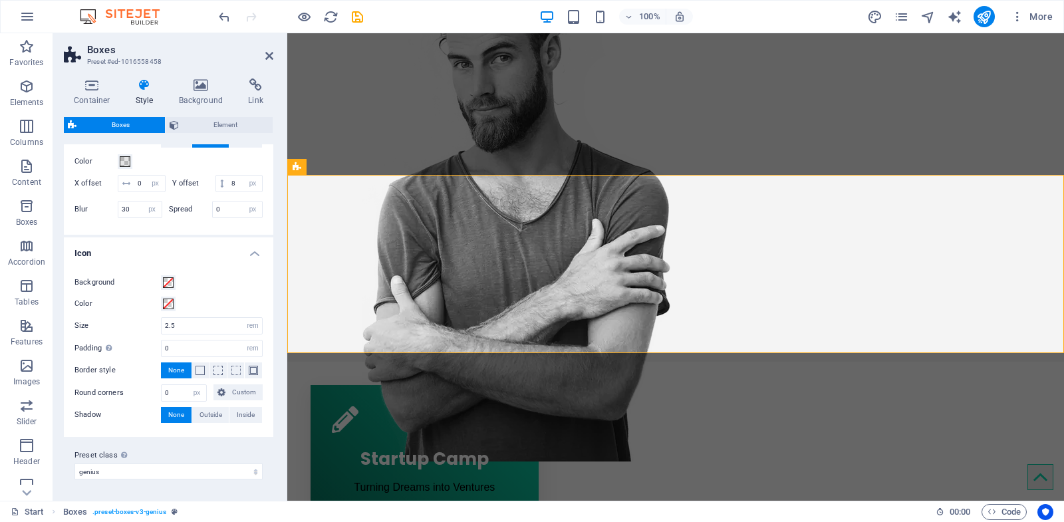
click at [225, 136] on div "Boxes Element Layout How this element expands within the layout (Flexbox). Size…" at bounding box center [168, 303] width 209 height 373
click at [227, 134] on div "Boxes Element Layout How this element expands within the layout (Flexbox). Size…" at bounding box center [168, 303] width 209 height 373
click at [216, 119] on span "Element" at bounding box center [226, 125] width 86 height 16
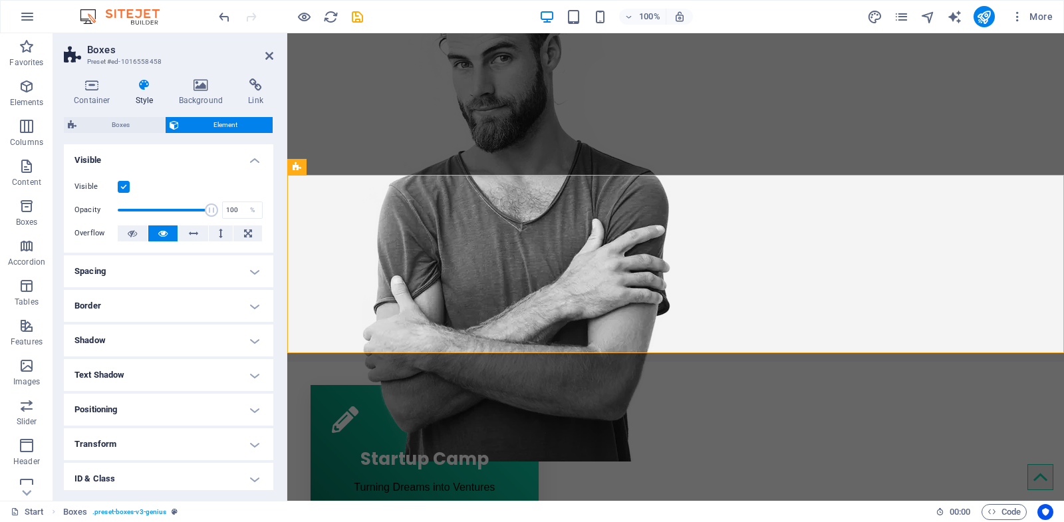
scroll to position [72, 0]
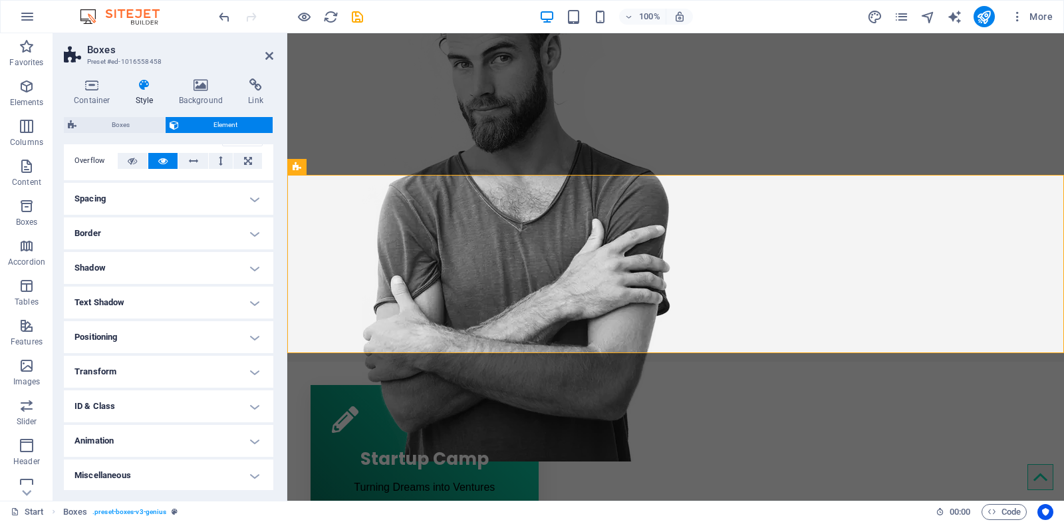
click at [102, 110] on div "Container Style Background Link Size Height Default px rem % vh vw Min. height …" at bounding box center [168, 284] width 209 height 412
click at [274, 53] on aside "Boxes Preset #ed-1016558458 Container Style Background Link Size Height Default…" at bounding box center [170, 267] width 234 height 468
click at [274, 49] on aside "Boxes Preset #ed-1016558458 Container Style Background Link Size Height Default…" at bounding box center [170, 267] width 234 height 468
click at [270, 57] on icon at bounding box center [269, 56] width 8 height 11
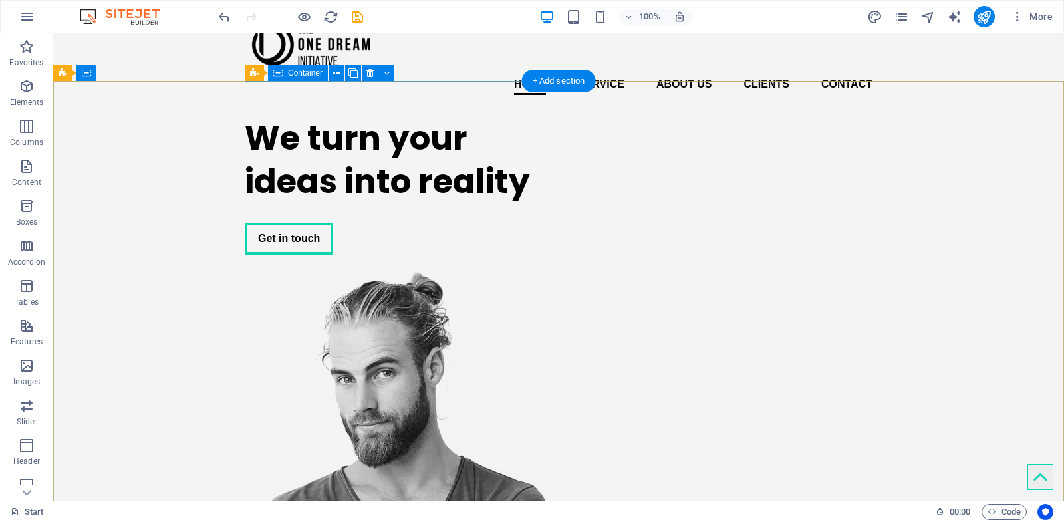
scroll to position [30, 0]
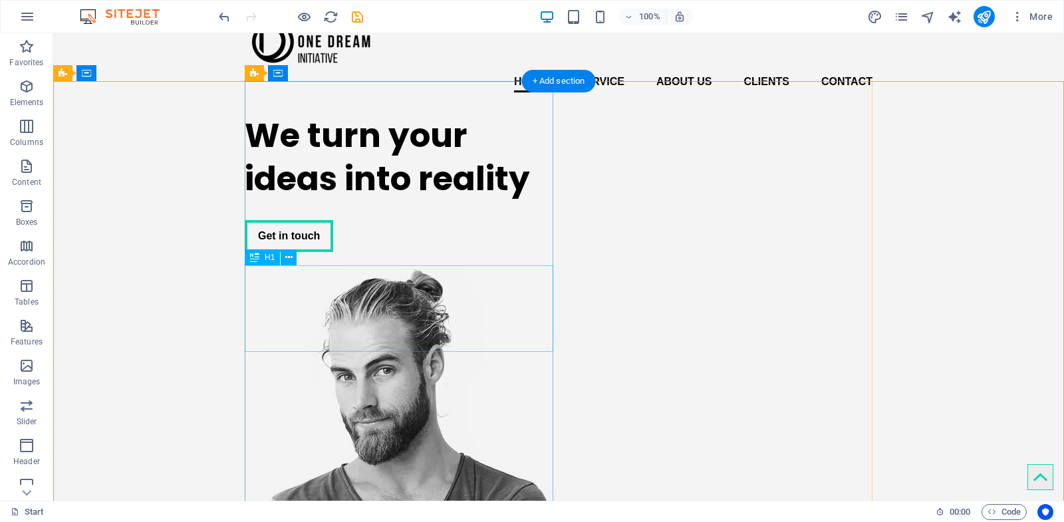
click at [336, 200] on div "We turn your ideas into reality" at bounding box center [399, 157] width 309 height 86
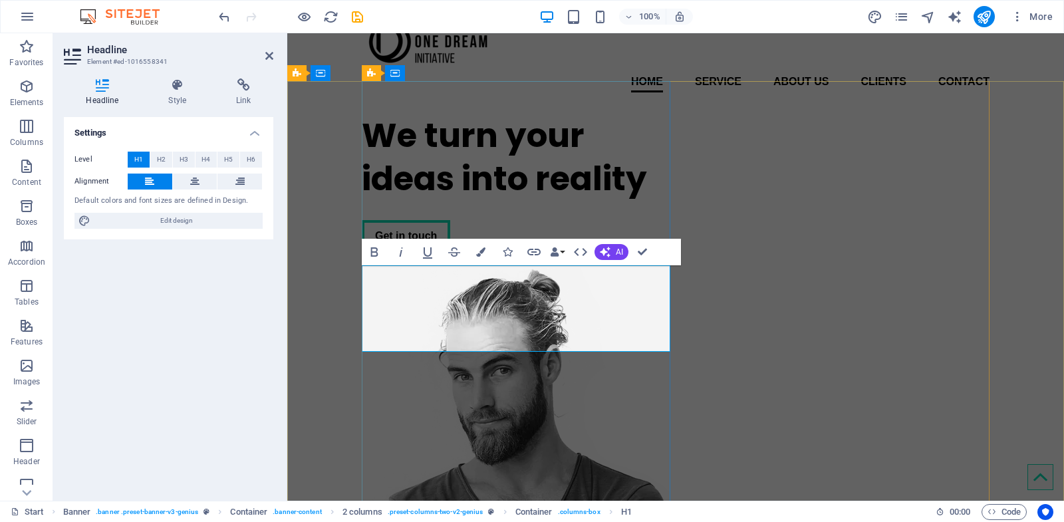
click at [507, 200] on h1 "We turn your ideas into reality" at bounding box center [516, 157] width 309 height 86
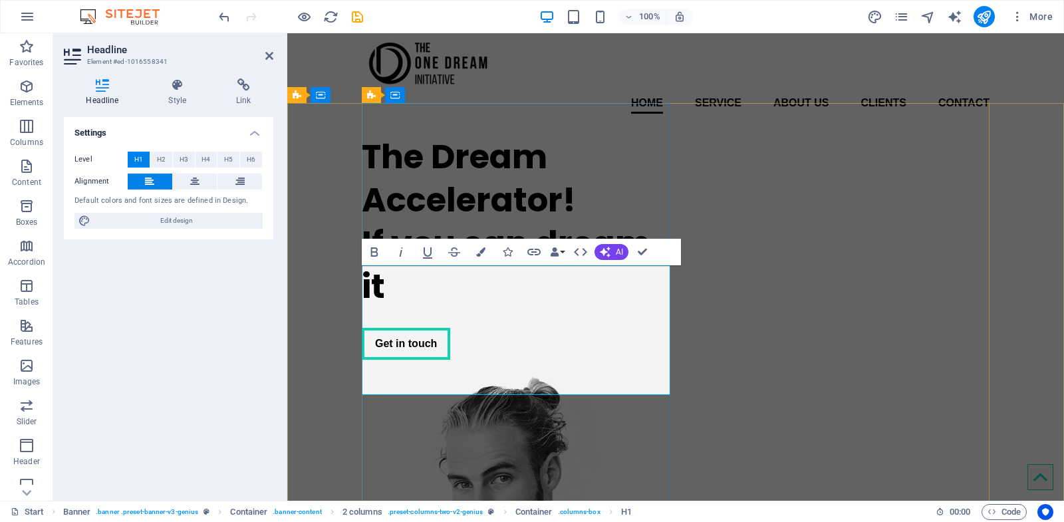
scroll to position [0, 0]
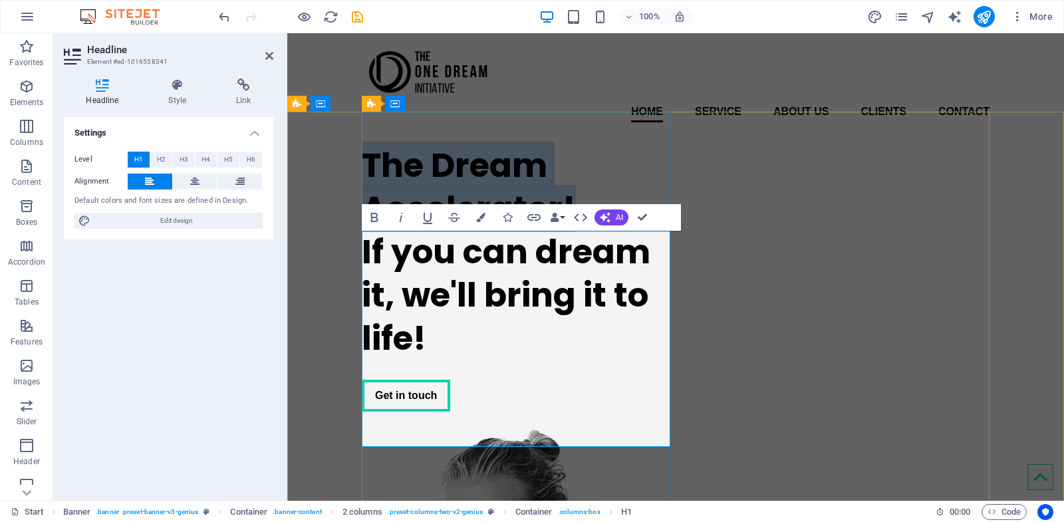
drag, startPoint x: 574, startPoint y: 285, endPoint x: 362, endPoint y: 251, distance: 214.8
click at [362, 251] on h1 "The Dream Accelerator! ‌If you can dream it, we'll bring it to life!" at bounding box center [516, 252] width 309 height 216
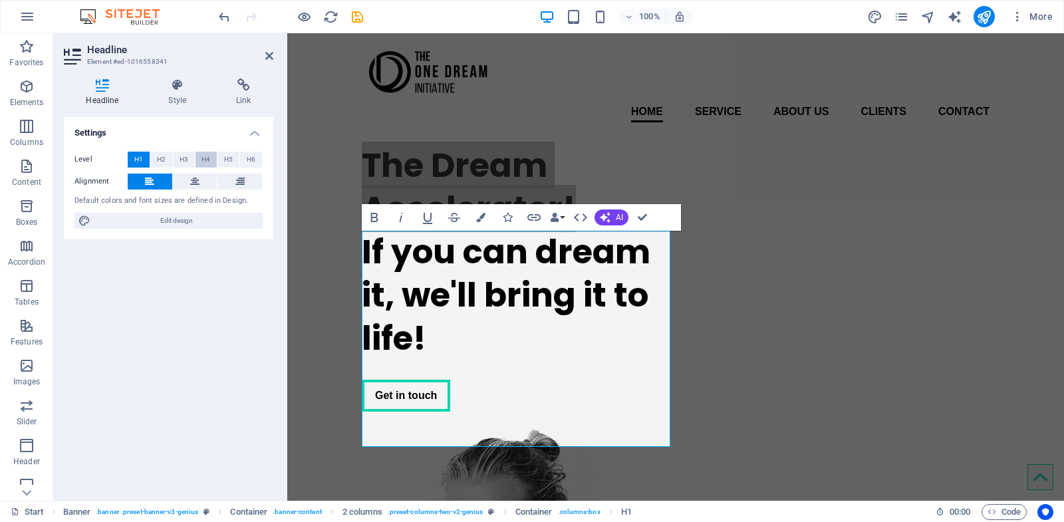
click at [204, 158] on span "H4" at bounding box center [206, 160] width 9 height 16
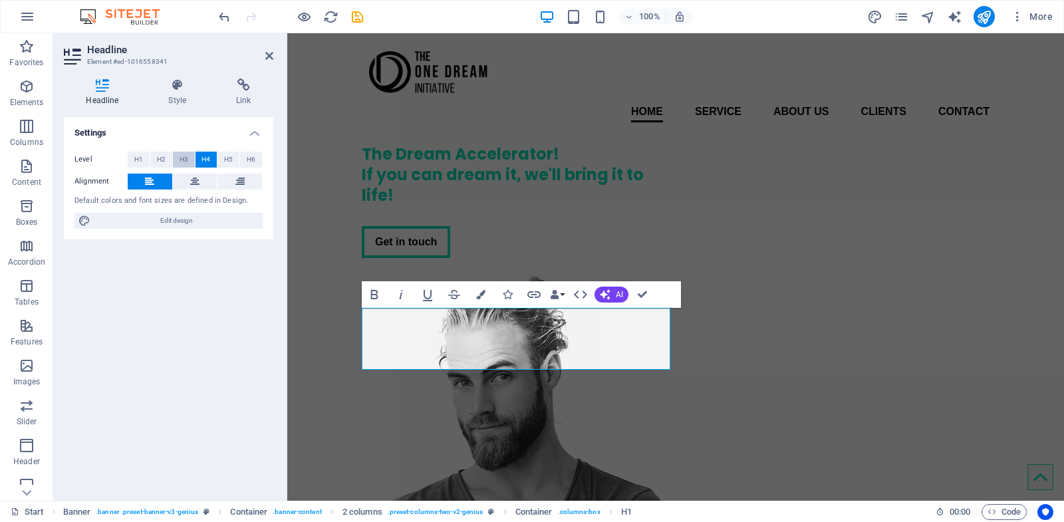
click at [188, 160] on span "H3" at bounding box center [184, 160] width 9 height 16
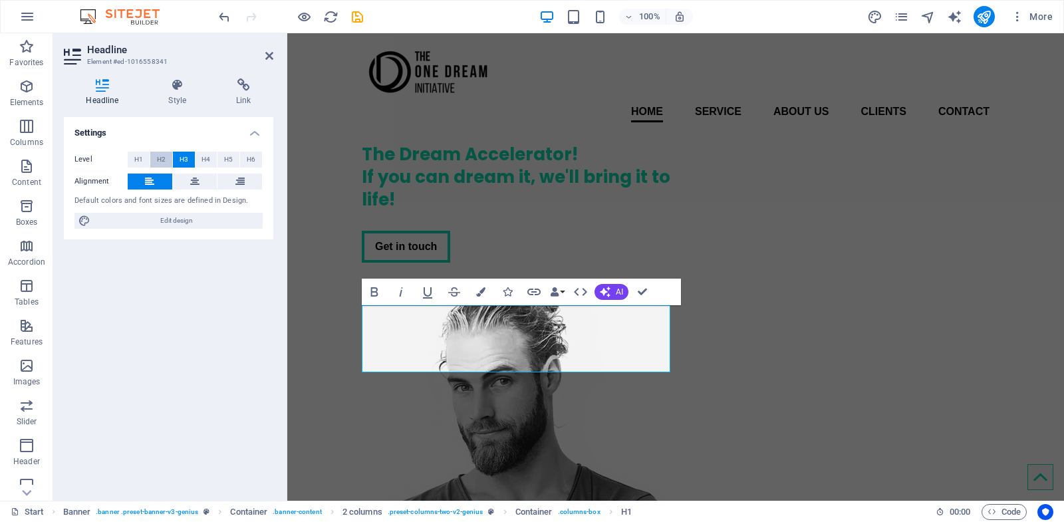
click at [163, 162] on span "H2" at bounding box center [161, 160] width 9 height 16
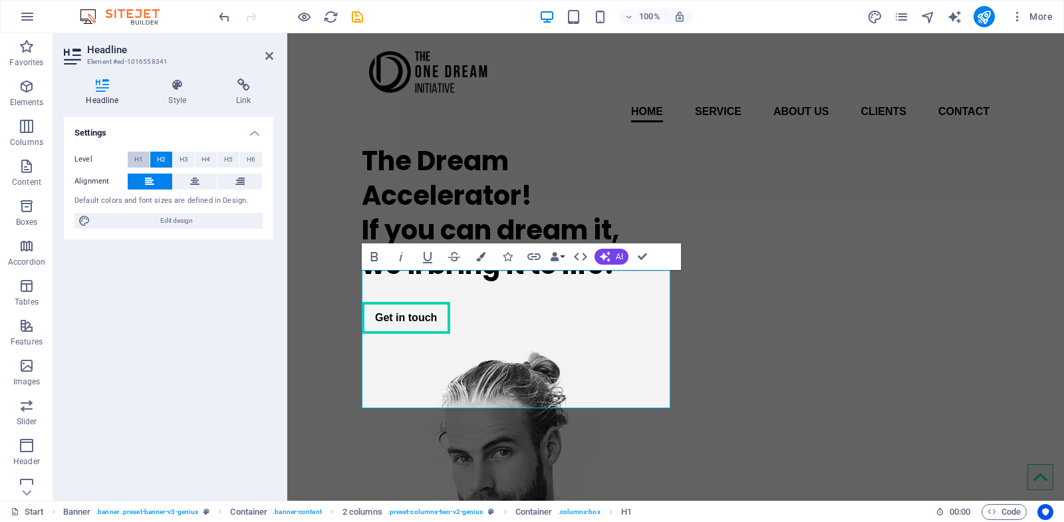
click at [138, 162] on span "H1" at bounding box center [138, 160] width 9 height 16
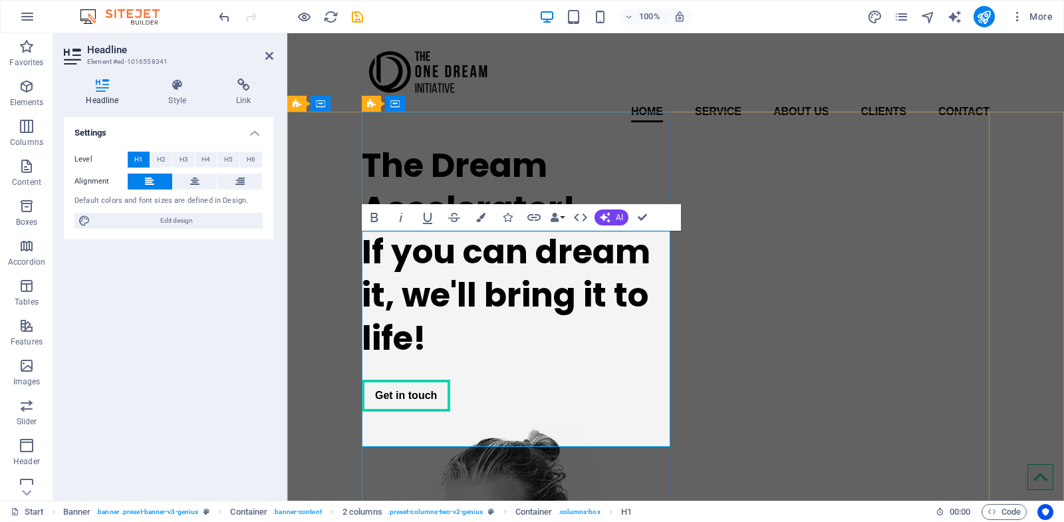
click at [493, 360] on h1 "The Dream Accelerator! ‌If you can dream it, we'll bring it to life!" at bounding box center [516, 252] width 309 height 216
click at [596, 302] on h1 "The Dream Accelerator! ‌If you can dream it, we'll bring it to life!" at bounding box center [516, 252] width 309 height 216
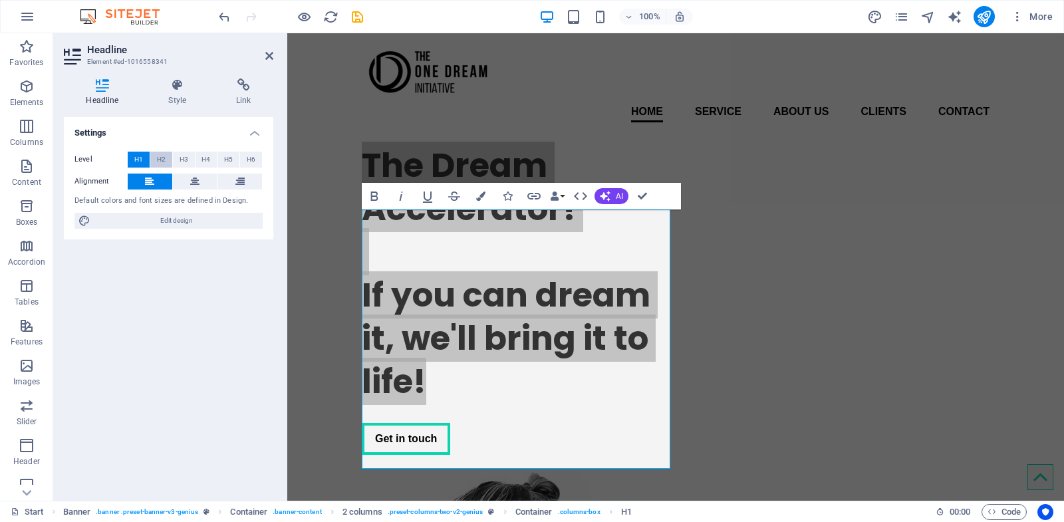
click at [161, 162] on span "H2" at bounding box center [161, 160] width 9 height 16
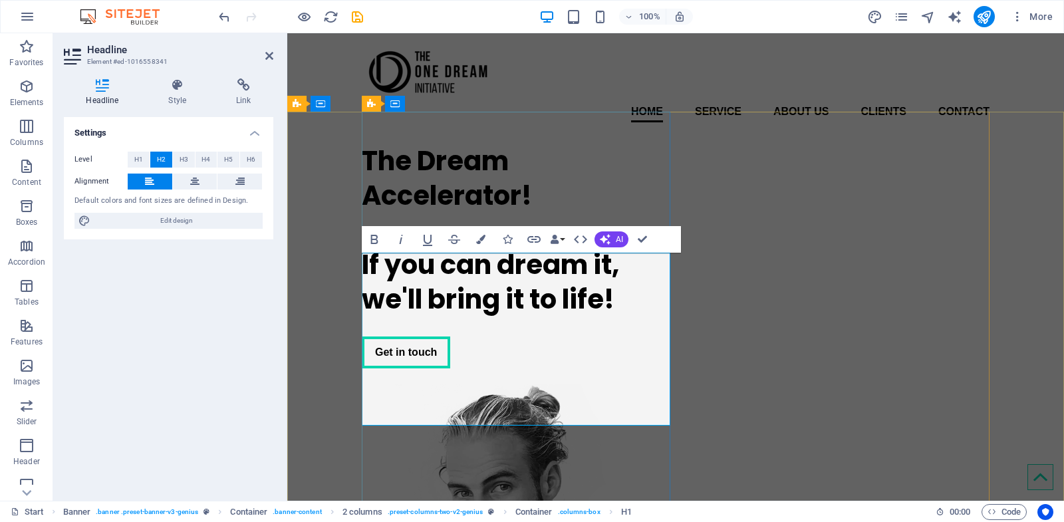
click at [539, 278] on h2 "The Dream Accelerator! ‌ ‌If you can dream it, we'll bring it to life!" at bounding box center [516, 230] width 309 height 173
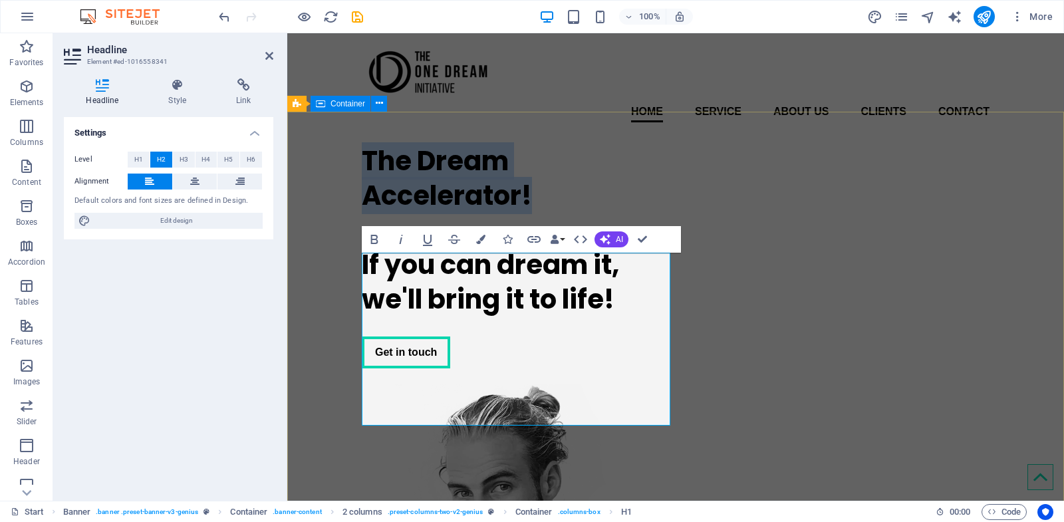
drag, startPoint x: 543, startPoint y: 297, endPoint x: 319, endPoint y: 254, distance: 228.2
click at [319, 254] on div "The Dream Accelerator! ‌ ‌If you can dream it, we'll bring it to life! Get in t…" at bounding box center [675, 511] width 777 height 757
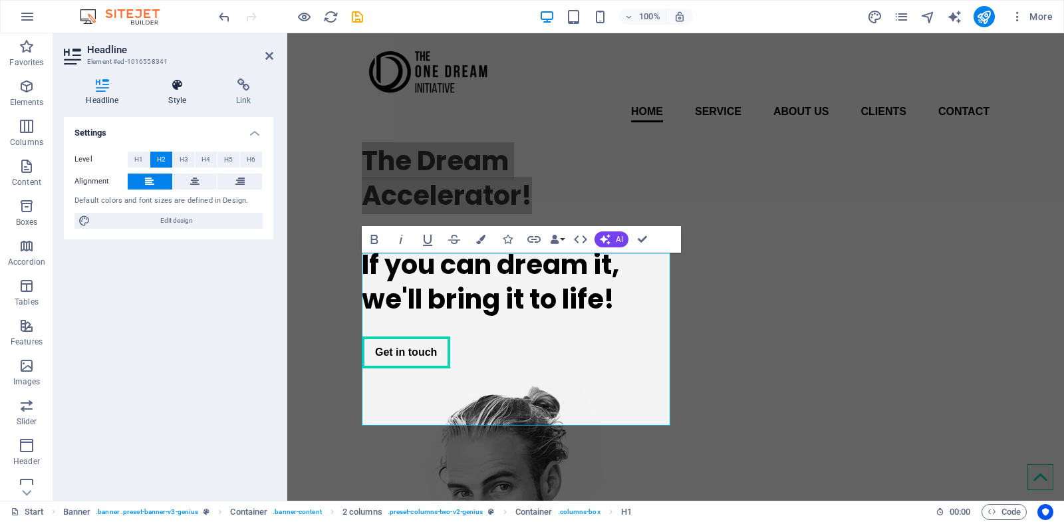
click at [184, 94] on h4 "Style" at bounding box center [180, 92] width 68 height 28
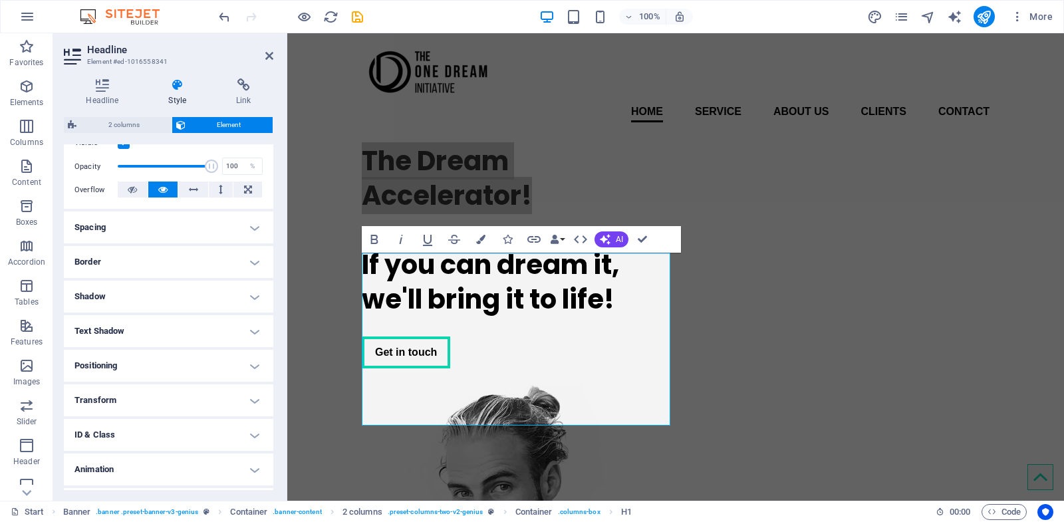
scroll to position [215, 0]
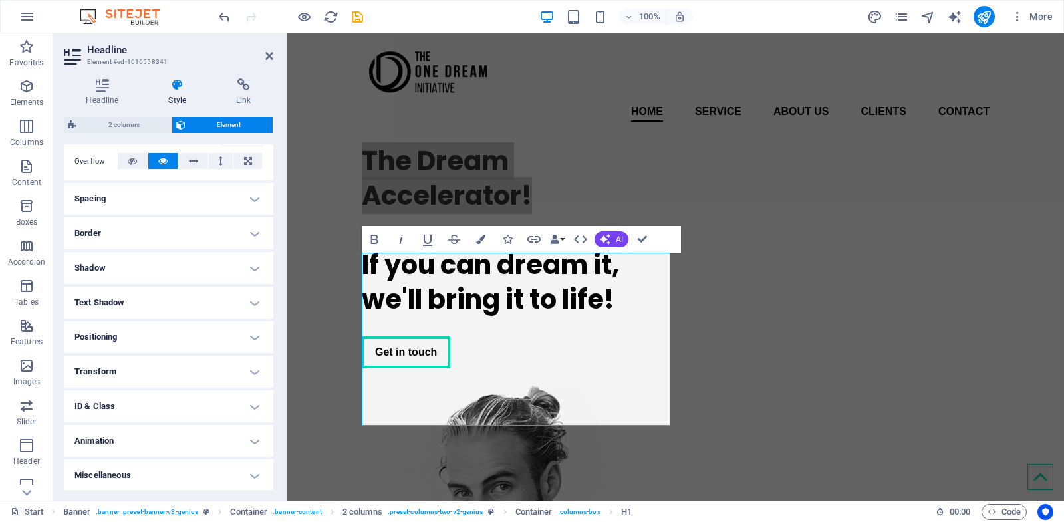
click at [176, 370] on h4 "Transform" at bounding box center [168, 372] width 209 height 32
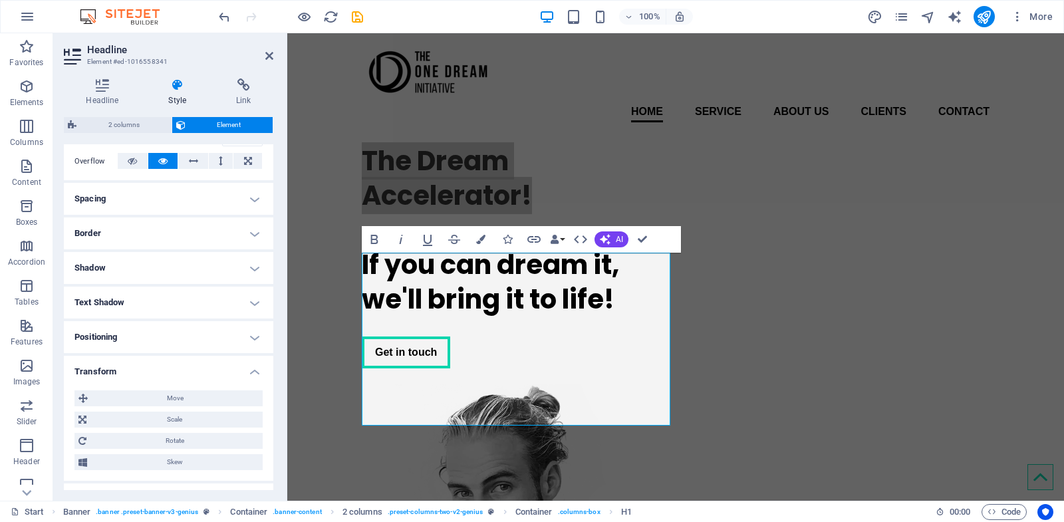
click at [176, 370] on h4 "Transform" at bounding box center [168, 368] width 209 height 24
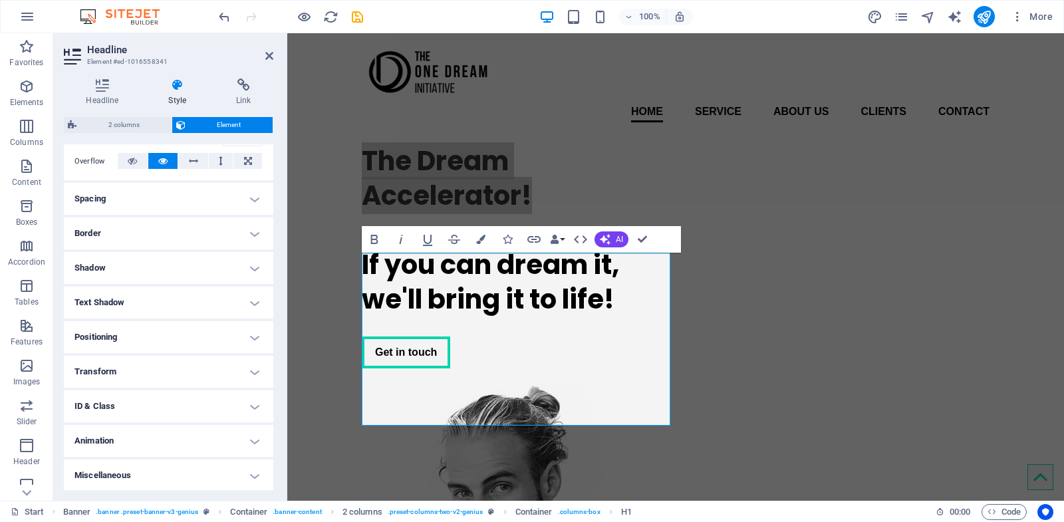
click at [162, 308] on h4 "Text Shadow" at bounding box center [168, 303] width 209 height 32
click at [162, 308] on h4 "Text Shadow" at bounding box center [168, 299] width 209 height 24
click at [162, 263] on h4 "Shadow" at bounding box center [168, 268] width 209 height 32
click at [162, 263] on h4 "Shadow" at bounding box center [168, 264] width 209 height 24
click at [162, 237] on h4 "Border" at bounding box center [168, 233] width 209 height 32
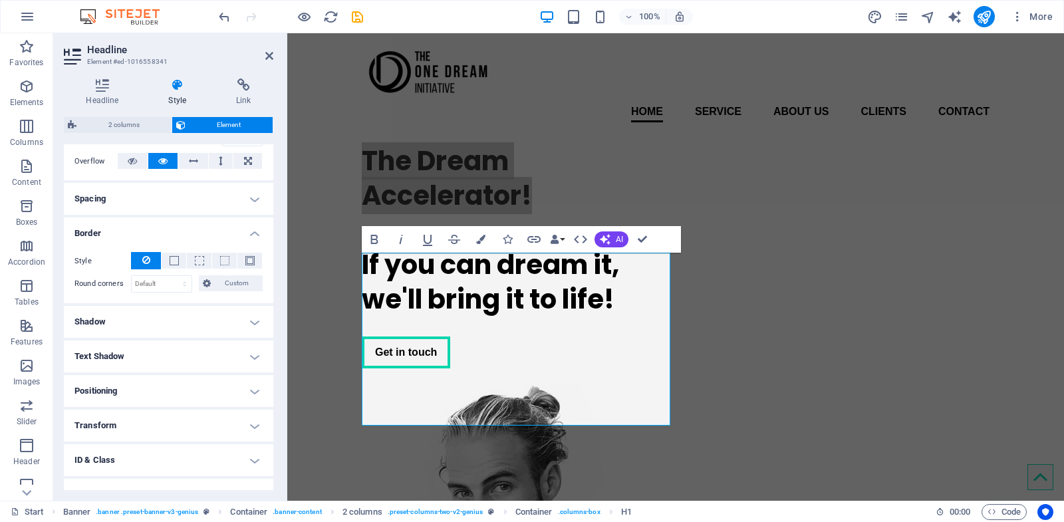
click at [162, 237] on h4 "Border" at bounding box center [168, 229] width 209 height 24
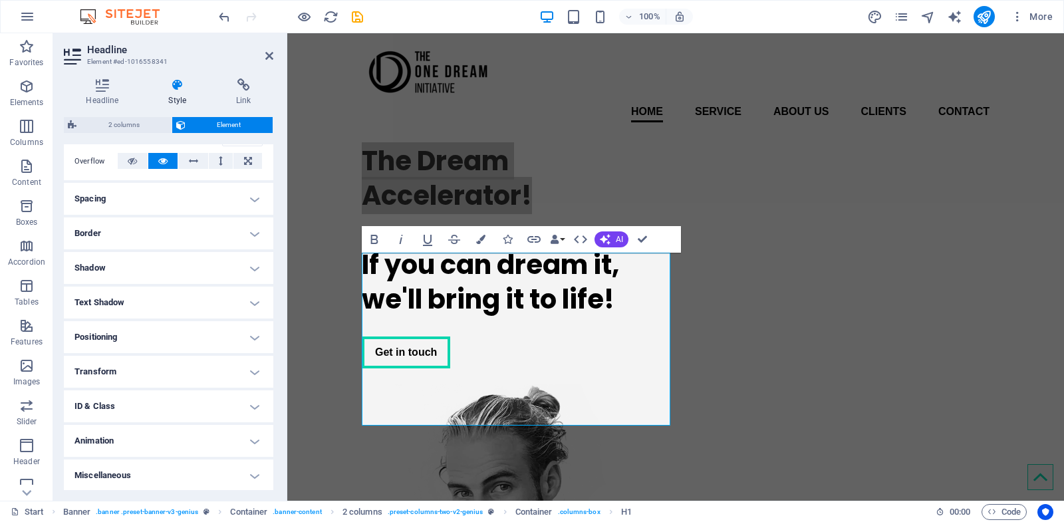
click at [148, 205] on h4 "Spacing" at bounding box center [168, 199] width 209 height 32
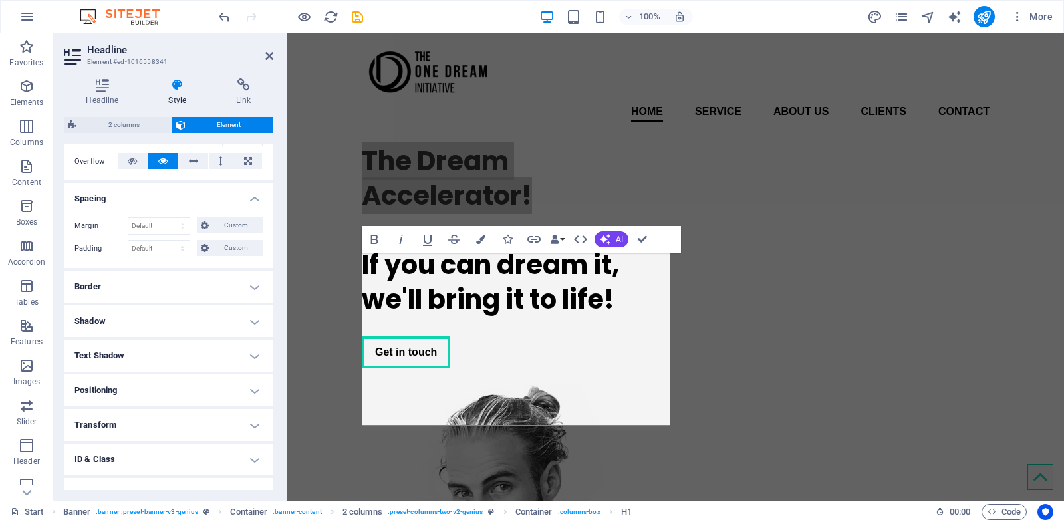
click at [148, 205] on h4 "Spacing" at bounding box center [168, 195] width 209 height 24
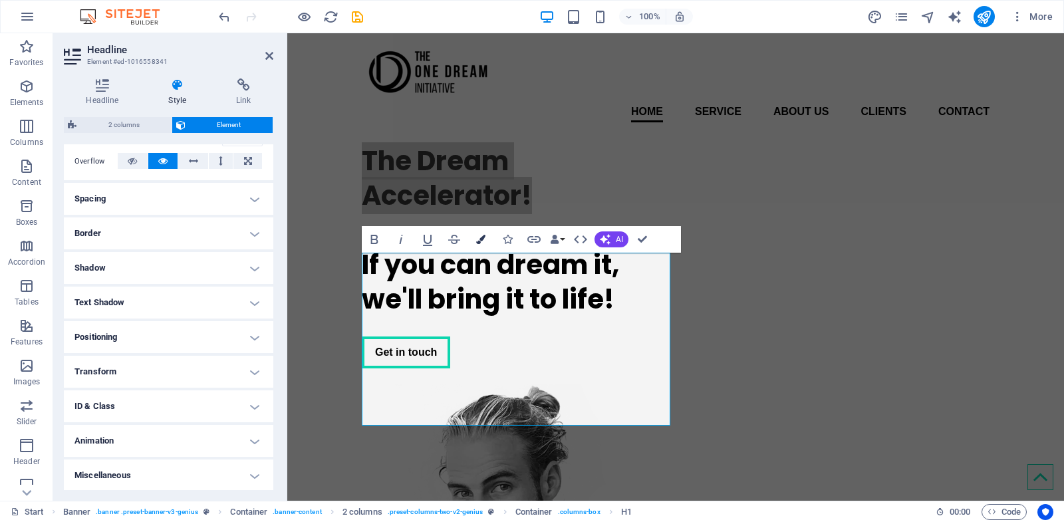
click at [481, 240] on icon "button" at bounding box center [480, 239] width 9 height 9
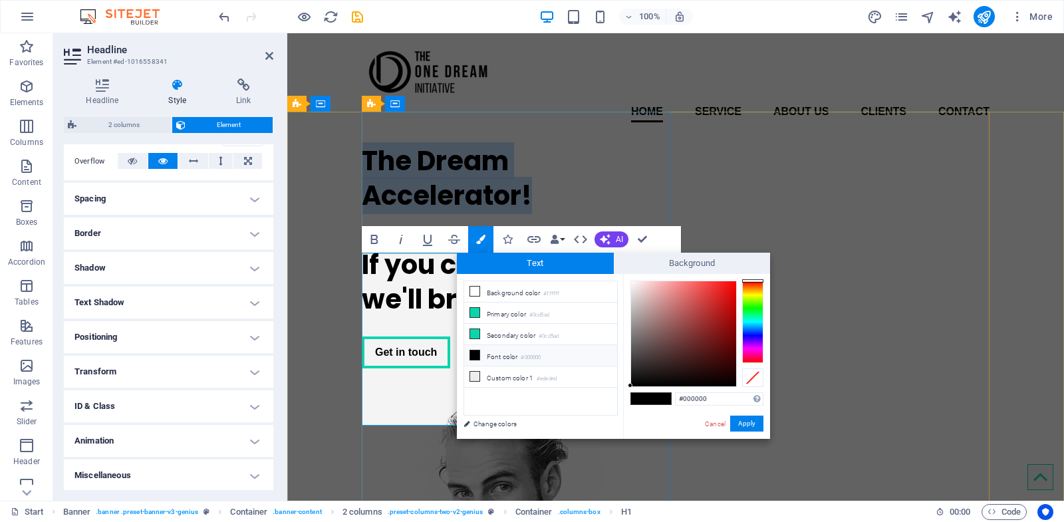
click at [428, 317] on h2 "The Dream Accelerator! ‌ ‌If you can dream it, we'll bring it to life!" at bounding box center [516, 230] width 309 height 173
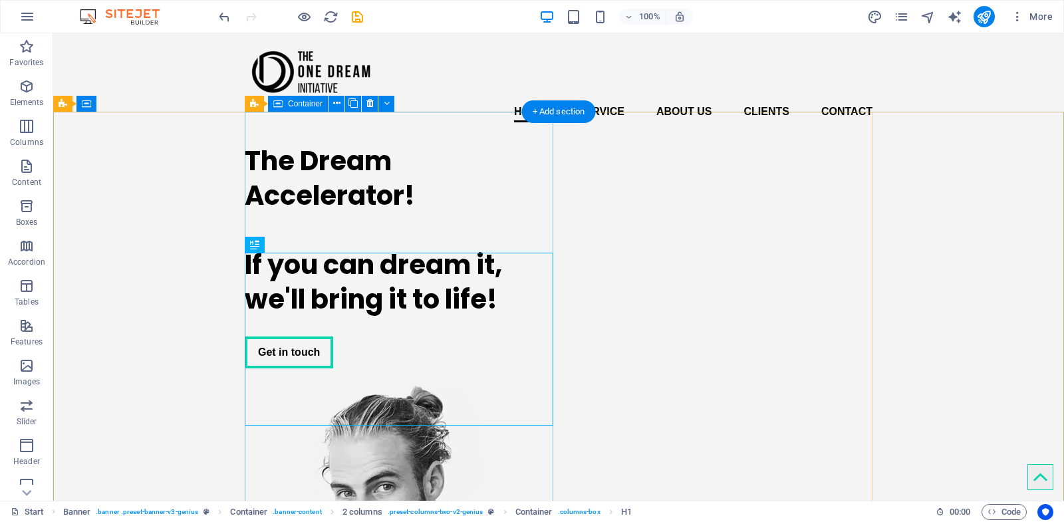
click at [482, 174] on div "The Dream Accelerator! If you can dream it, we'll bring it to life! Get in touch" at bounding box center [399, 256] width 309 height 246
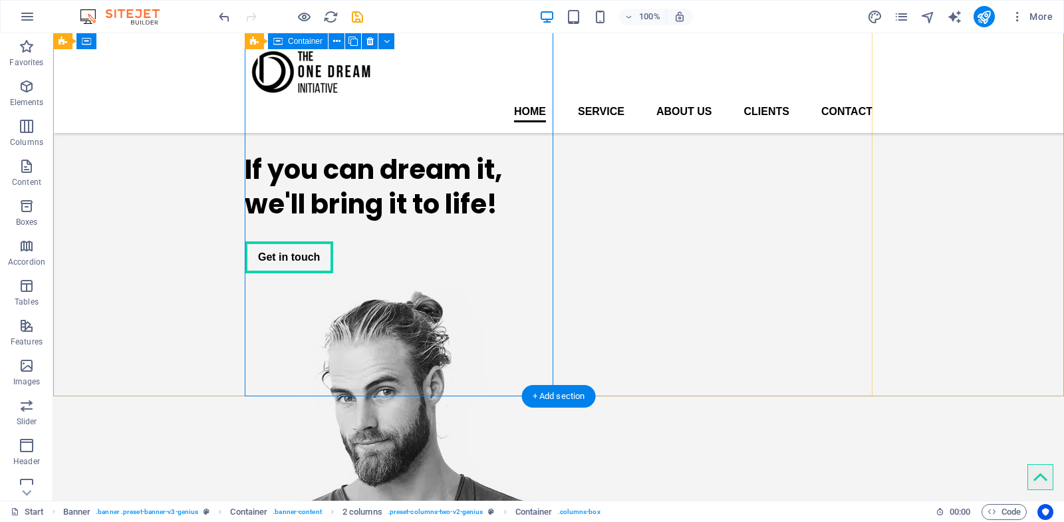
scroll to position [0, 0]
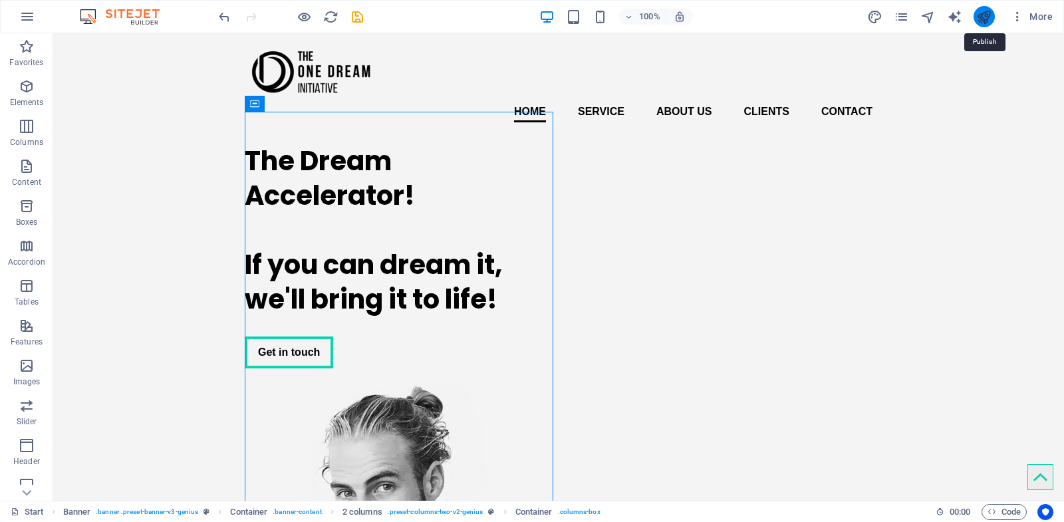
click at [957, 19] on icon "publish" at bounding box center [983, 16] width 15 height 15
checkbox input "false"
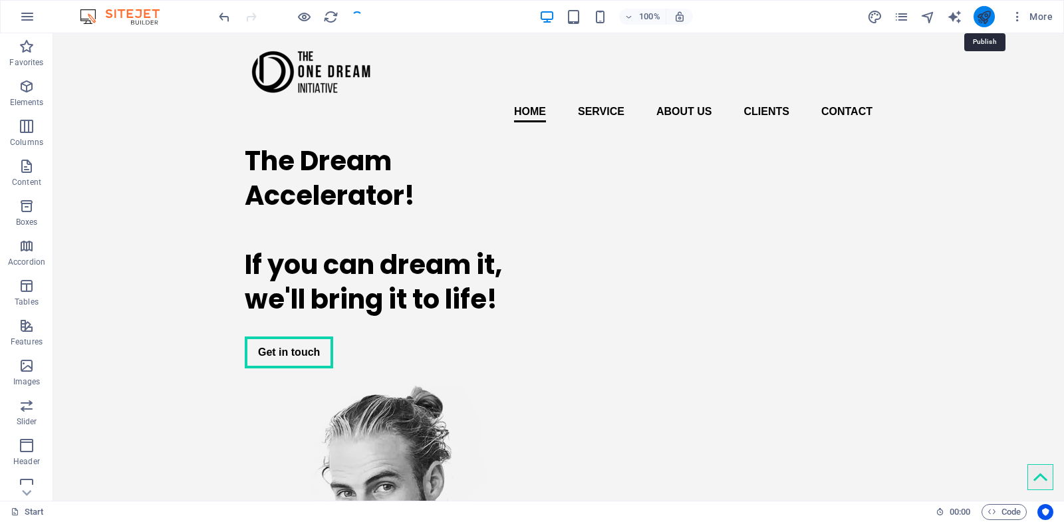
click at [957, 19] on icon "publish" at bounding box center [983, 16] width 15 height 15
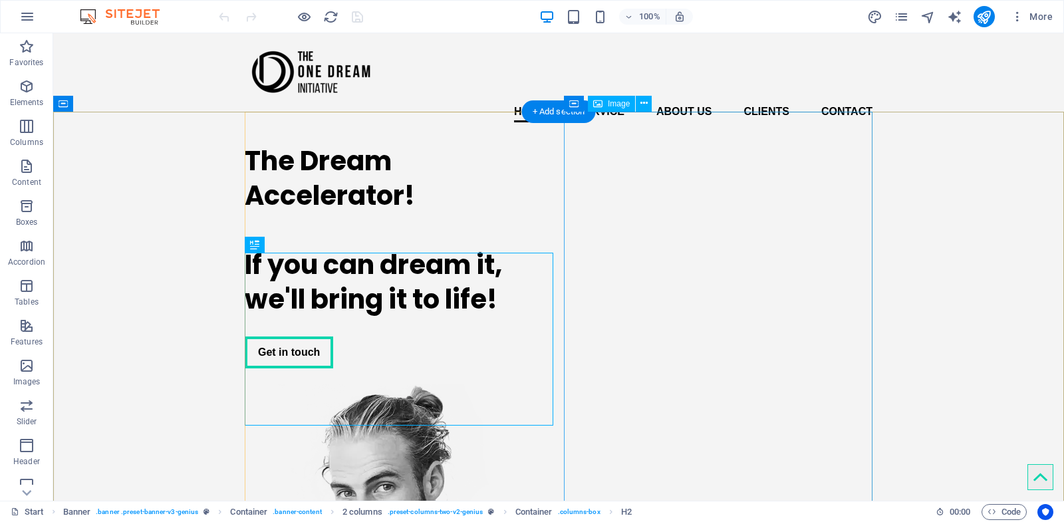
select select "px"
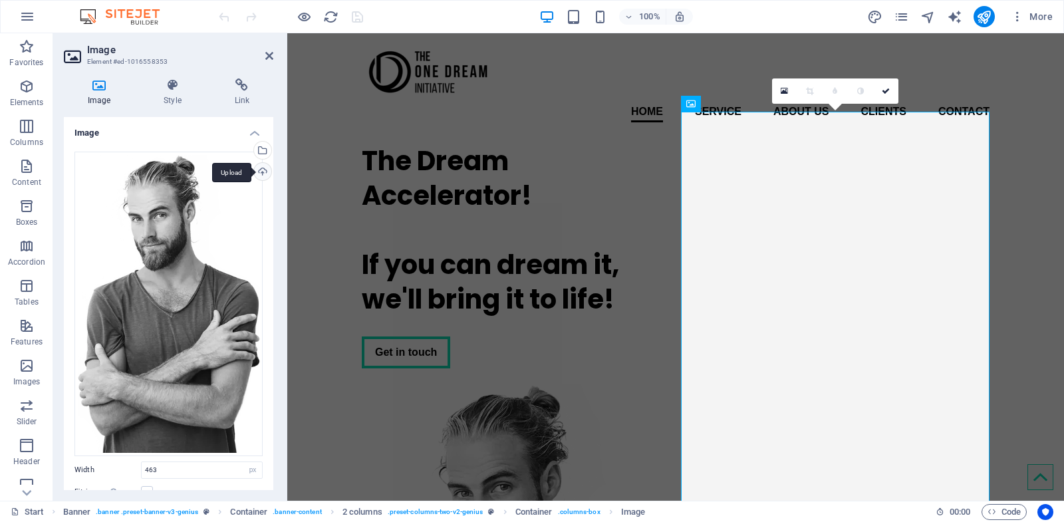
click at [263, 168] on div "Upload" at bounding box center [261, 173] width 20 height 20
click at [261, 173] on div "Upload" at bounding box center [261, 173] width 20 height 20
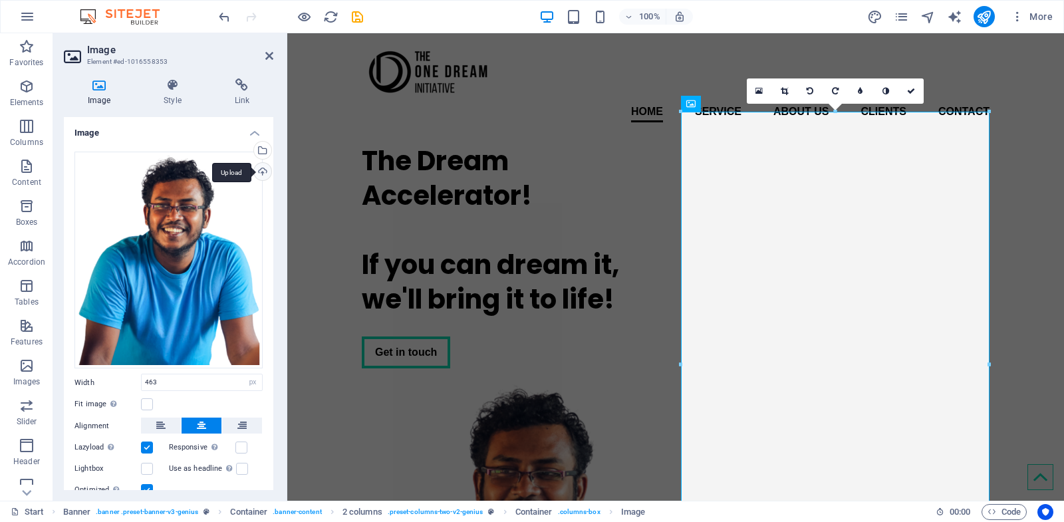
click at [261, 168] on div "Upload" at bounding box center [261, 173] width 20 height 20
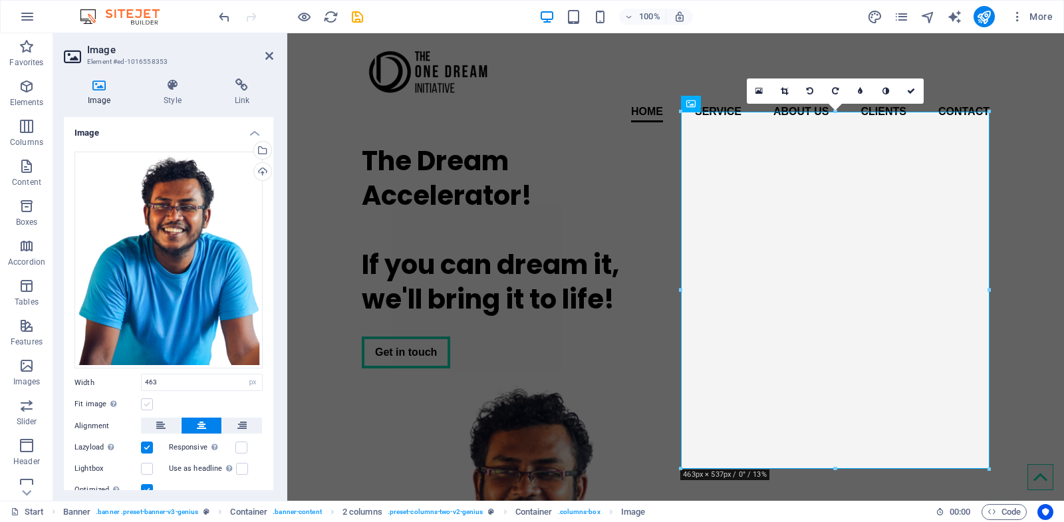
click at [148, 400] on label at bounding box center [147, 404] width 12 height 12
click at [0, 0] on input "Fit image Automatically fit image to a fixed width and height" at bounding box center [0, 0] width 0 height 0
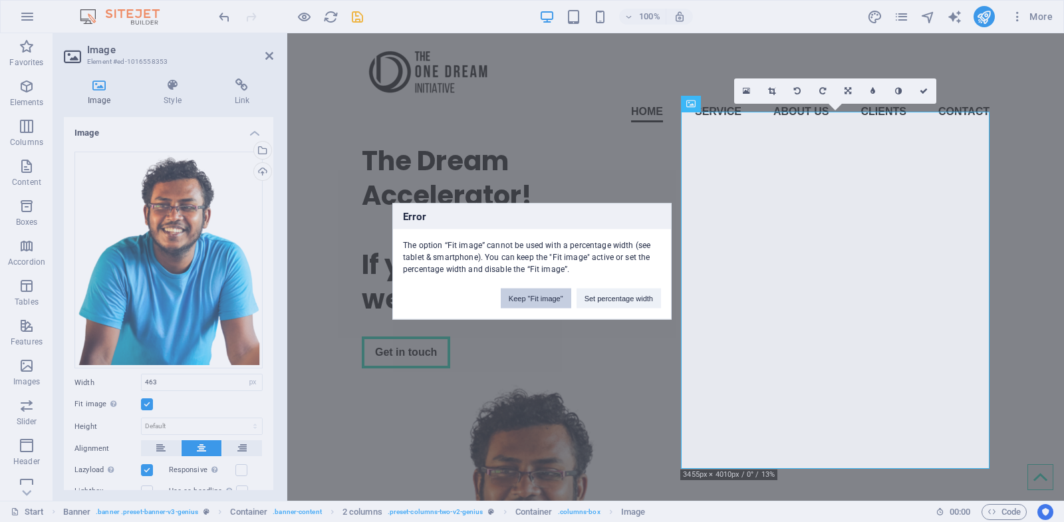
click at [531, 304] on button "Keep "Fit image"" at bounding box center [536, 298] width 70 height 20
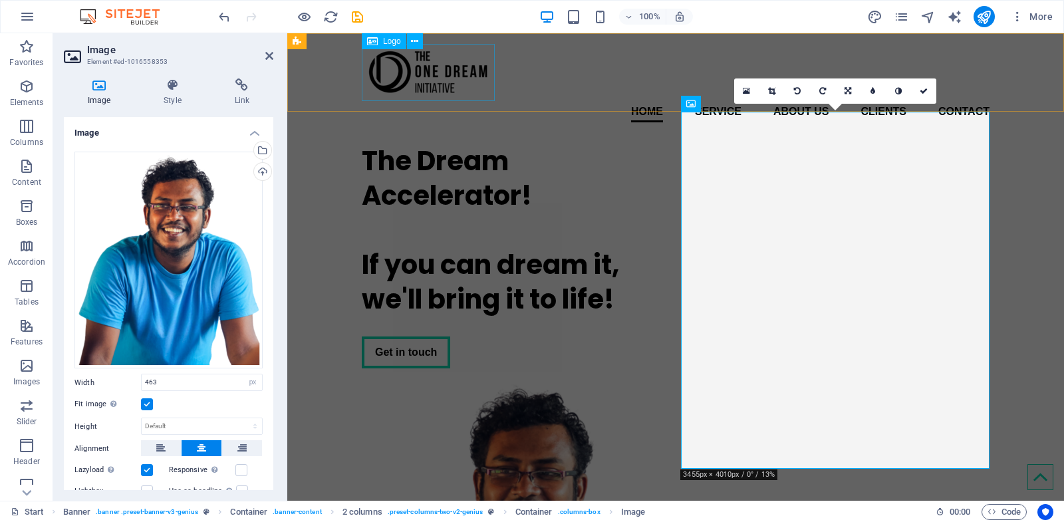
click at [491, 100] on div at bounding box center [676, 72] width 628 height 57
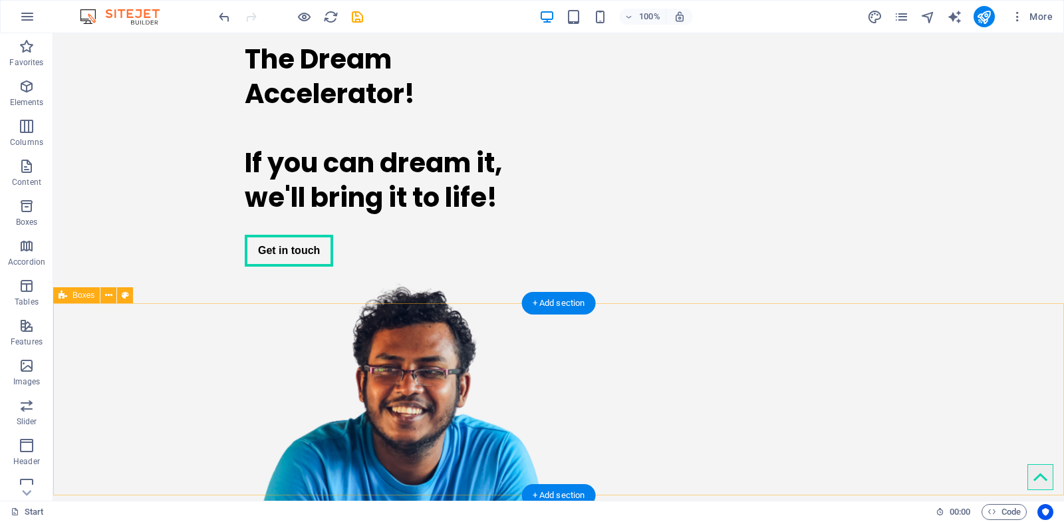
scroll to position [21, 0]
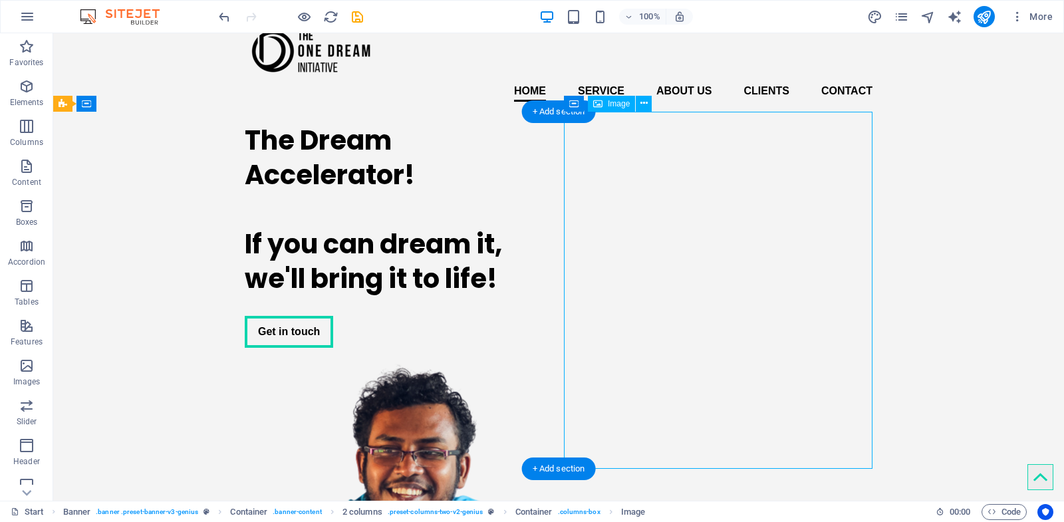
scroll to position [0, 0]
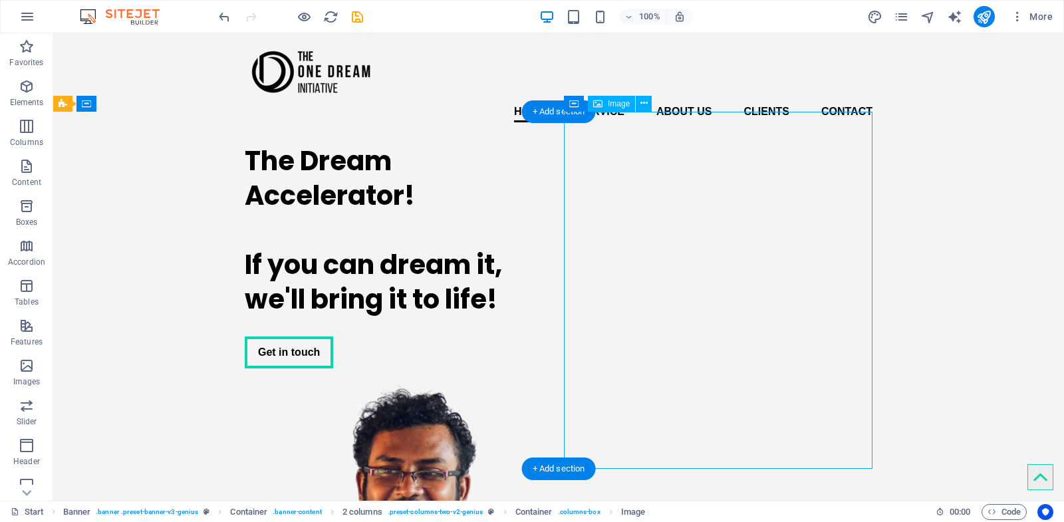
select select "px"
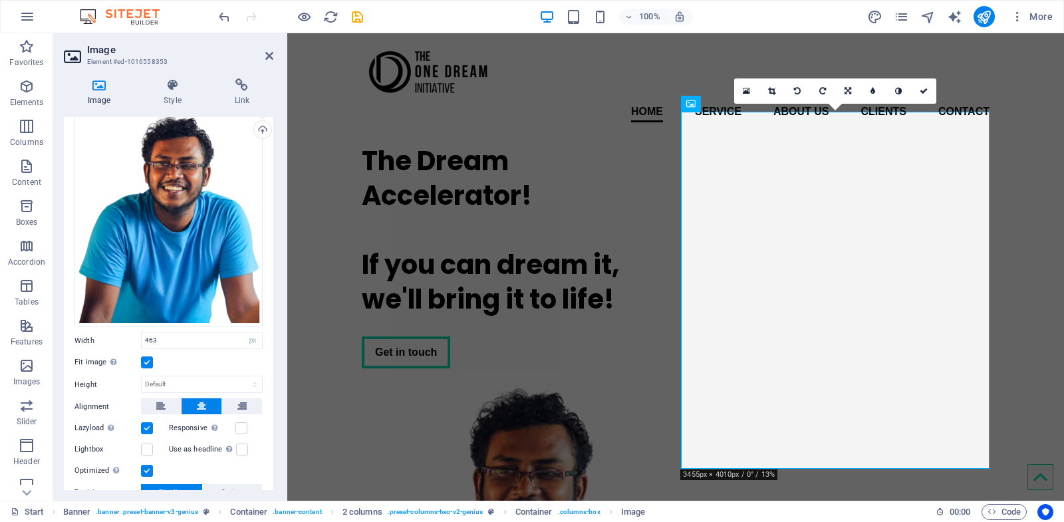
scroll to position [48, 0]
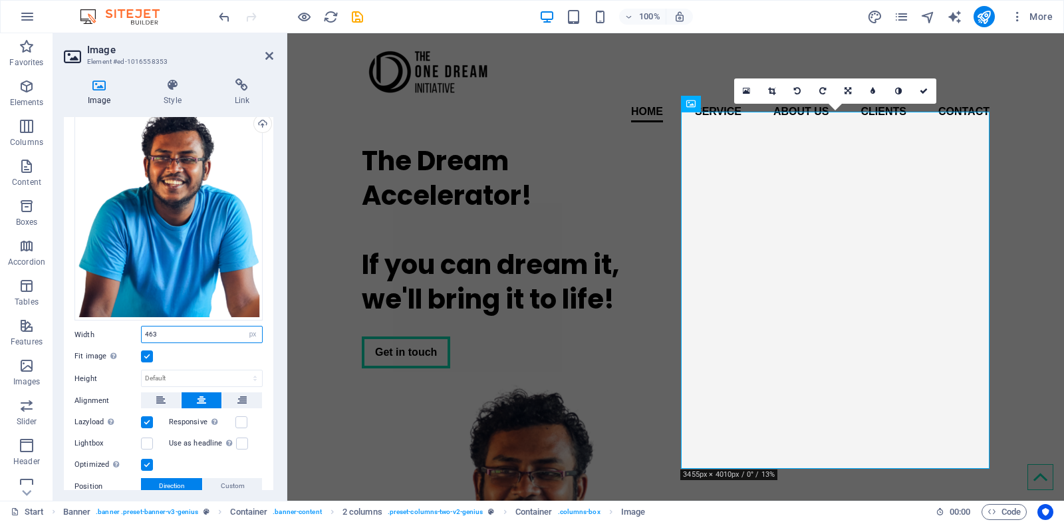
click at [209, 331] on input "463" at bounding box center [202, 335] width 120 height 16
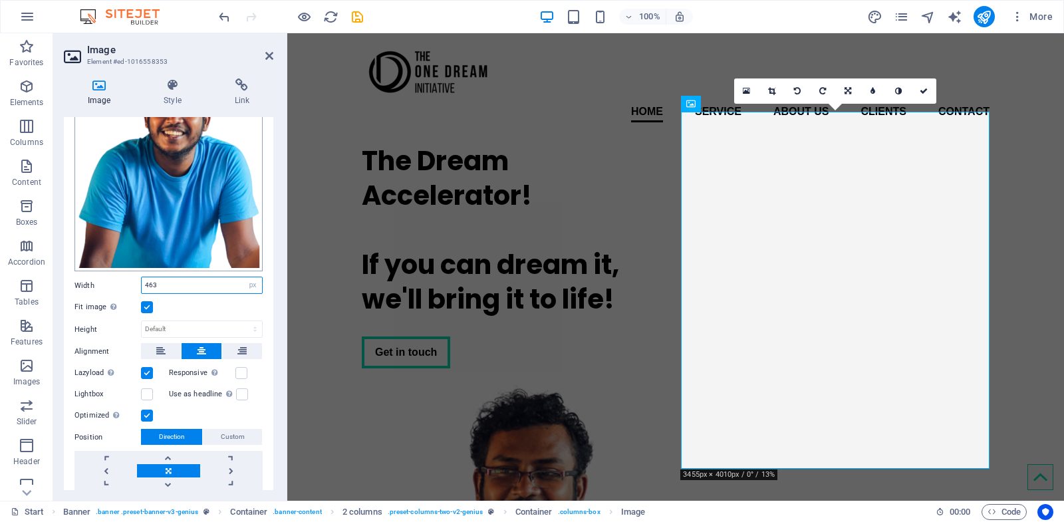
scroll to position [136, 0]
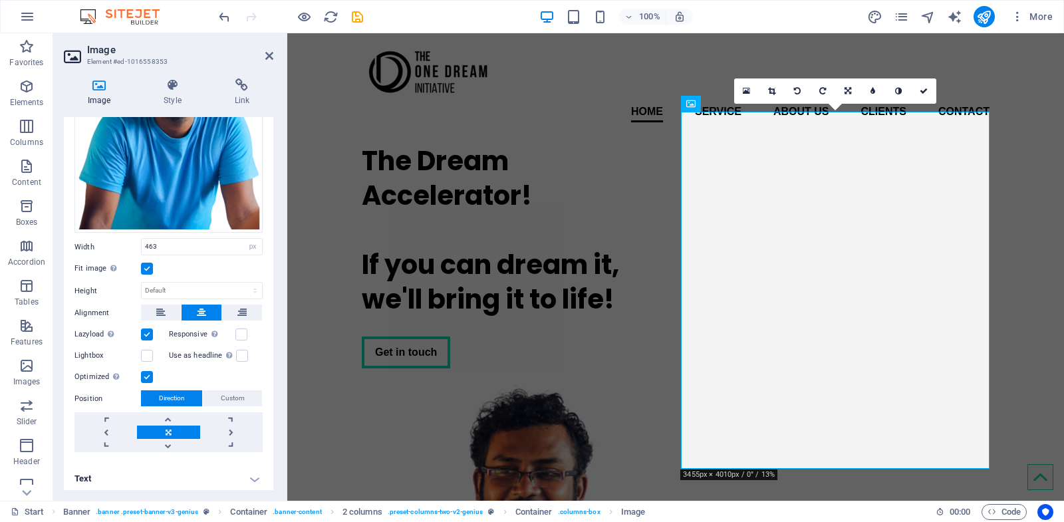
click at [146, 267] on label at bounding box center [147, 269] width 12 height 12
click at [0, 0] on input "Fit image Automatically fit image to a fixed width and height" at bounding box center [0, 0] width 0 height 0
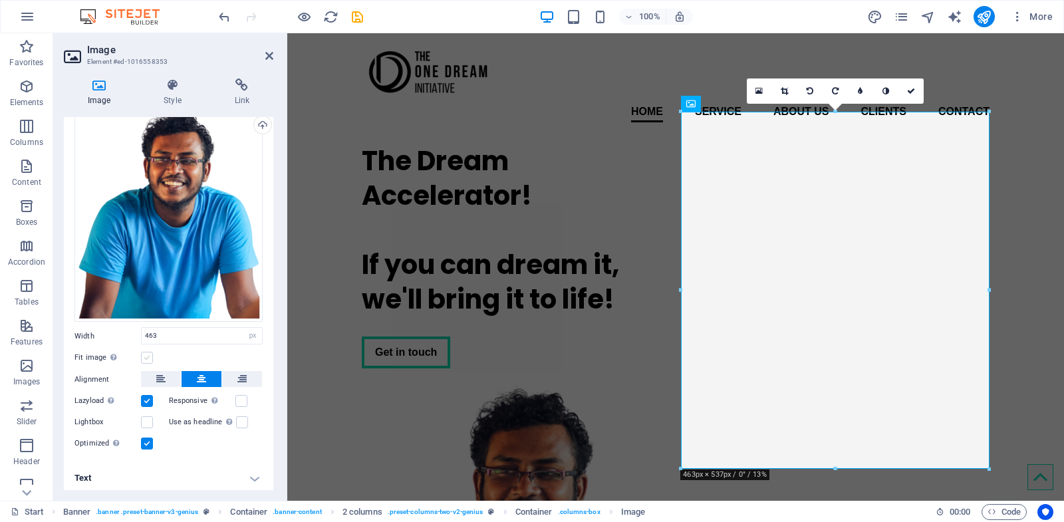
click at [148, 352] on label at bounding box center [147, 358] width 12 height 12
click at [0, 0] on input "Fit image Automatically fit image to a fixed width and height" at bounding box center [0, 0] width 0 height 0
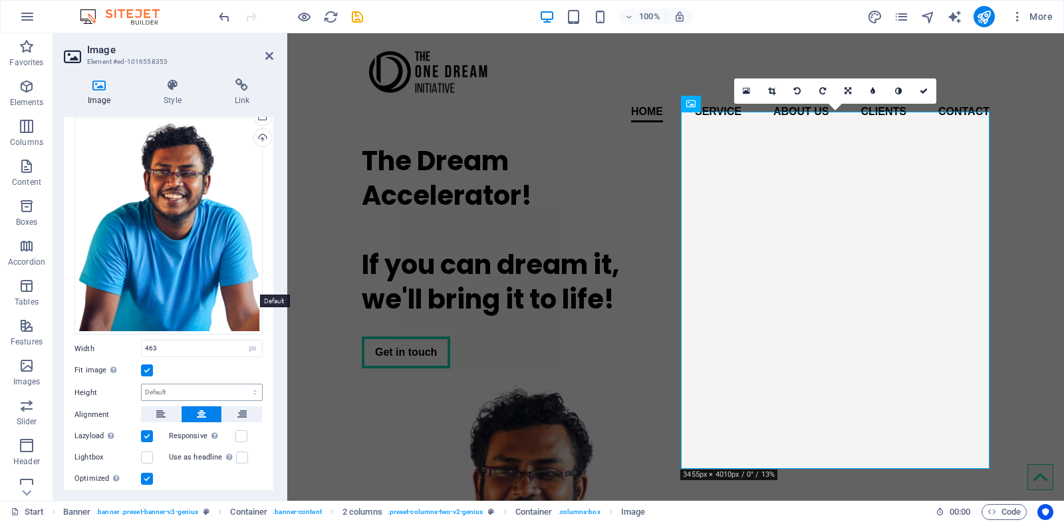
scroll to position [0, 0]
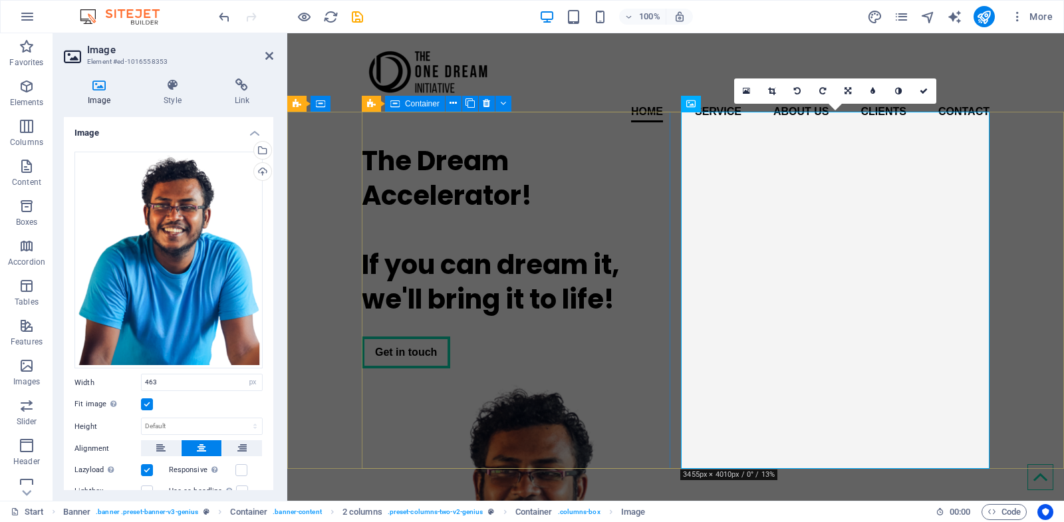
click at [589, 133] on div "The Dream Accelerator! If you can dream it, we'll bring it to life! Get in touch" at bounding box center [516, 256] width 309 height 246
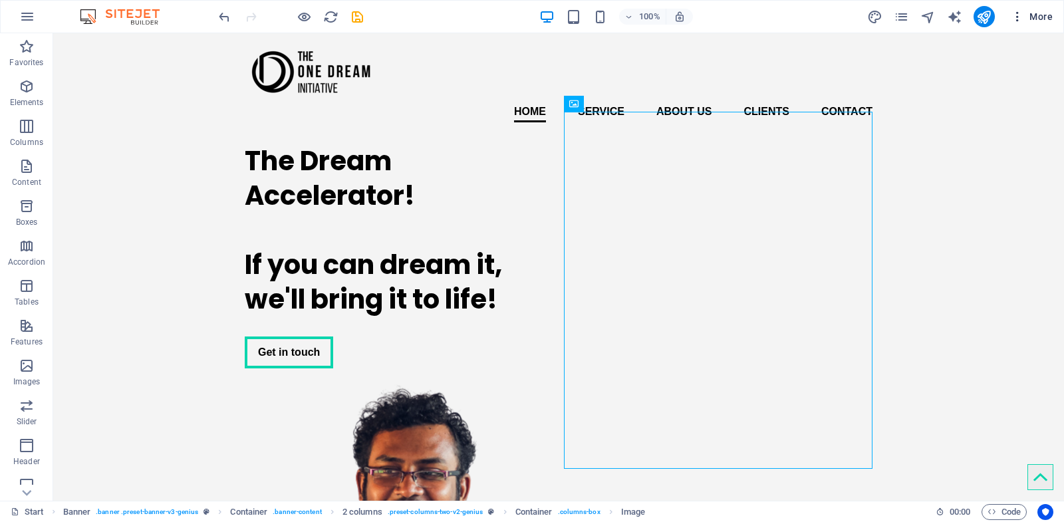
click at [1018, 16] on icon "button" at bounding box center [1017, 16] width 13 height 13
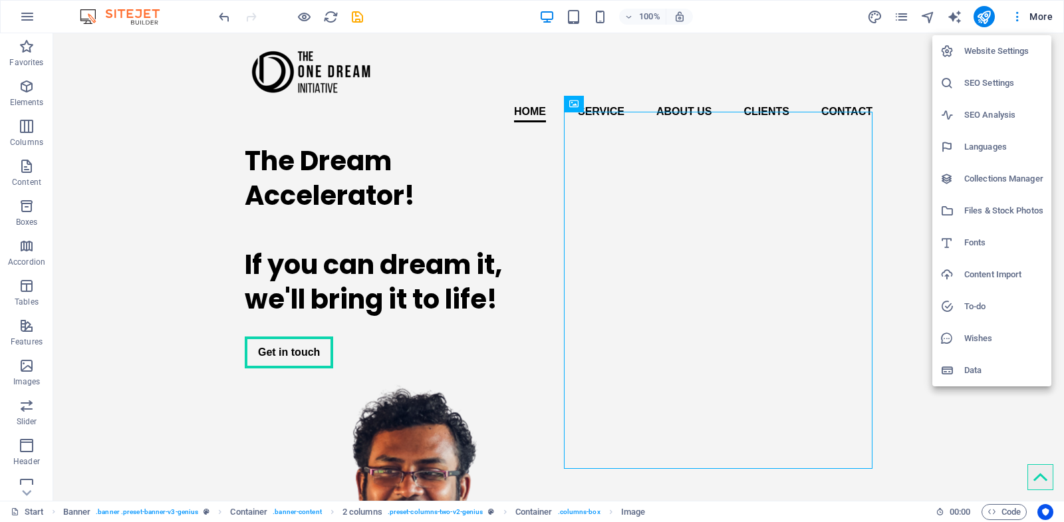
click at [1017, 16] on div at bounding box center [532, 261] width 1064 height 522
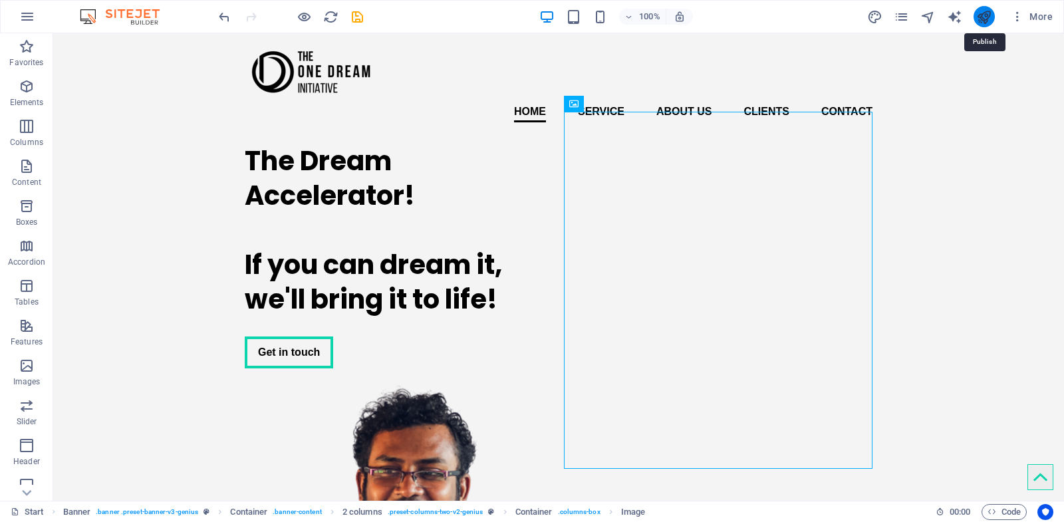
click at [988, 15] on icon "publish" at bounding box center [983, 16] width 15 height 15
checkbox input "false"
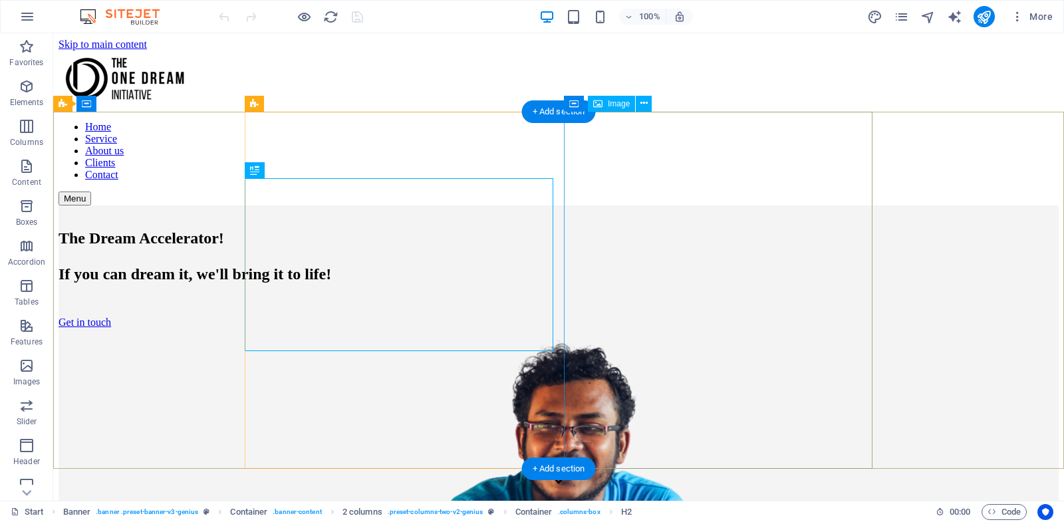
click at [668, 339] on figure at bounding box center [559, 519] width 1000 height 360
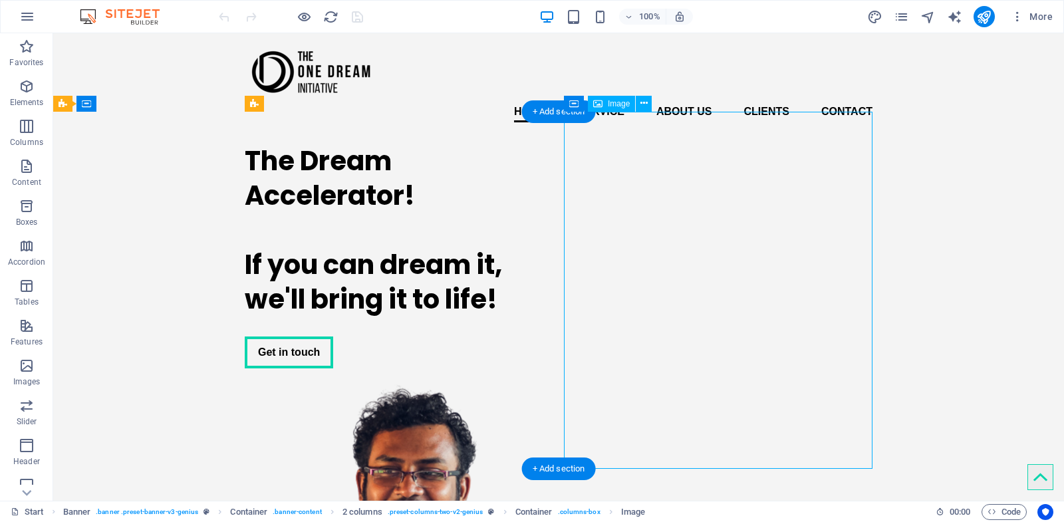
select select "px"
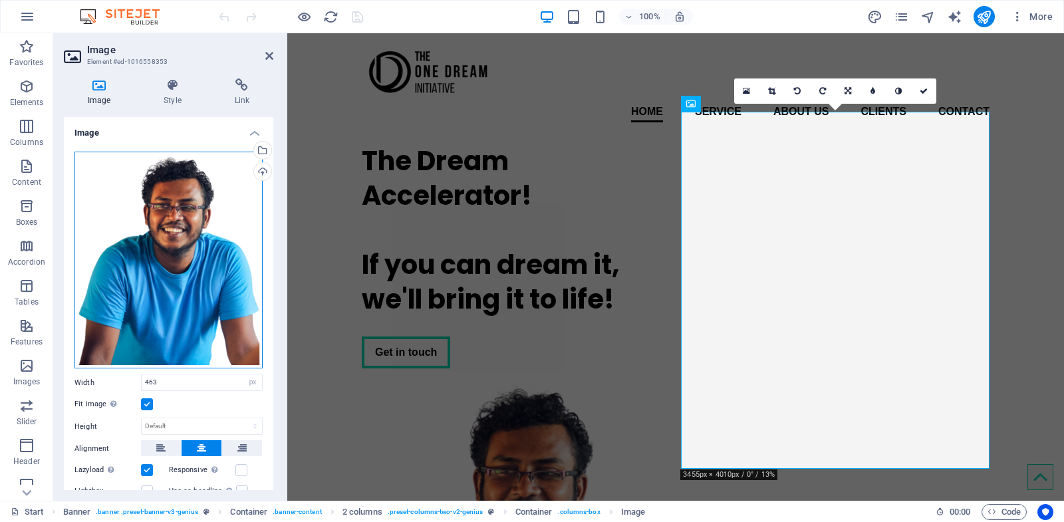
click at [217, 173] on div "Drag files here, click to choose files or select files from Files or our free s…" at bounding box center [168, 260] width 188 height 217
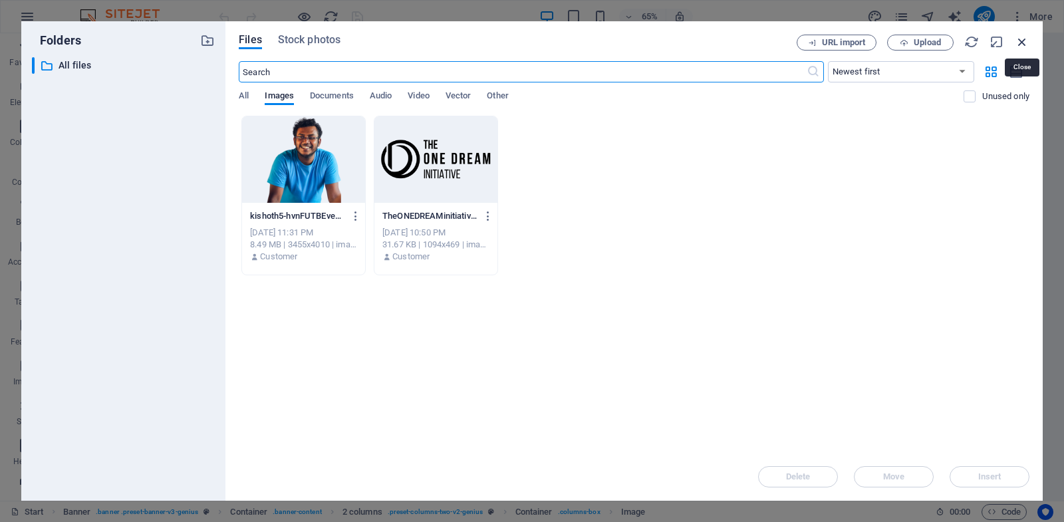
click at [1020, 41] on icon "button" at bounding box center [1022, 42] width 15 height 15
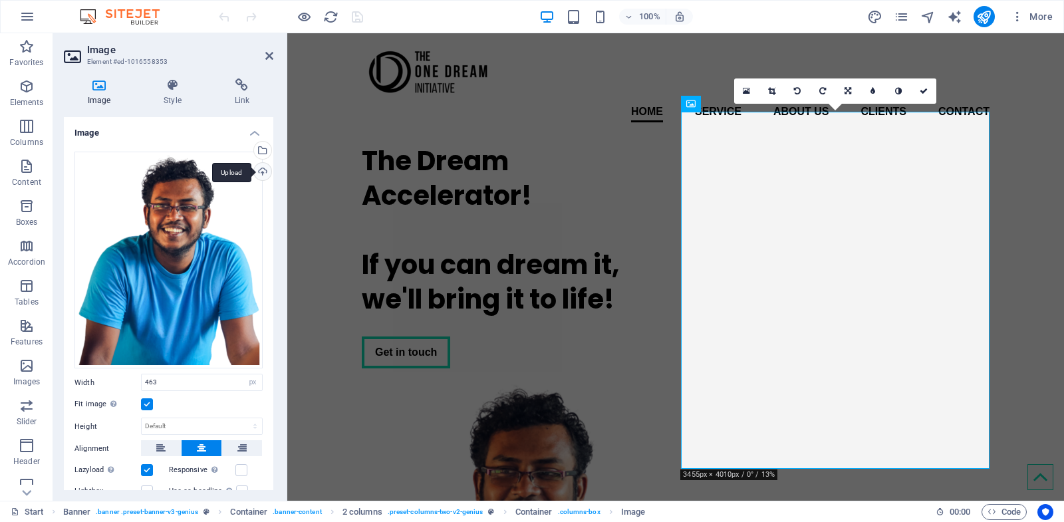
click at [256, 170] on div "Upload" at bounding box center [261, 173] width 20 height 20
click at [261, 174] on div "Upload" at bounding box center [261, 173] width 20 height 20
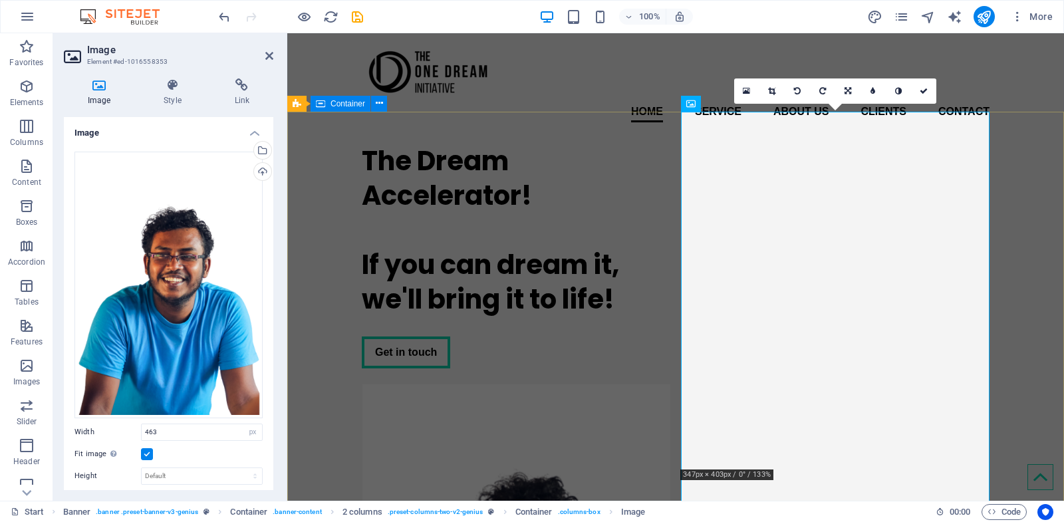
click at [1043, 184] on div "The Dream Accelerator! If you can dream it, we'll bring it to life! Get in touch" at bounding box center [675, 479] width 777 height 692
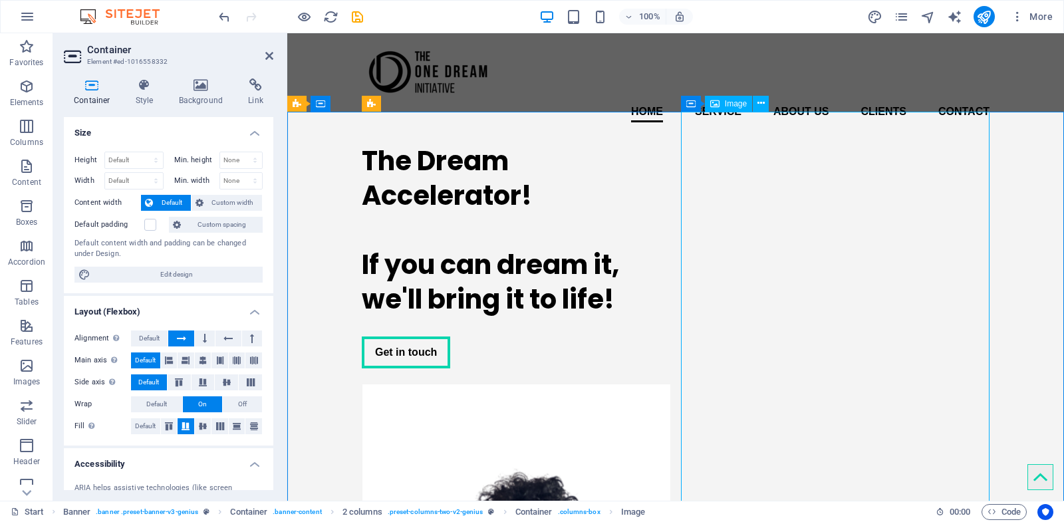
select select "px"
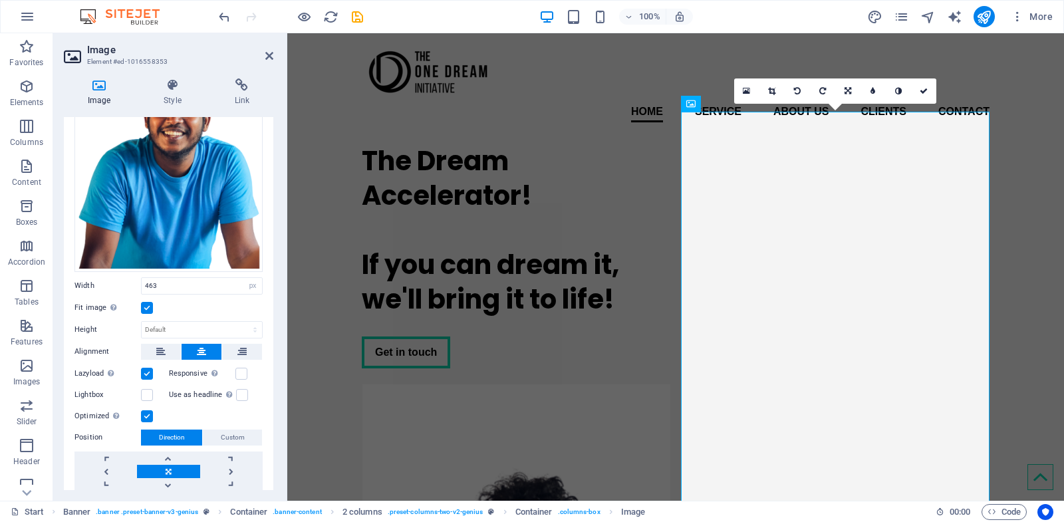
click at [150, 306] on label at bounding box center [147, 308] width 12 height 12
click at [0, 0] on input "Fit image Automatically fit image to a fixed width and height" at bounding box center [0, 0] width 0 height 0
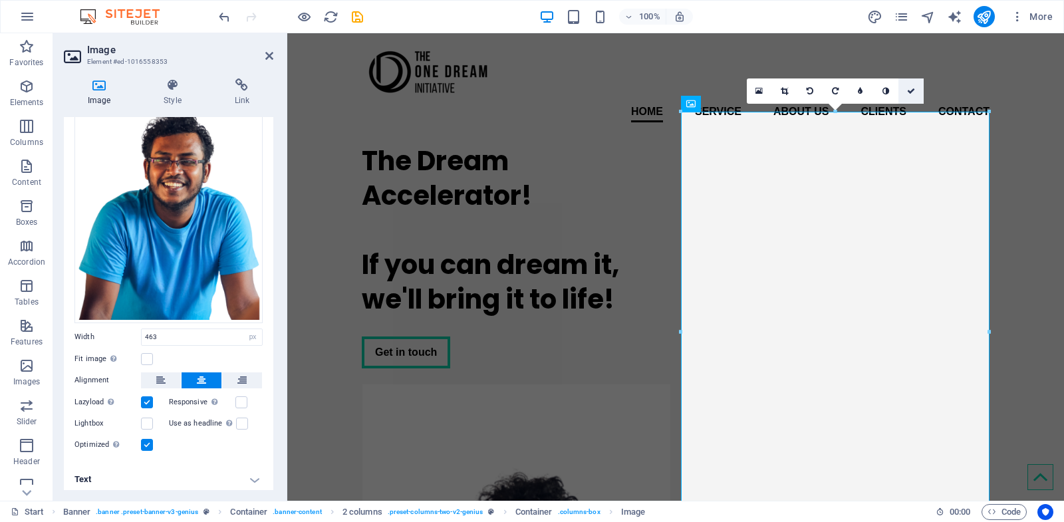
click at [908, 92] on icon at bounding box center [911, 91] width 8 height 8
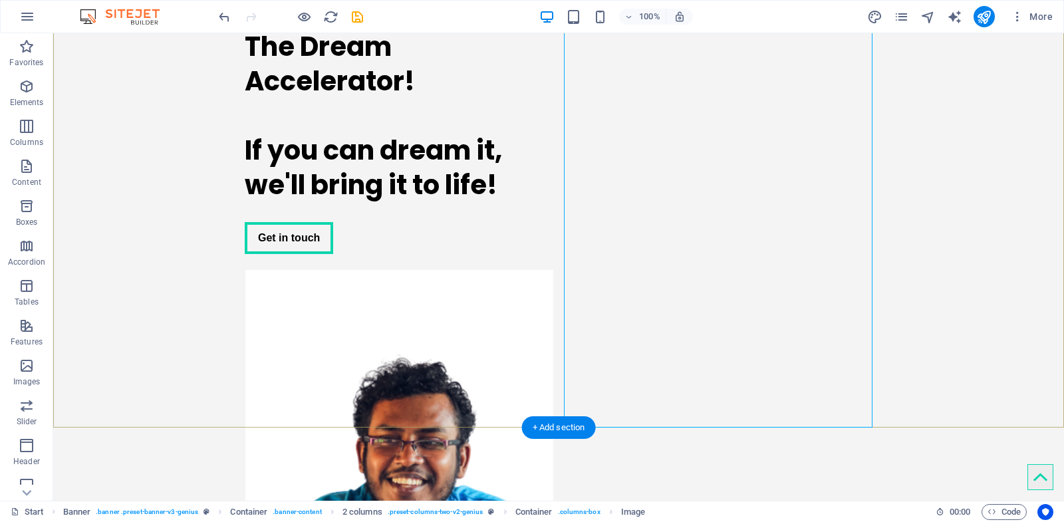
scroll to position [146, 0]
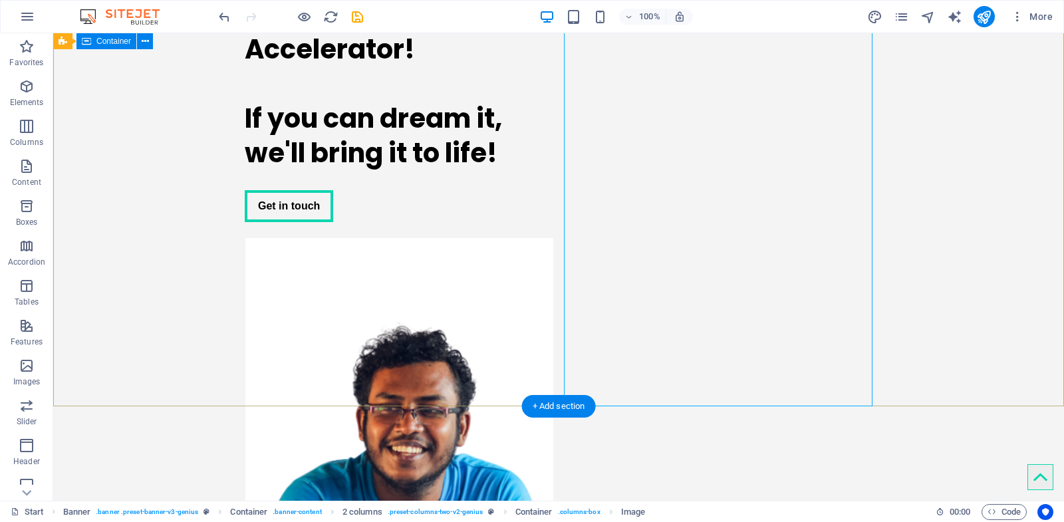
click at [908, 241] on div "The Dream Accelerator! If you can dream it, we'll bring it to life! Get in touch" at bounding box center [558, 333] width 1011 height 692
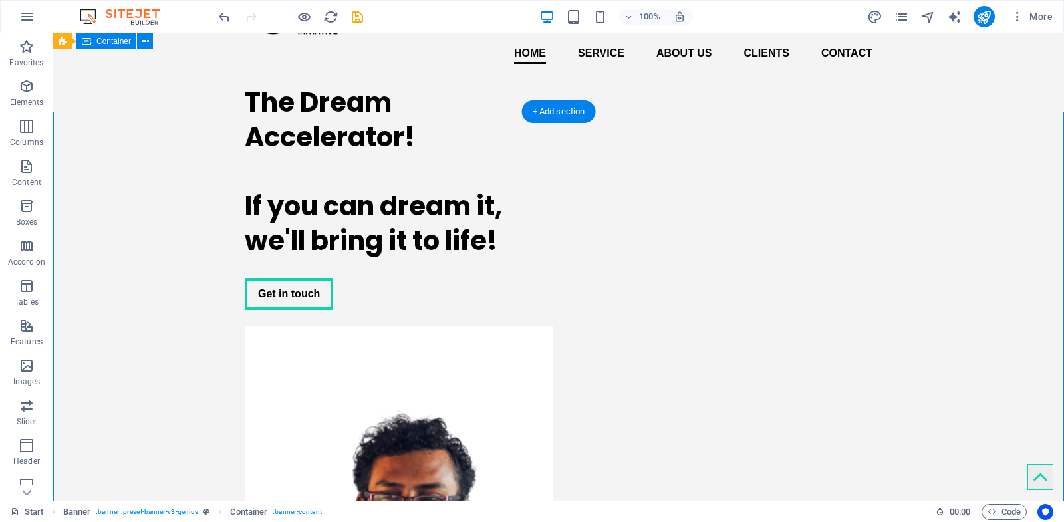
scroll to position [0, 0]
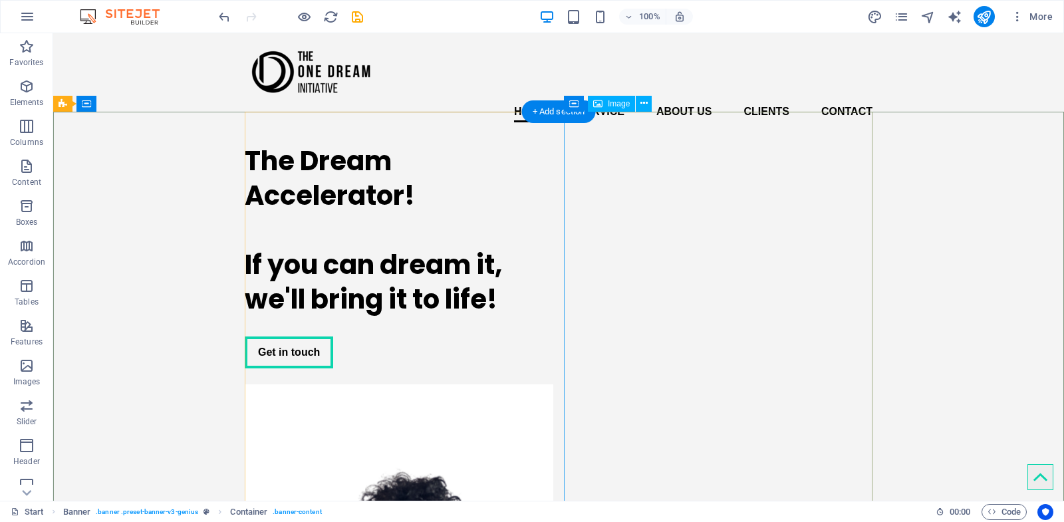
select select "px"
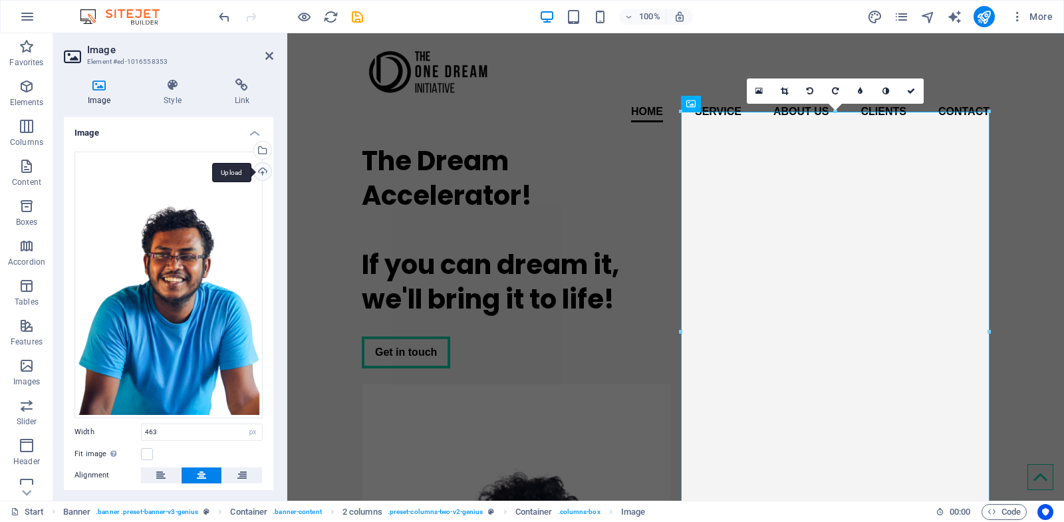
click at [259, 174] on div "Upload" at bounding box center [261, 173] width 20 height 20
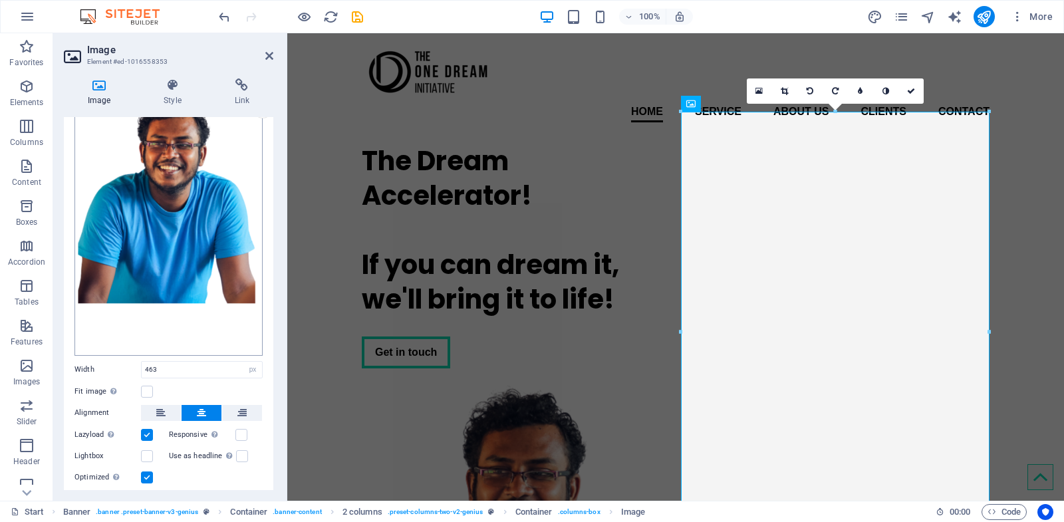
scroll to position [95, 0]
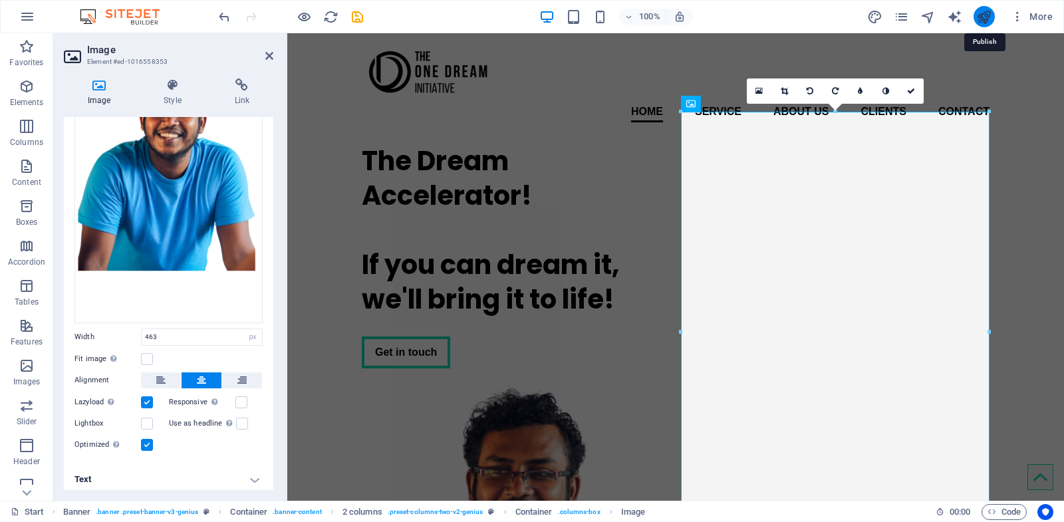
click at [987, 21] on icon "publish" at bounding box center [983, 16] width 15 height 15
checkbox input "false"
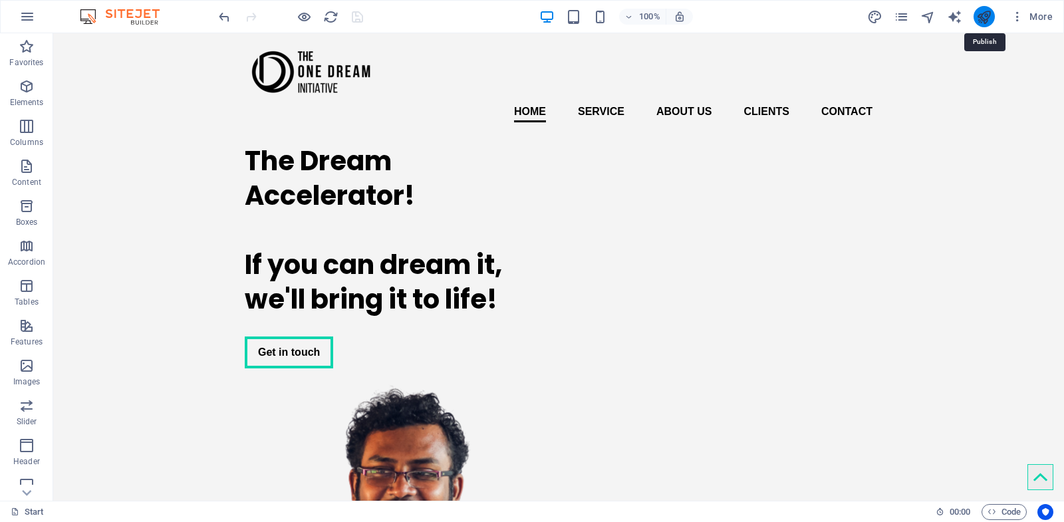
click at [987, 21] on icon "publish" at bounding box center [983, 16] width 15 height 15
